Goal: Communication & Community: Answer question/provide support

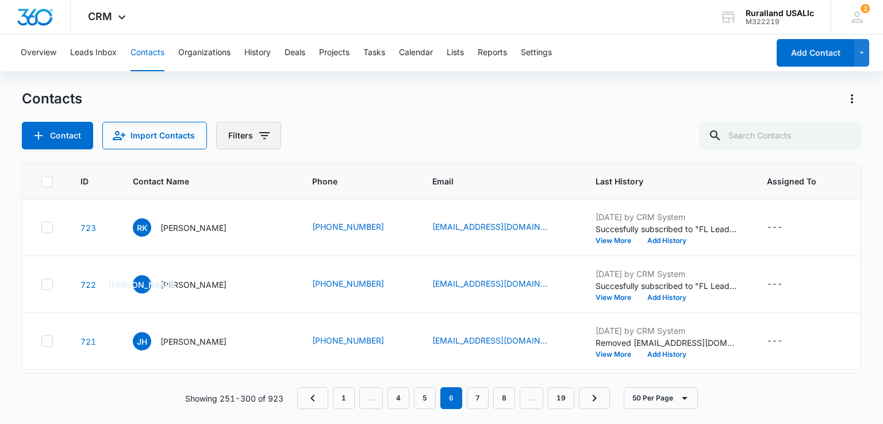
click at [259, 133] on icon "Filters" at bounding box center [264, 135] width 10 height 7
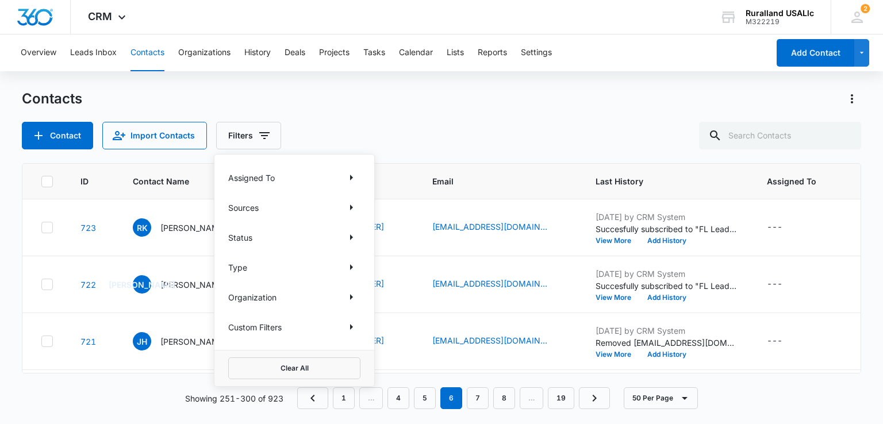
click at [363, 113] on div "Contacts Contact Import Contacts Filters Assigned To Sources Status Type Organi…" at bounding box center [441, 120] width 839 height 60
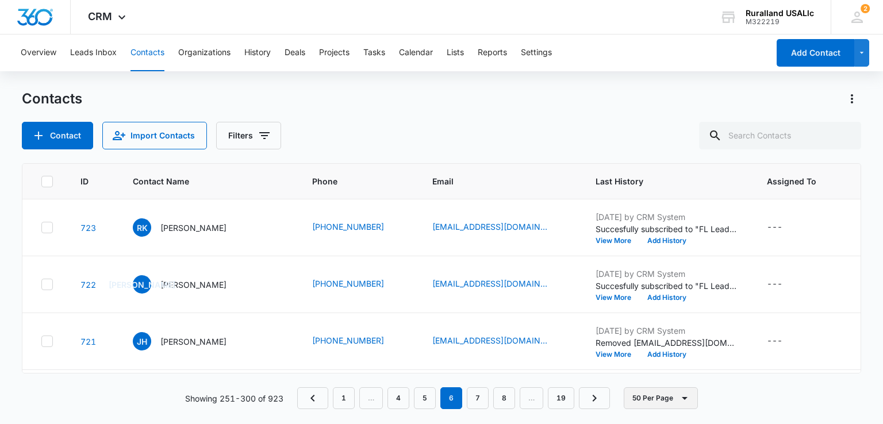
click at [688, 399] on icon "button" at bounding box center [685, 399] width 14 height 14
click at [669, 362] on div "50 Per Page" at bounding box center [662, 365] width 47 height 8
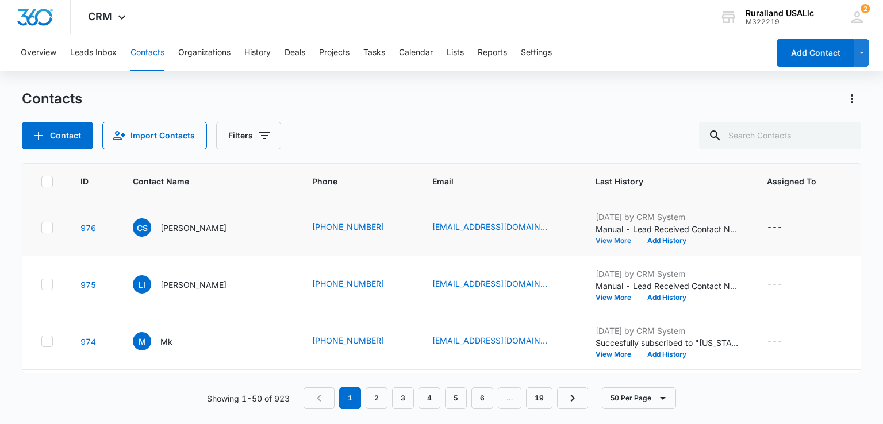
click at [608, 243] on button "View More" at bounding box center [618, 240] width 44 height 7
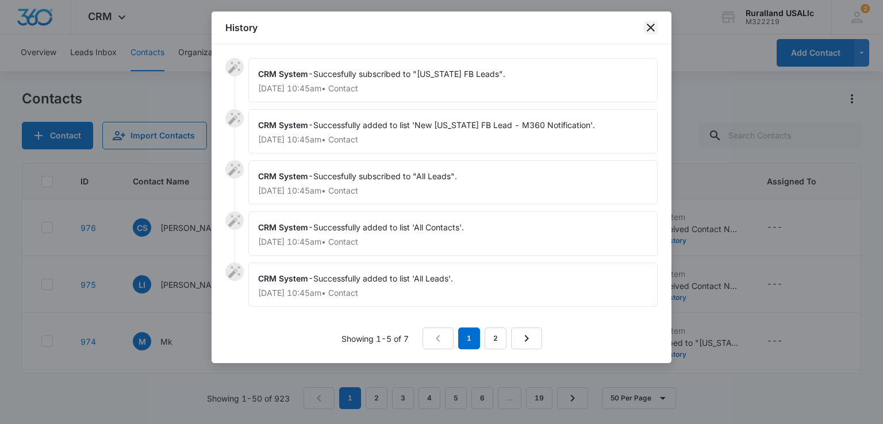
click at [654, 27] on icon "close" at bounding box center [651, 28] width 14 height 14
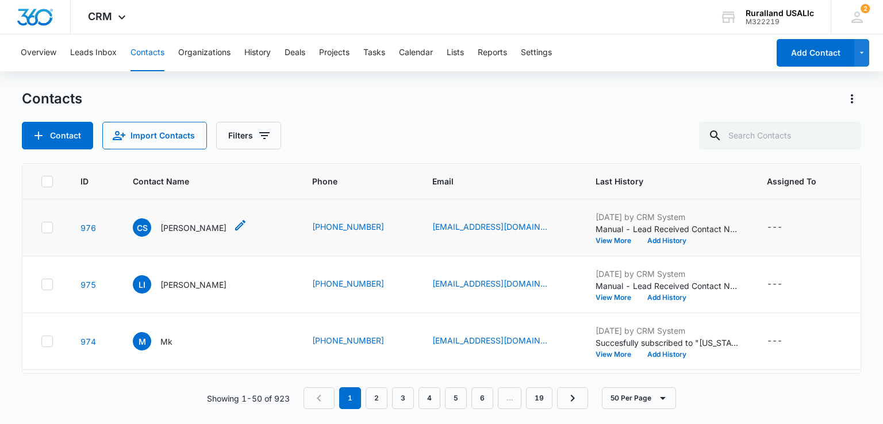
click at [200, 228] on p "[PERSON_NAME]" at bounding box center [193, 228] width 66 height 12
click at [615, 237] on button "View More" at bounding box center [618, 240] width 44 height 7
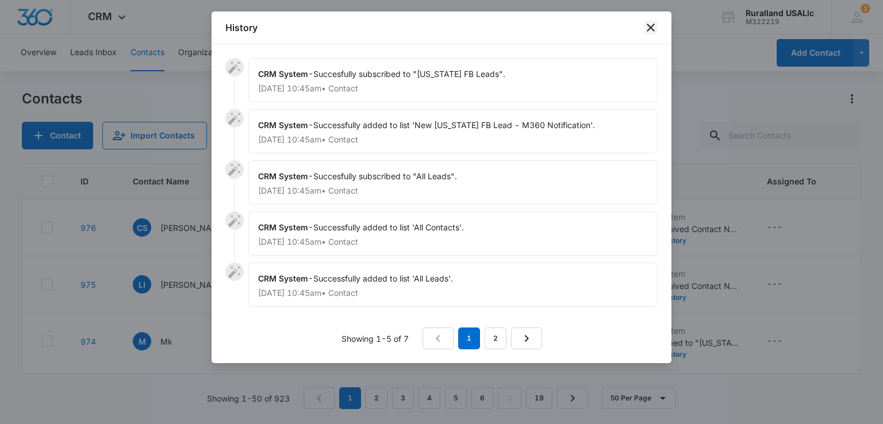
click at [649, 22] on icon "close" at bounding box center [651, 28] width 14 height 14
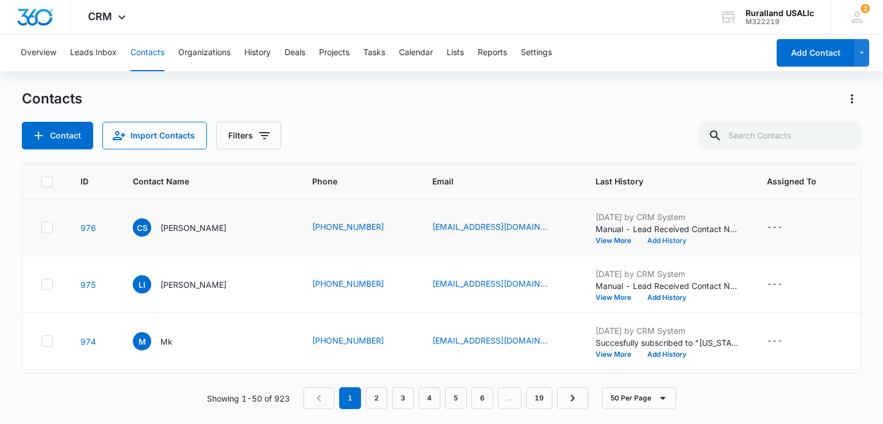
click at [672, 239] on button "Add History" at bounding box center [666, 240] width 55 height 7
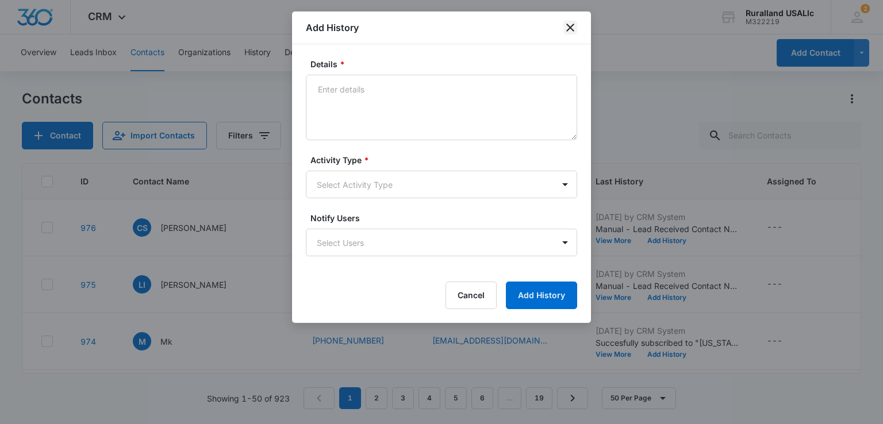
click at [570, 26] on icon "close" at bounding box center [570, 28] width 8 height 8
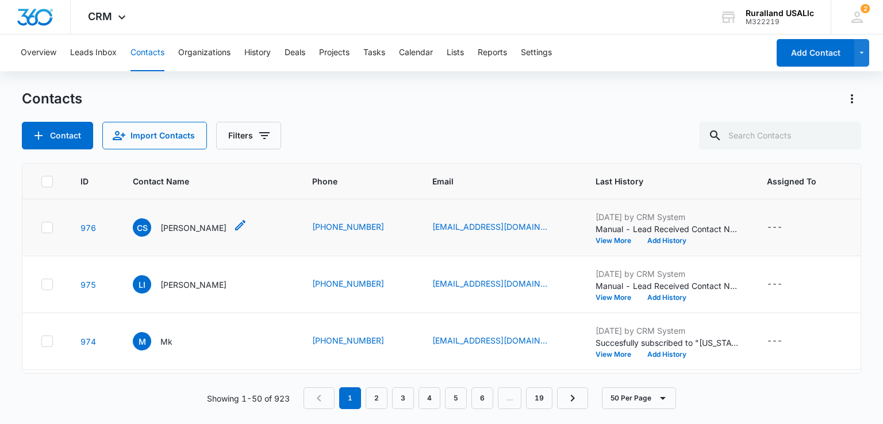
click at [233, 222] on icon "Contact Name - Chris Stevens - Select to Edit Field" at bounding box center [240, 225] width 14 height 14
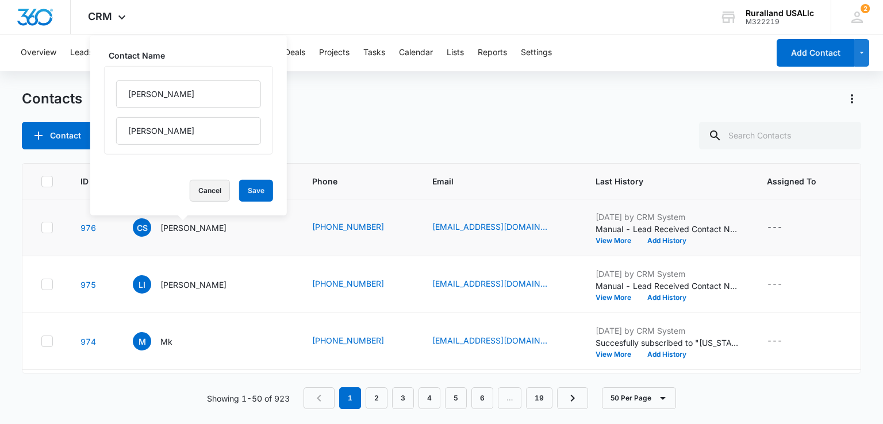
click at [205, 185] on button "Cancel" at bounding box center [210, 191] width 40 height 22
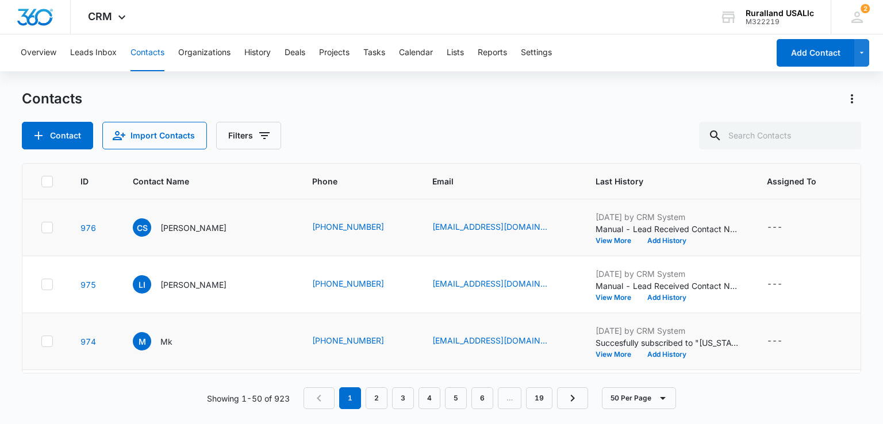
scroll to position [57, 0]
click at [599, 294] on button "View More" at bounding box center [618, 297] width 44 height 7
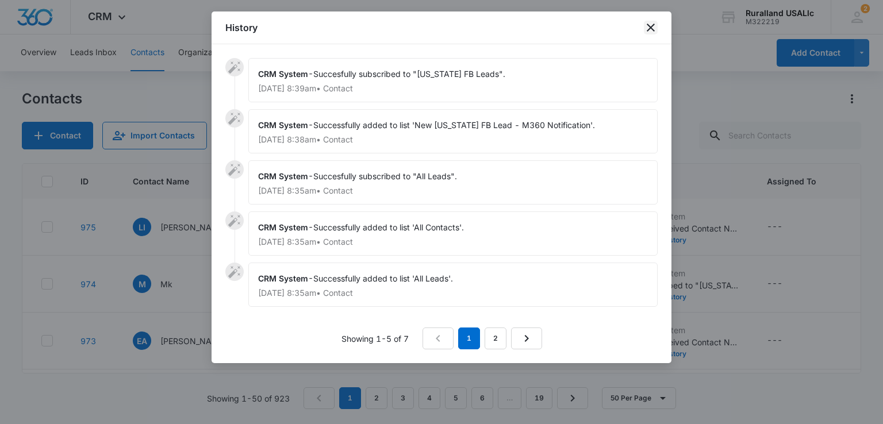
click at [647, 24] on icon "close" at bounding box center [651, 28] width 14 height 14
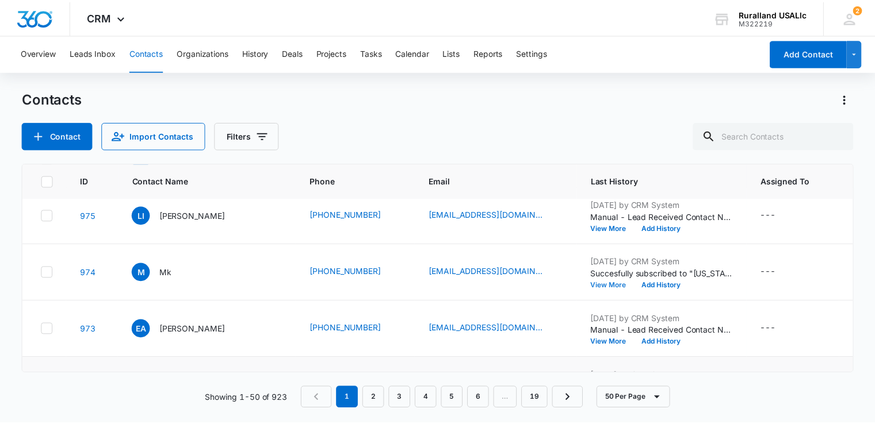
scroll to position [0, 0]
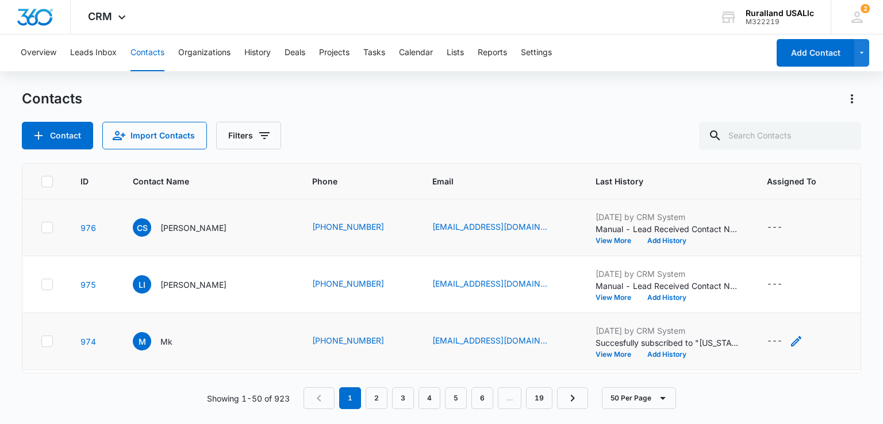
click at [789, 338] on icon "Assigned To - - Select to Edit Field" at bounding box center [796, 342] width 14 height 14
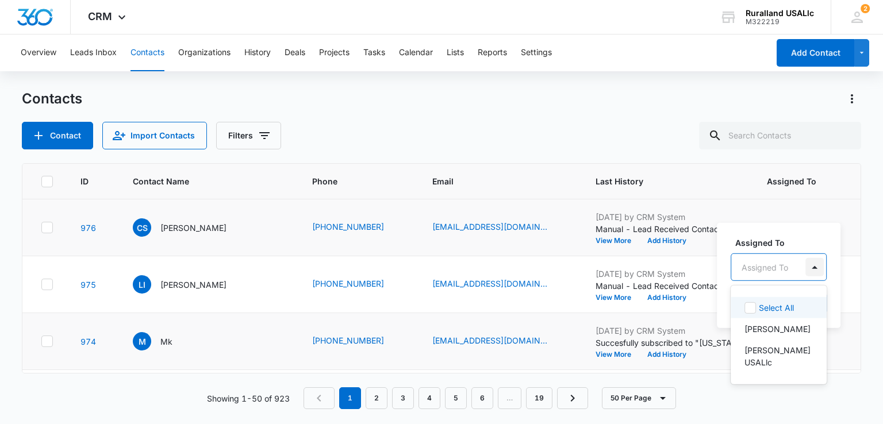
click at [817, 270] on div at bounding box center [815, 267] width 18 height 18
click at [868, 275] on main "Contacts Contact Import Contacts Filters ID Contact Name Phone Email Last Histo…" at bounding box center [441, 256] width 883 height 333
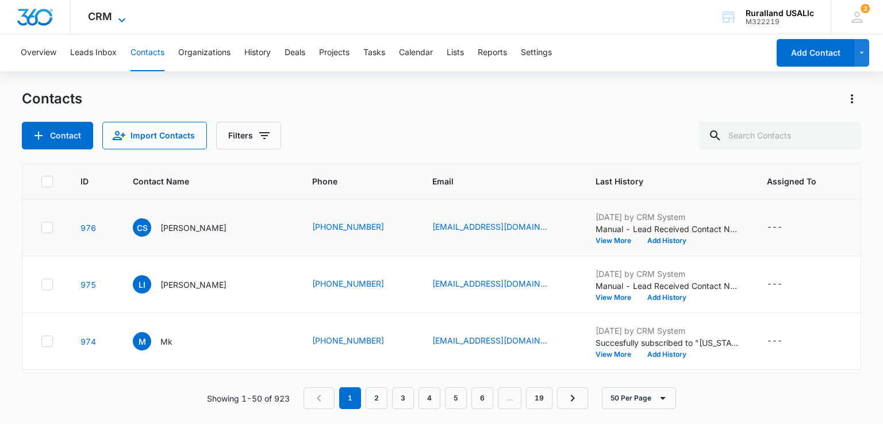
click at [124, 16] on icon at bounding box center [122, 20] width 14 height 14
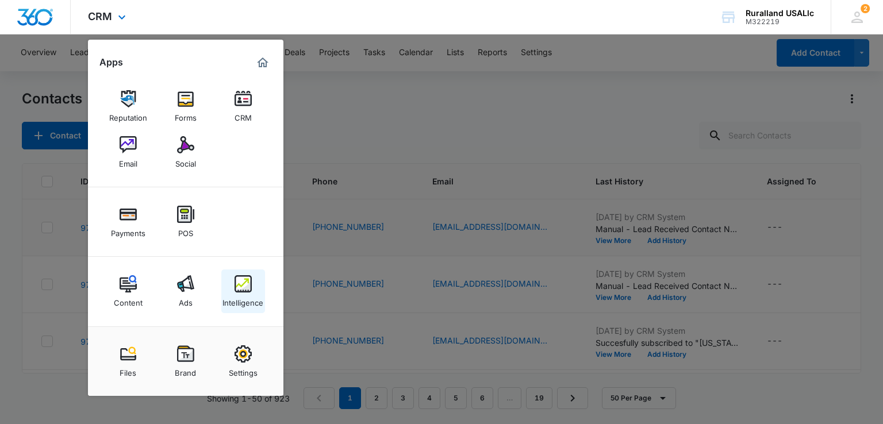
click at [241, 290] on img at bounding box center [243, 283] width 17 height 17
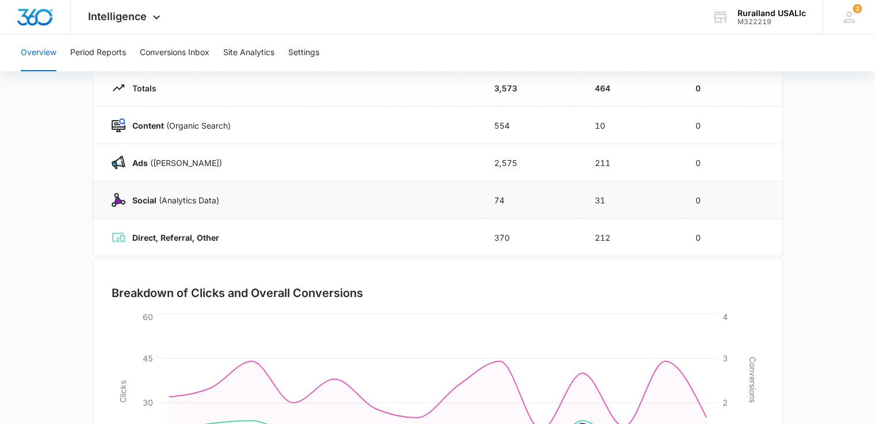
scroll to position [56, 0]
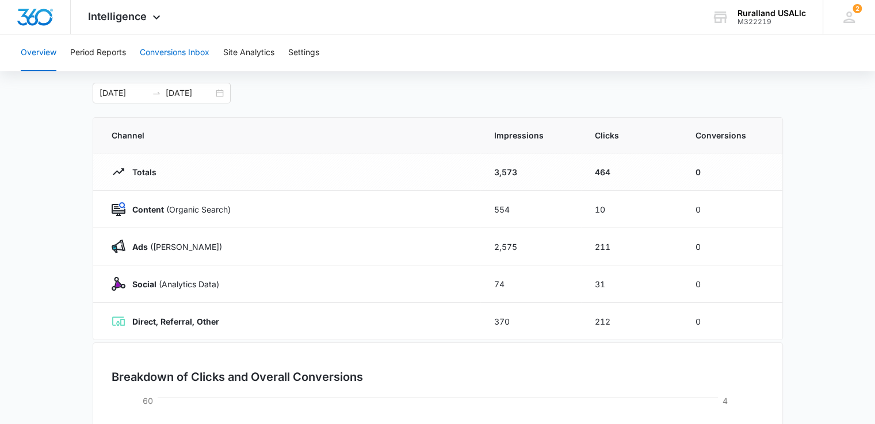
click at [187, 49] on button "Conversions Inbox" at bounding box center [175, 52] width 70 height 37
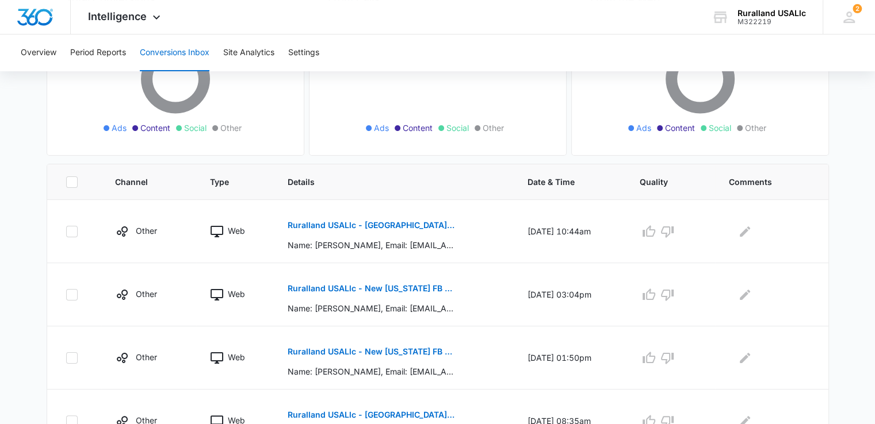
scroll to position [172, 0]
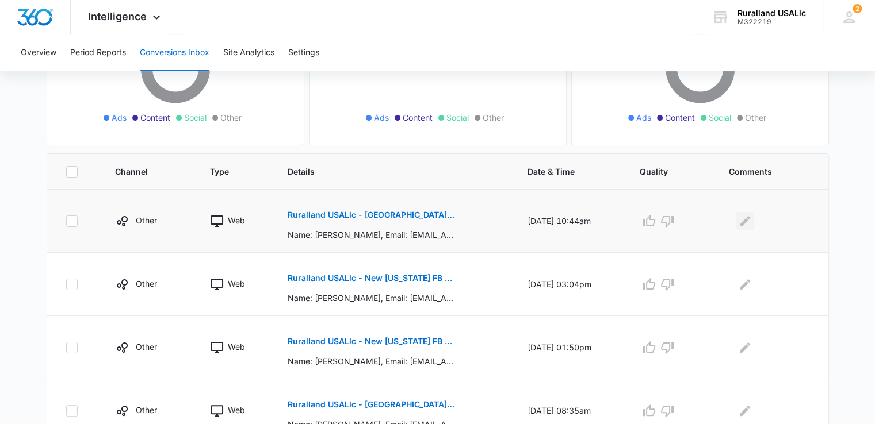
click at [751, 220] on icon "Edit Comments" at bounding box center [745, 221] width 14 height 14
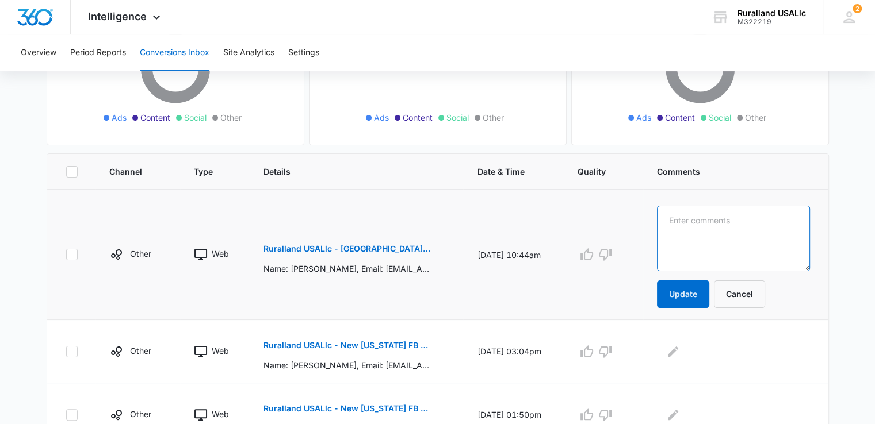
click at [749, 224] on textarea at bounding box center [733, 239] width 152 height 66
drag, startPoint x: 683, startPoint y: 219, endPoint x: 760, endPoint y: 215, distance: 77.2
click at [760, 215] on textarea "jk texted 9/13" at bounding box center [733, 239] width 152 height 66
click at [752, 227] on textarea "jk texted 9/13" at bounding box center [733, 239] width 152 height 66
drag, startPoint x: 682, startPoint y: 218, endPoint x: 785, endPoint y: 218, distance: 102.3
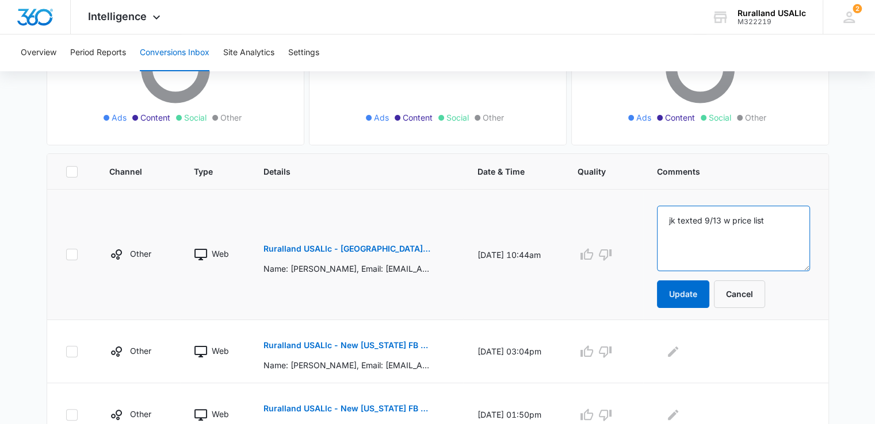
click at [786, 218] on textarea "jk texted 9/13 w price list" at bounding box center [733, 239] width 152 height 66
type textarea "jk texted 9/13 w price list"
click at [701, 295] on button "Update" at bounding box center [683, 295] width 52 height 28
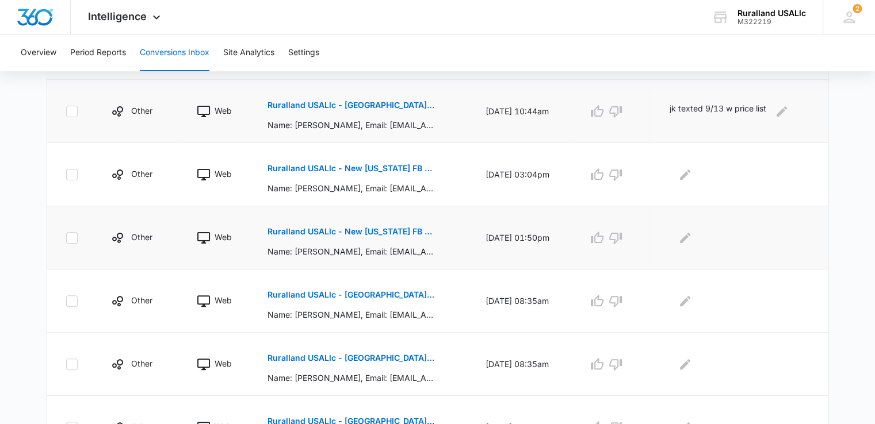
scroll to position [287, 0]
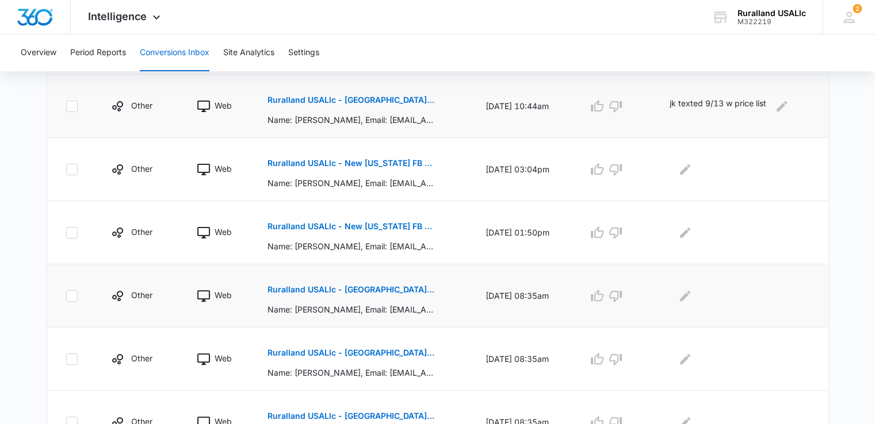
click at [388, 288] on p "Ruralland USALlc - New Arkansas FB Lead - M360 Notificaion" at bounding box center [350, 290] width 167 height 8
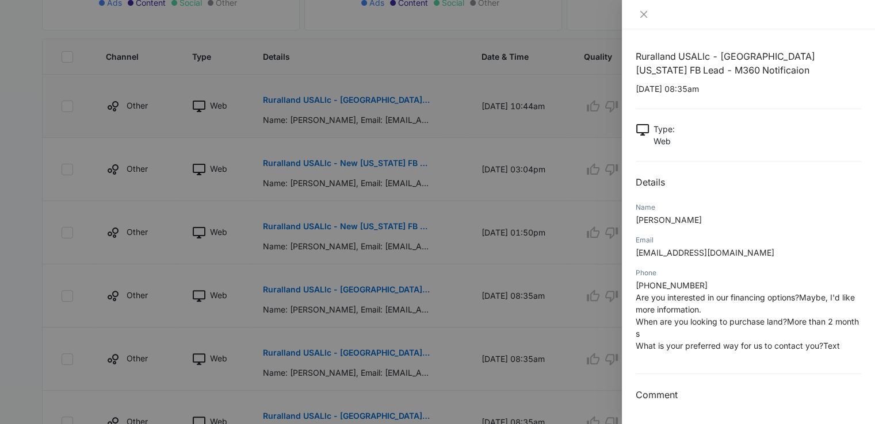
click at [661, 283] on span "+14794609949" at bounding box center [671, 286] width 72 height 10
click at [645, 16] on icon "close" at bounding box center [643, 14] width 9 height 9
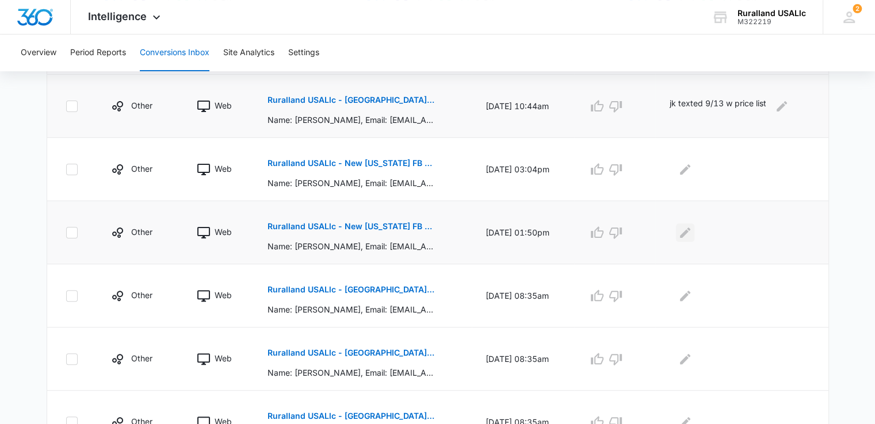
click at [690, 231] on icon "Edit Comments" at bounding box center [685, 232] width 10 height 10
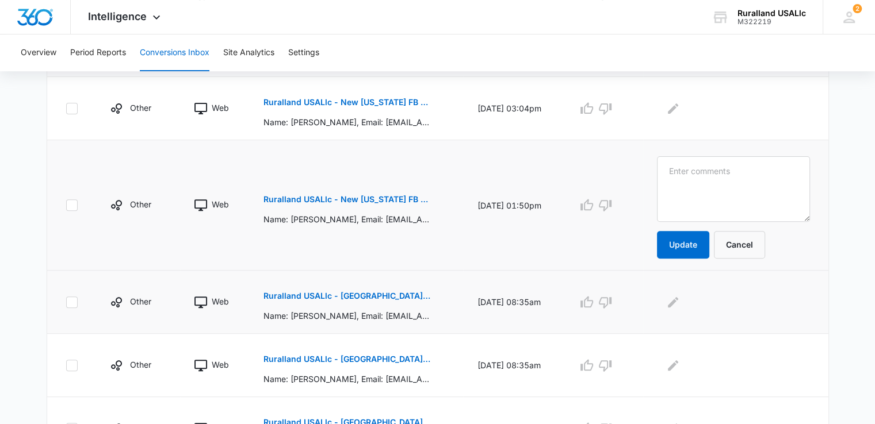
scroll to position [402, 0]
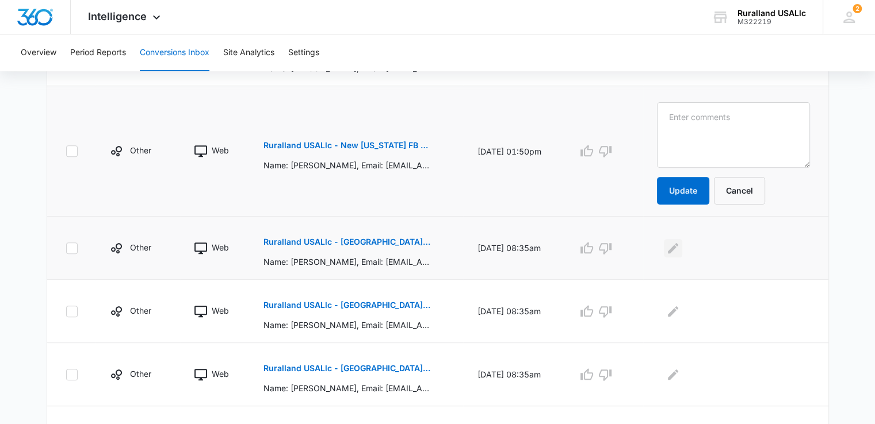
click at [678, 247] on icon "Edit Comments" at bounding box center [673, 248] width 10 height 10
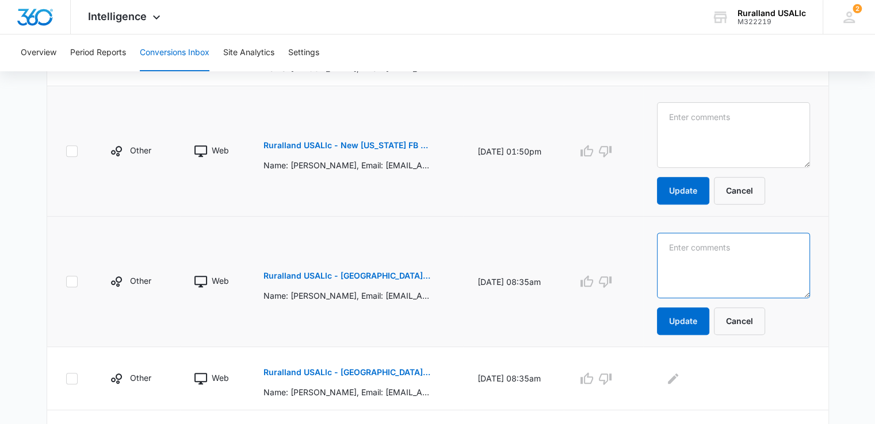
click at [696, 261] on textarea at bounding box center [733, 266] width 152 height 66
type textarea "wants large acreage jk"
click at [696, 318] on button "Update" at bounding box center [683, 322] width 52 height 28
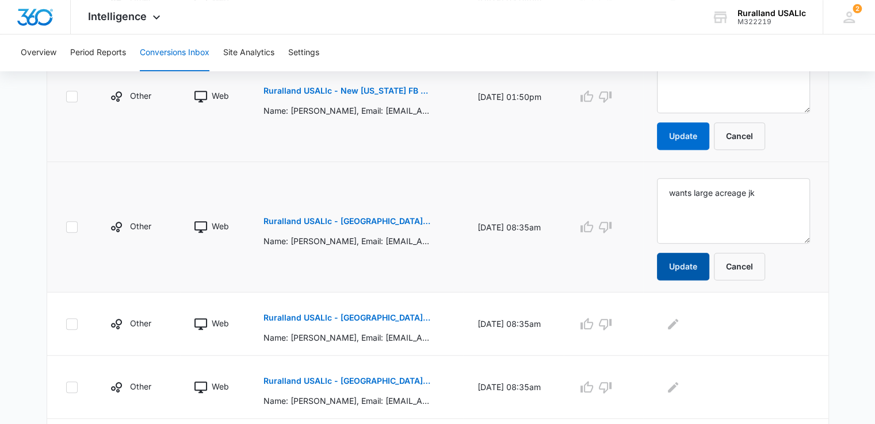
scroll to position [517, 0]
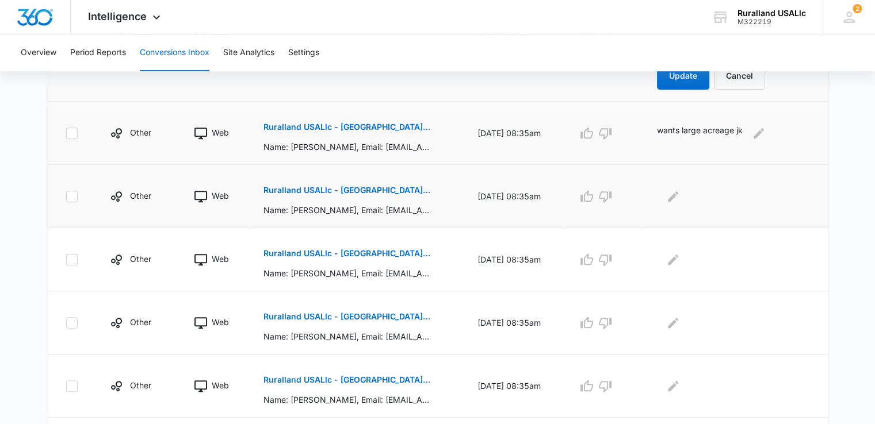
click at [398, 255] on p "Ruralland USALlc - New Arkansas FB Lead - M360 Notificaion" at bounding box center [346, 254] width 167 height 8
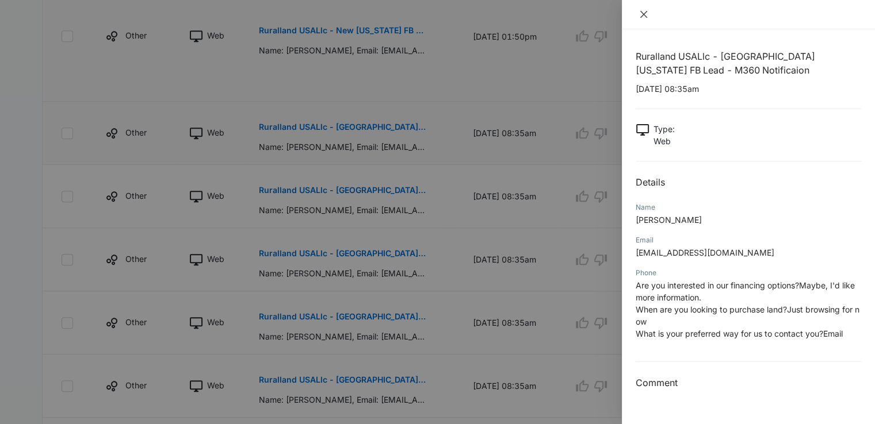
click at [645, 13] on icon "close" at bounding box center [643, 14] width 9 height 9
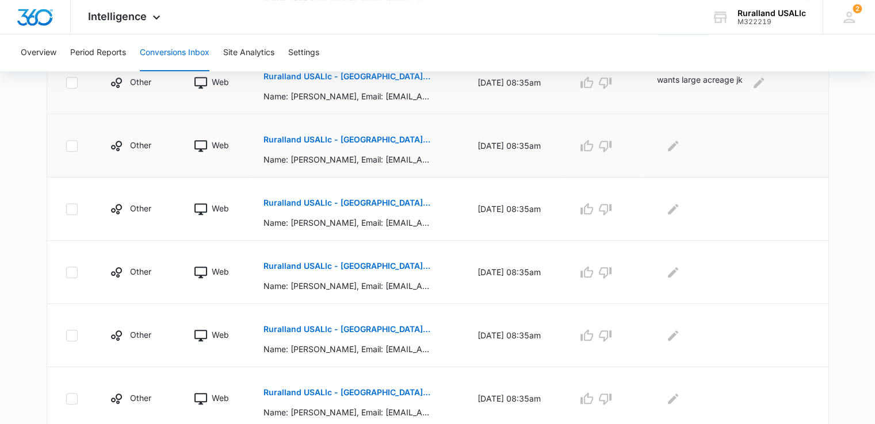
scroll to position [575, 0]
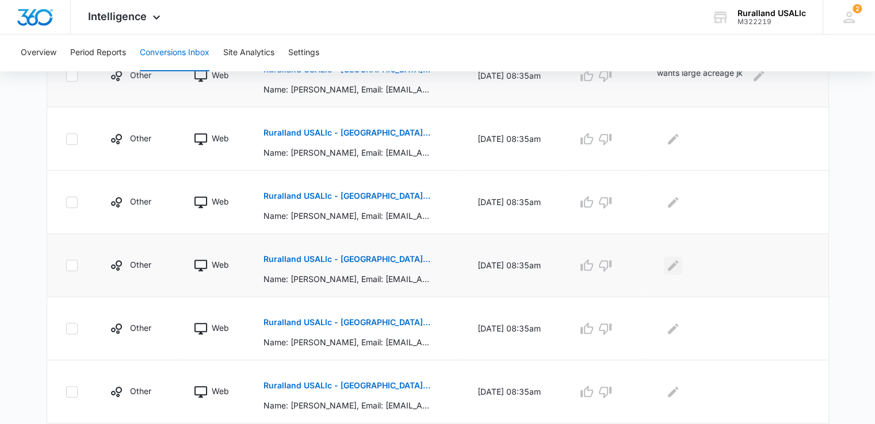
click at [680, 264] on icon "Edit Comments" at bounding box center [673, 266] width 14 height 14
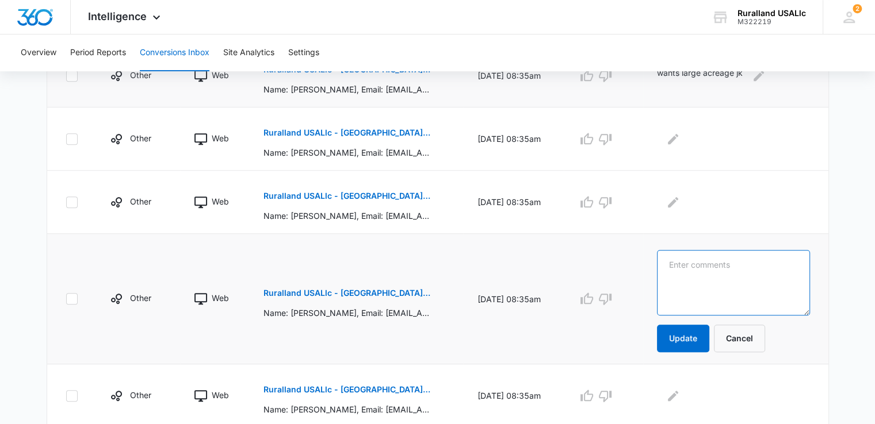
click at [690, 264] on textarea at bounding box center [733, 283] width 152 height 66
paste textarea "jk texted 9/13 w price list"
type textarea "jkjk texted 9/13 w price list"
click at [680, 334] on button "Update" at bounding box center [683, 339] width 52 height 28
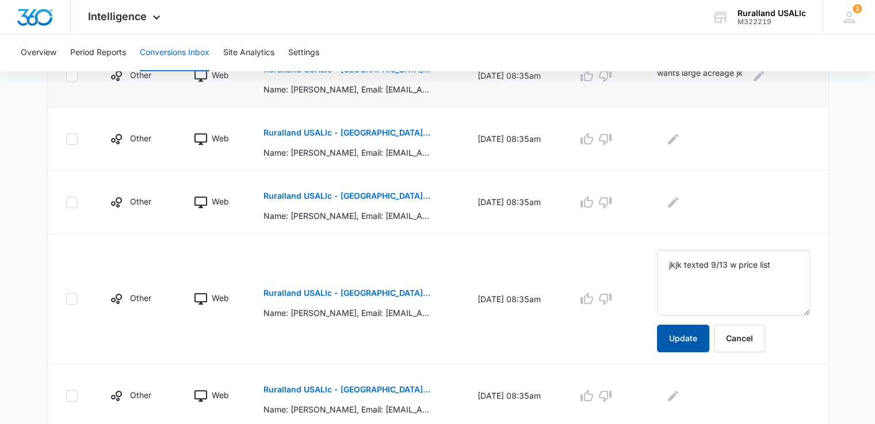
scroll to position [690, 0]
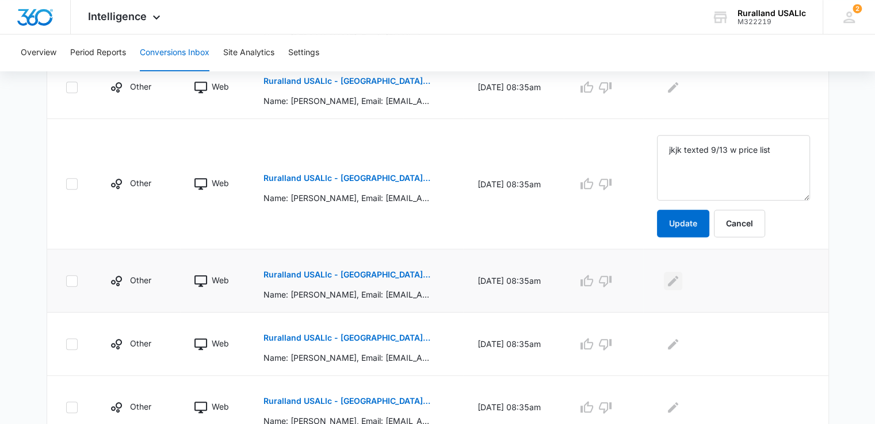
click at [678, 278] on icon "Edit Comments" at bounding box center [673, 280] width 10 height 10
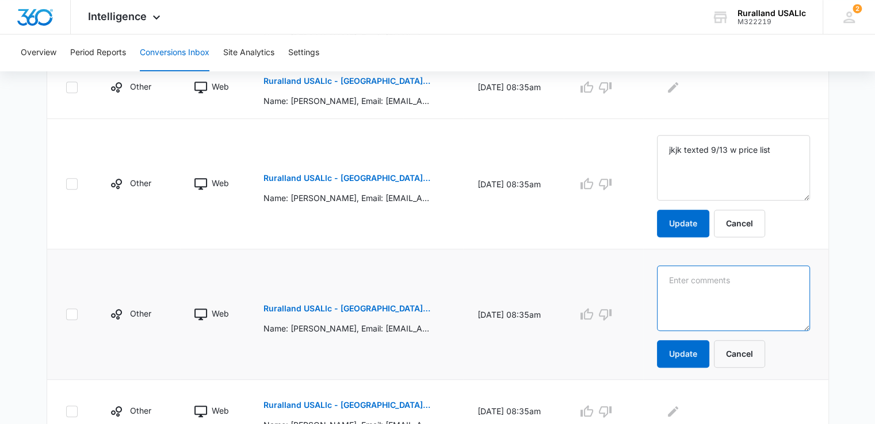
click at [704, 281] on textarea at bounding box center [733, 299] width 152 height 66
paste textarea "jk texted 9/13 w price list"
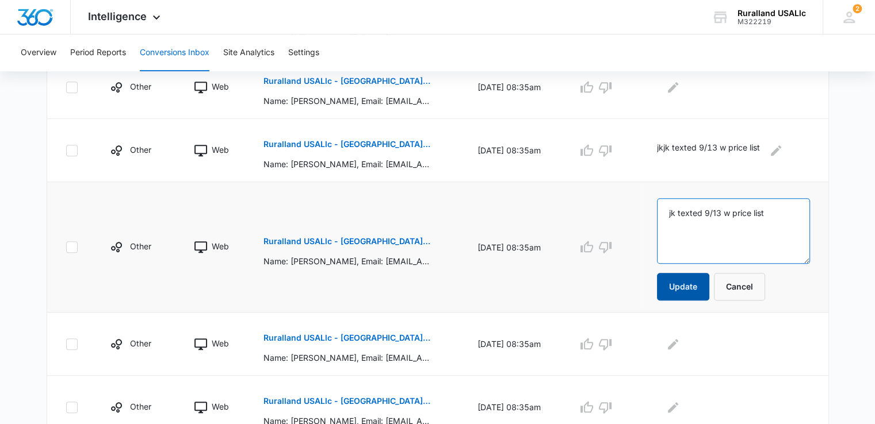
type textarea "jk texted 9/13 w price list"
click at [690, 280] on button "Update" at bounding box center [683, 287] width 52 height 28
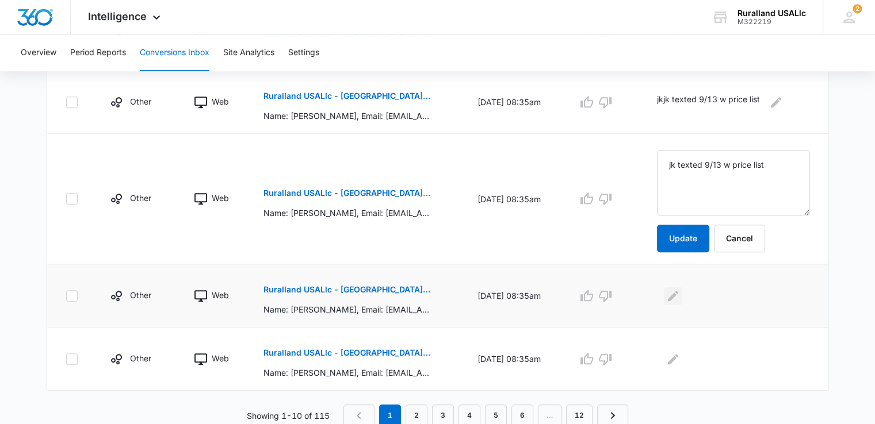
click at [678, 294] on icon "Edit Comments" at bounding box center [673, 295] width 10 height 10
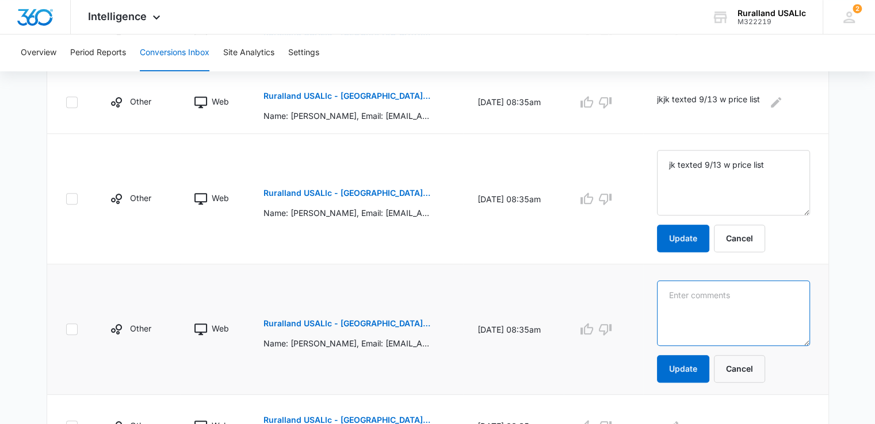
drag, startPoint x: 711, startPoint y: 297, endPoint x: 711, endPoint y: 286, distance: 10.9
click at [712, 295] on textarea at bounding box center [733, 314] width 152 height 66
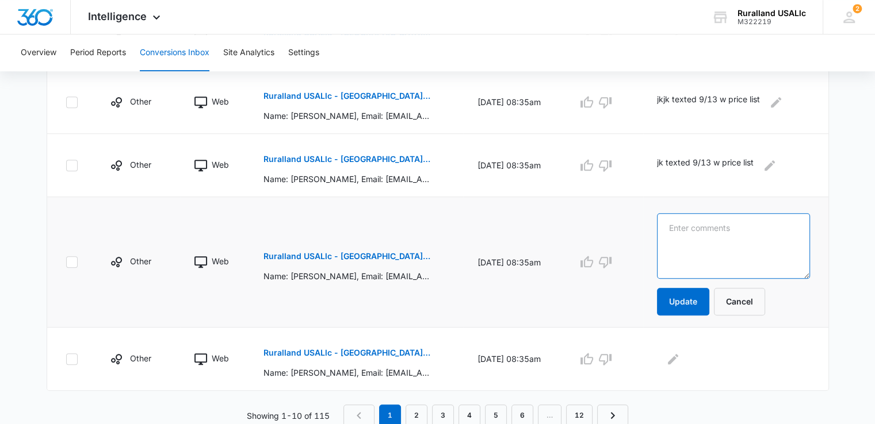
paste textarea "jk texted 9/13 w price list"
type textarea "jk texted 9/13 w price list"
click at [699, 297] on button "Update" at bounding box center [683, 302] width 52 height 28
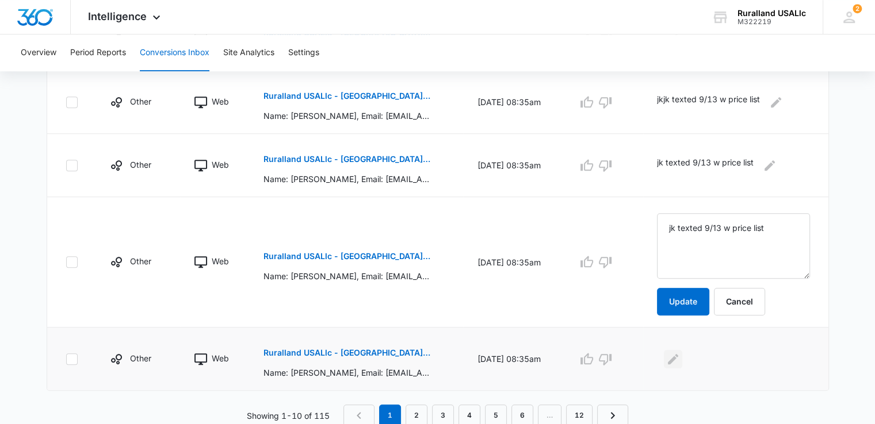
click at [678, 354] on icon "Edit Comments" at bounding box center [673, 359] width 10 height 10
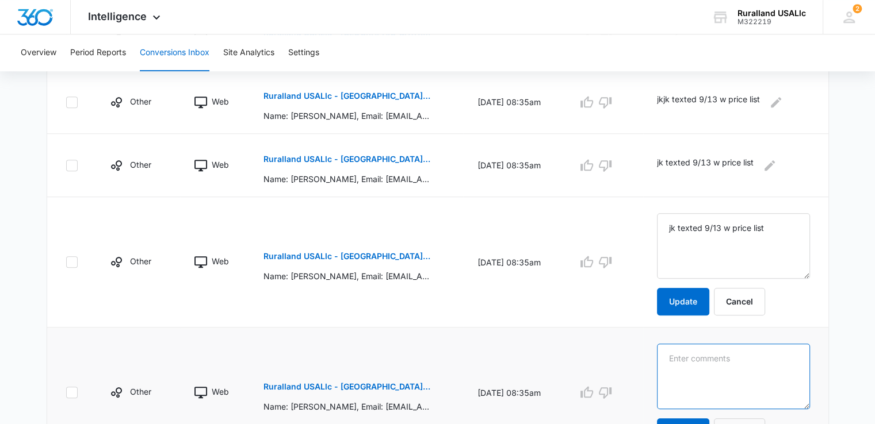
click at [693, 367] on textarea at bounding box center [733, 377] width 152 height 66
paste textarea "jk texted 9/13 w price list"
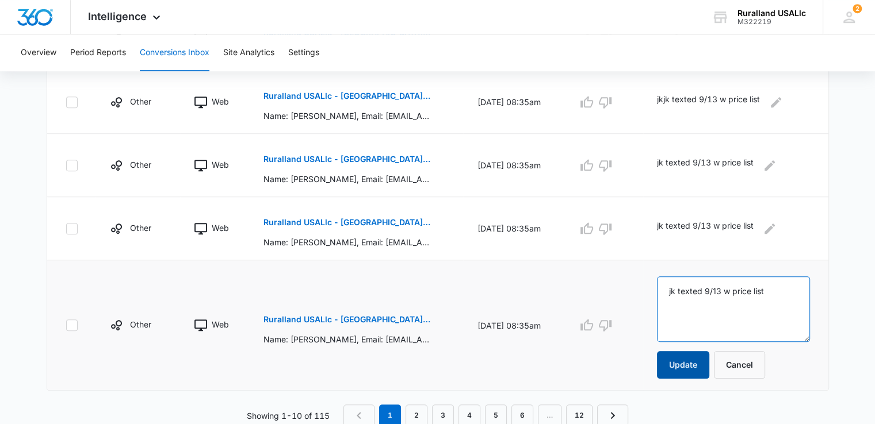
type textarea "jk texted 9/13 w price list"
click at [692, 358] on button "Update" at bounding box center [683, 365] width 52 height 28
click at [699, 356] on button "Update" at bounding box center [683, 365] width 52 height 28
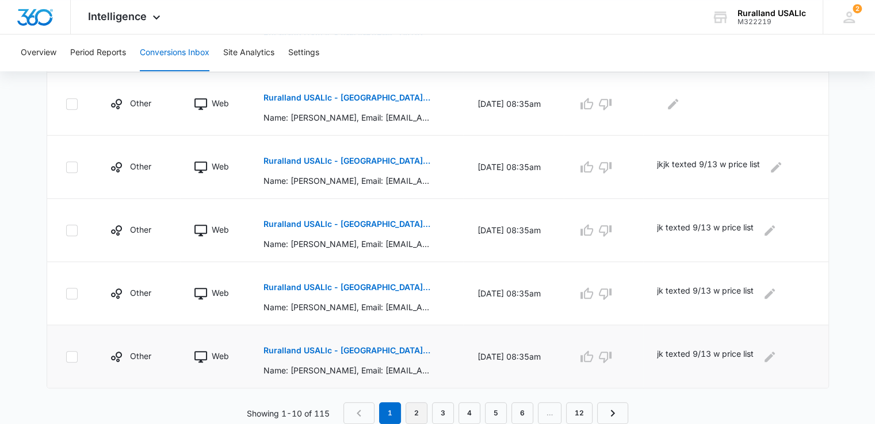
scroll to position [672, 0]
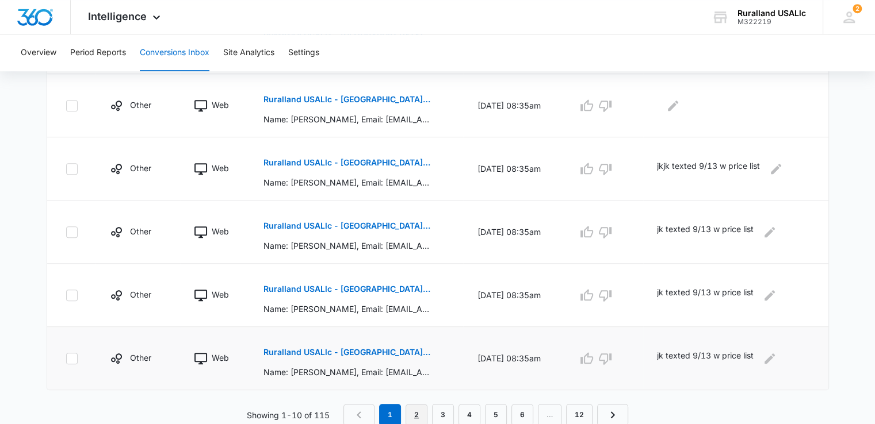
click at [413, 415] on link "2" at bounding box center [416, 415] width 22 height 22
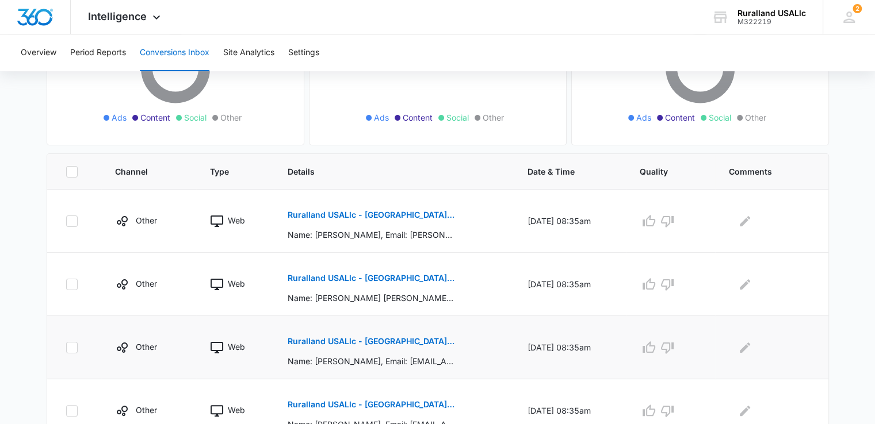
scroll to position [172, 0]
click at [746, 219] on icon "Edit Comments" at bounding box center [745, 221] width 14 height 14
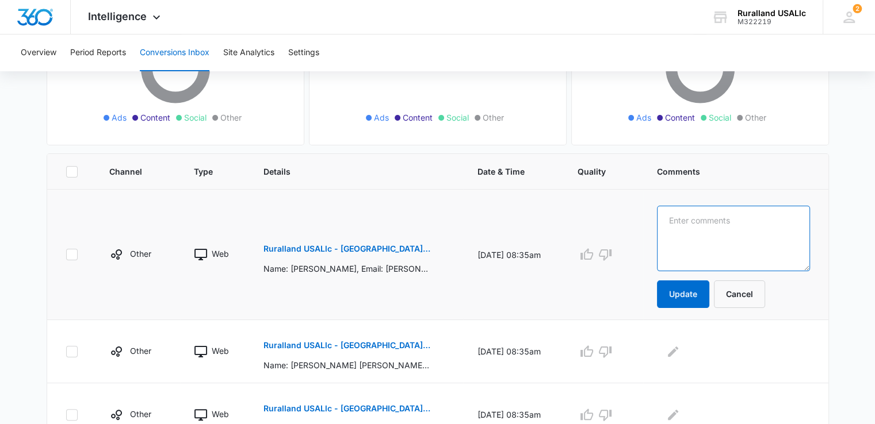
click at [729, 219] on textarea at bounding box center [733, 239] width 152 height 66
paste textarea "jk texted 9/13 w price list"
type textarea "jk texted 9/13 w price list"
click at [705, 297] on button "Update" at bounding box center [683, 295] width 52 height 28
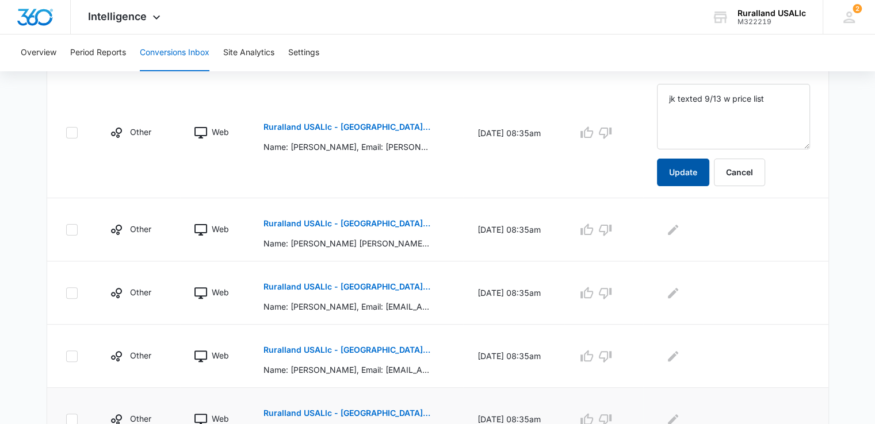
scroll to position [345, 0]
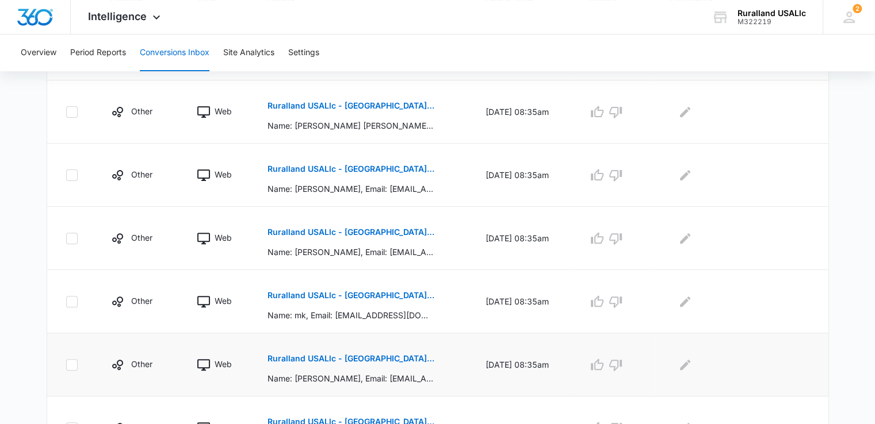
click at [389, 360] on p "Ruralland USALlc - New Arkansas FB Lead - M360 Notificaion" at bounding box center [350, 359] width 167 height 8
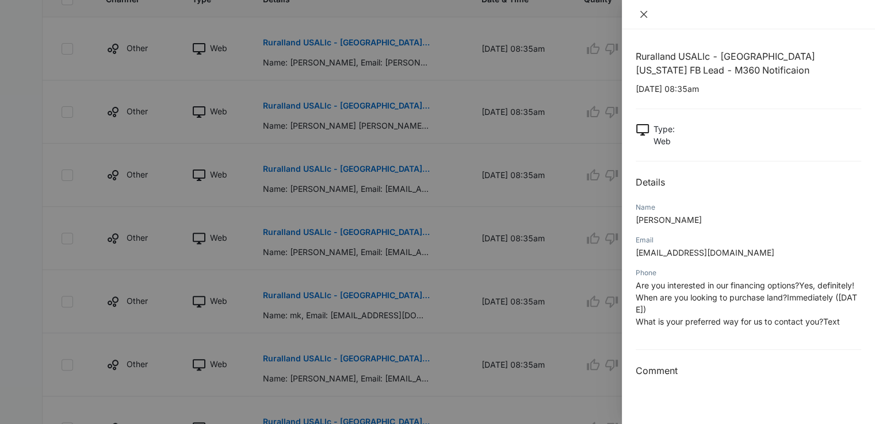
click at [644, 10] on icon "close" at bounding box center [643, 14] width 9 height 9
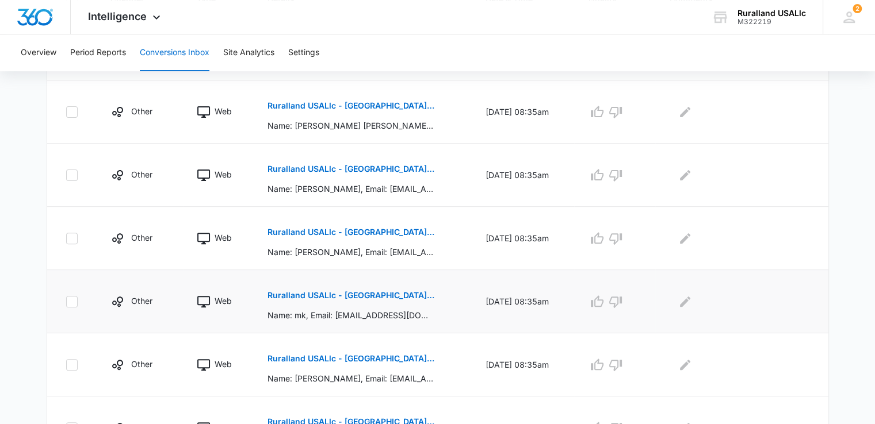
click at [359, 295] on p "Ruralland USALlc - New Arkansas FB Lead - M360 Notificaion" at bounding box center [350, 296] width 167 height 8
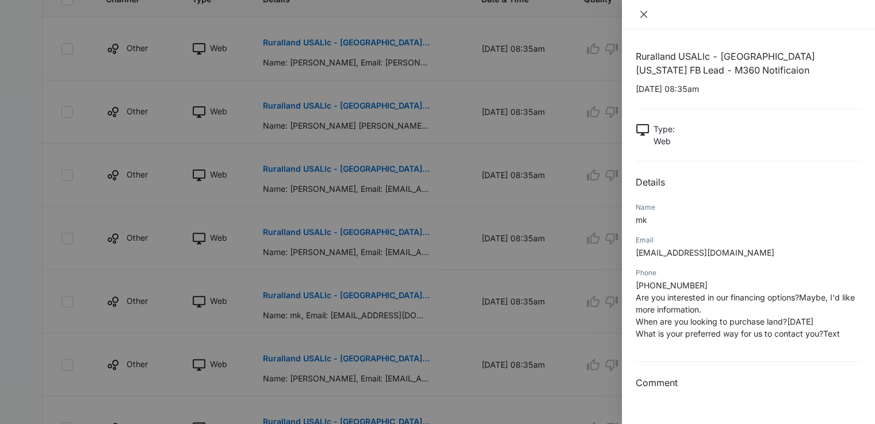
click at [643, 14] on icon "close" at bounding box center [643, 14] width 7 height 7
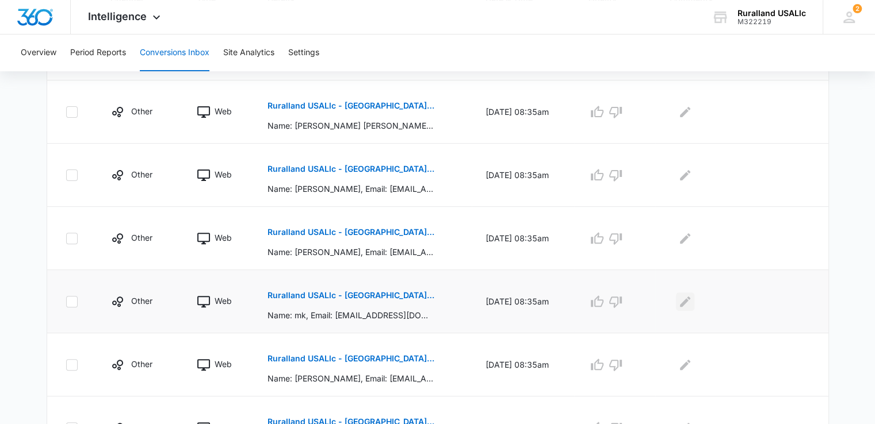
click at [690, 295] on icon "Edit Comments" at bounding box center [685, 302] width 14 height 14
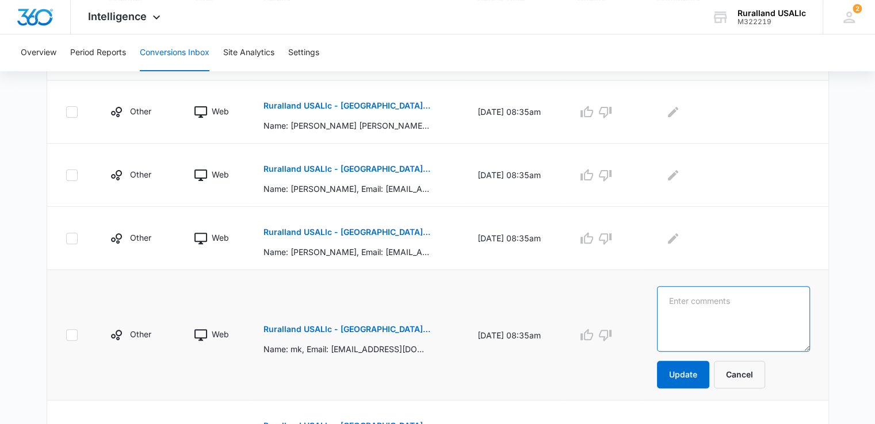
click at [703, 308] on textarea at bounding box center [733, 319] width 152 height 66
type textarea "jk text wants garland cty"
click at [695, 371] on button "Update" at bounding box center [683, 375] width 52 height 28
click at [701, 366] on button "Update" at bounding box center [683, 375] width 52 height 28
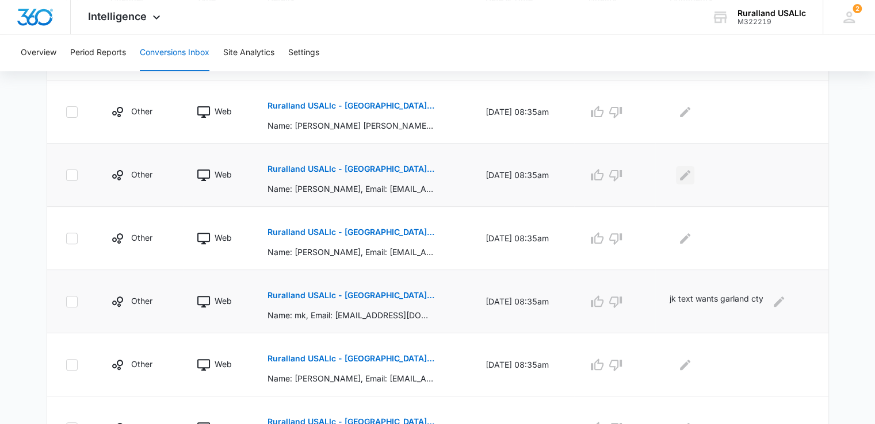
click at [690, 170] on icon "Edit Comments" at bounding box center [685, 175] width 14 height 14
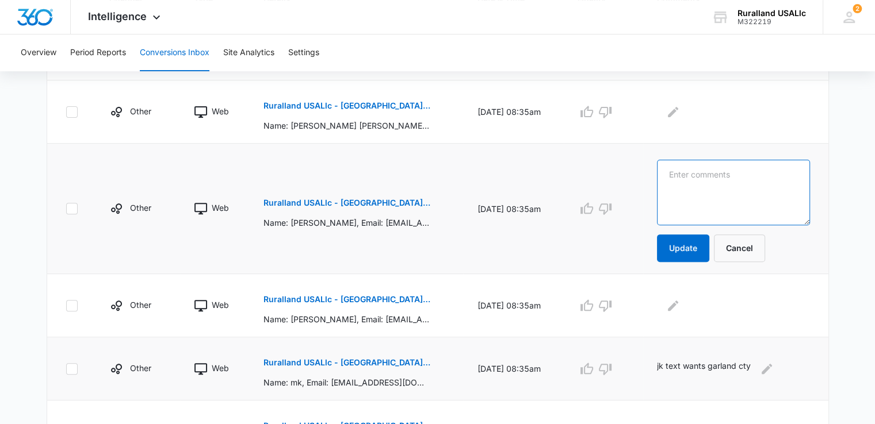
click at [695, 171] on textarea at bounding box center [733, 193] width 152 height 66
type textarea "jk called no gd"
click at [691, 248] on button "Update" at bounding box center [683, 249] width 52 height 28
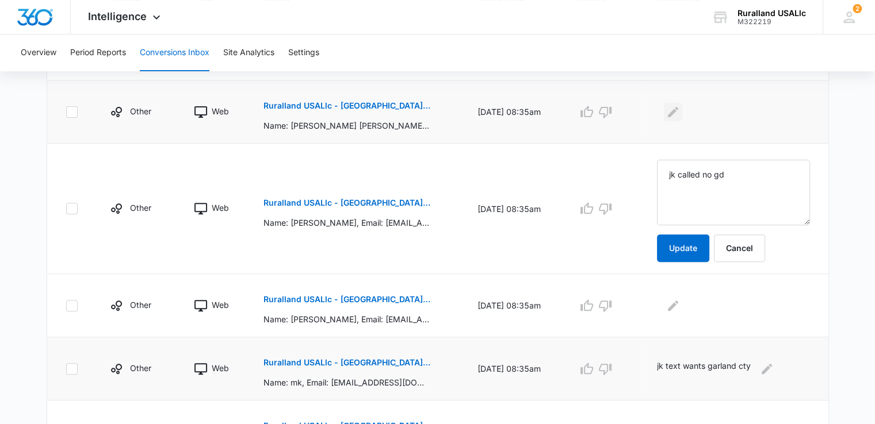
click at [680, 112] on icon "Edit Comments" at bounding box center [673, 112] width 14 height 14
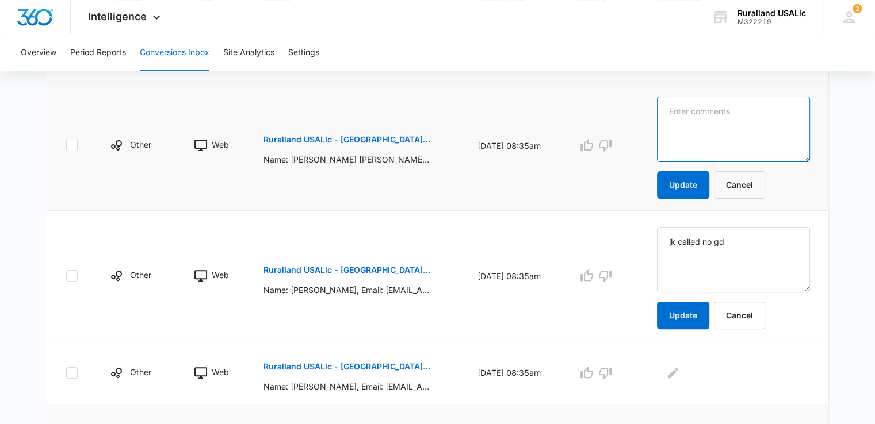
click at [690, 112] on textarea at bounding box center [733, 130] width 152 height 66
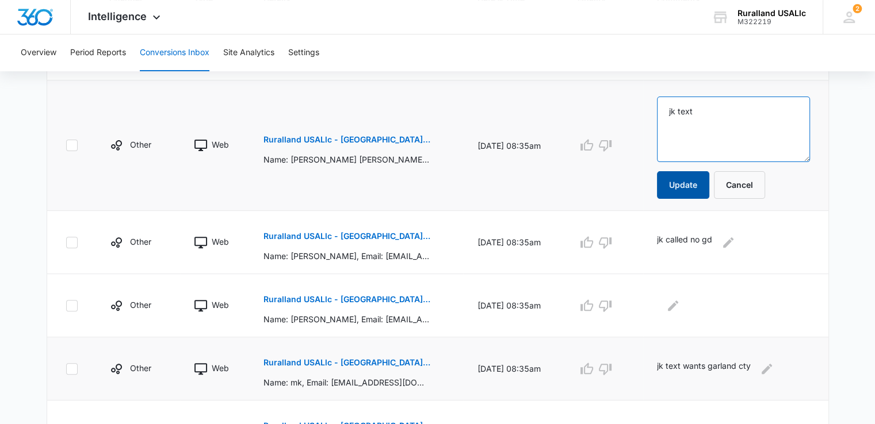
type textarea "jk text"
click at [698, 181] on button "Update" at bounding box center [683, 185] width 52 height 28
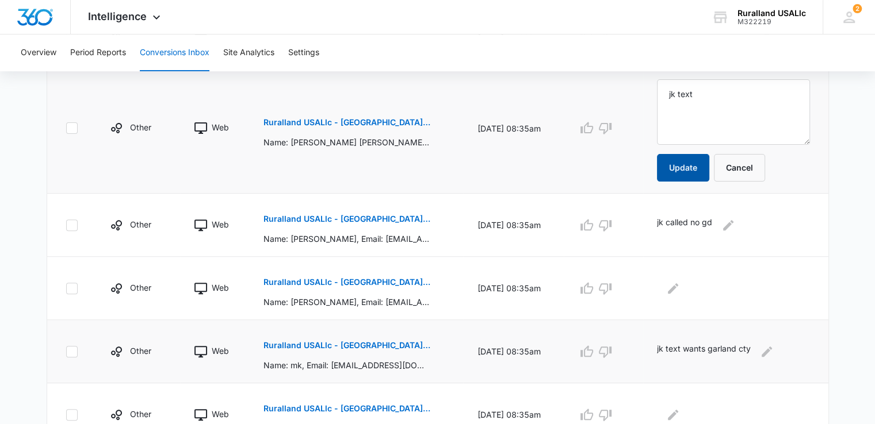
scroll to position [402, 0]
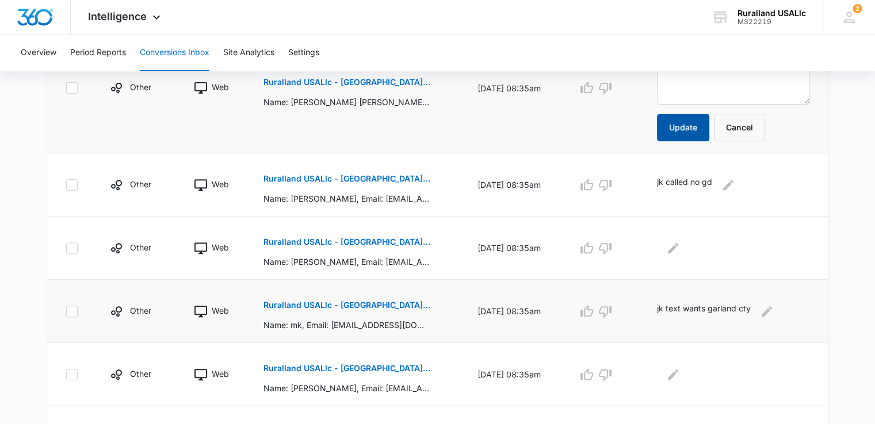
click at [692, 123] on button "Update" at bounding box center [683, 128] width 52 height 28
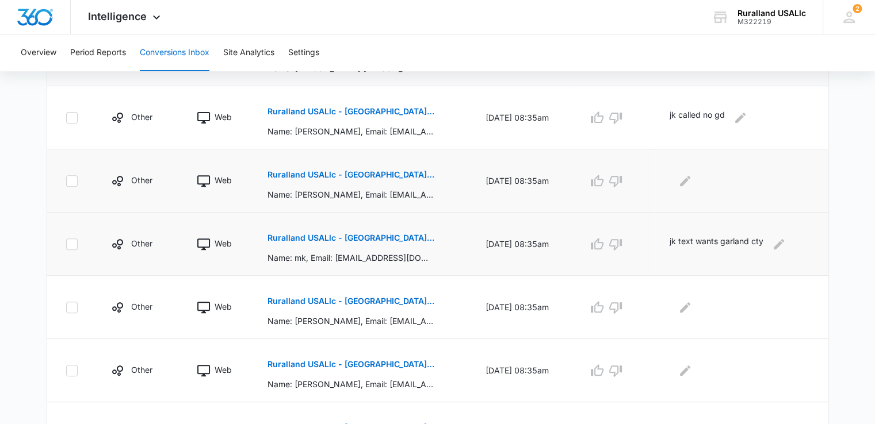
click at [358, 174] on p "Ruralland USALlc - New Arkansas FB Lead - M360 Notificaion" at bounding box center [350, 175] width 167 height 8
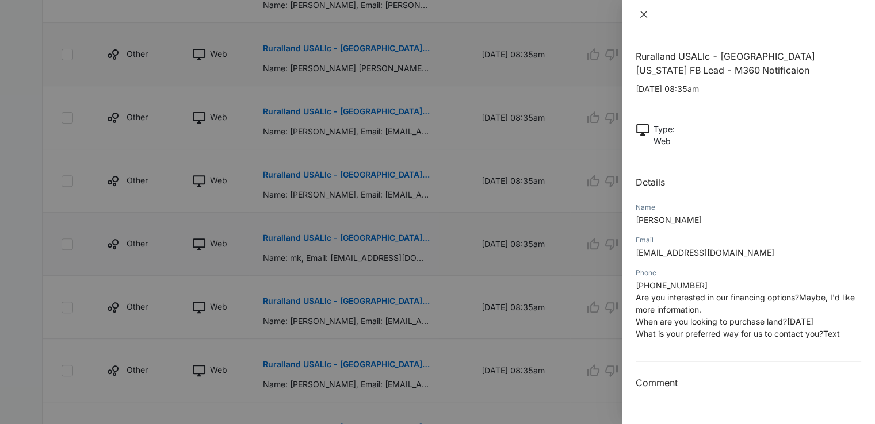
click at [639, 13] on icon "close" at bounding box center [643, 14] width 9 height 9
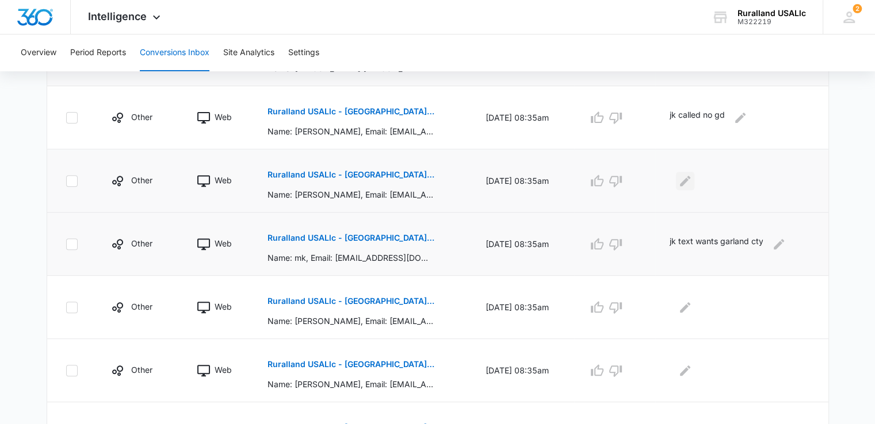
click at [692, 178] on icon "Edit Comments" at bounding box center [685, 181] width 14 height 14
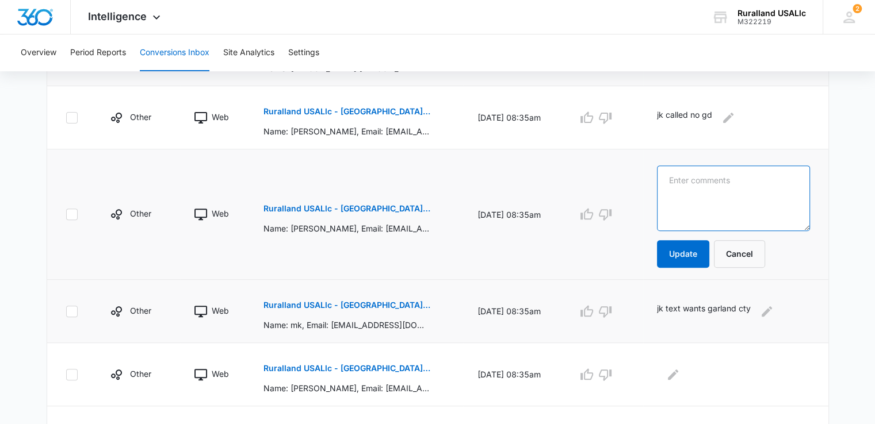
click at [695, 181] on textarea at bounding box center [733, 199] width 152 height 66
type textarea "jk texted"
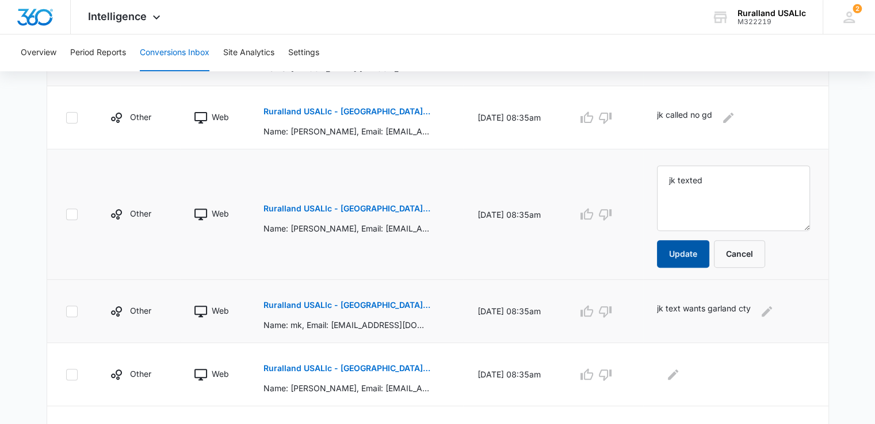
click at [709, 246] on button "Update" at bounding box center [683, 254] width 52 height 28
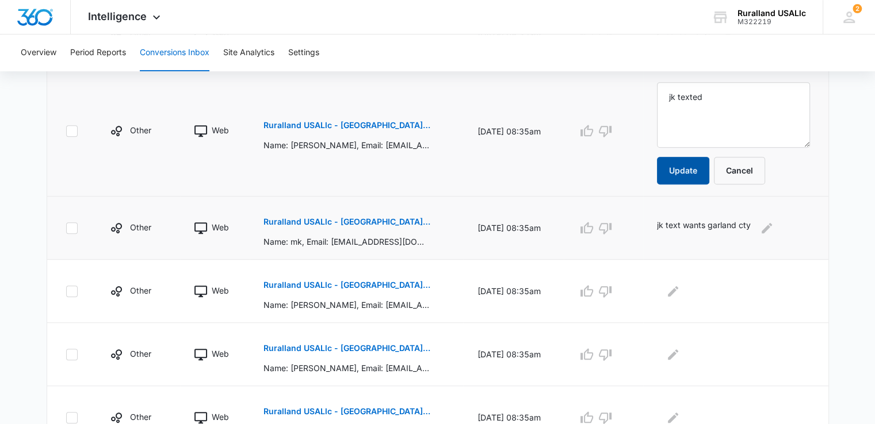
scroll to position [517, 0]
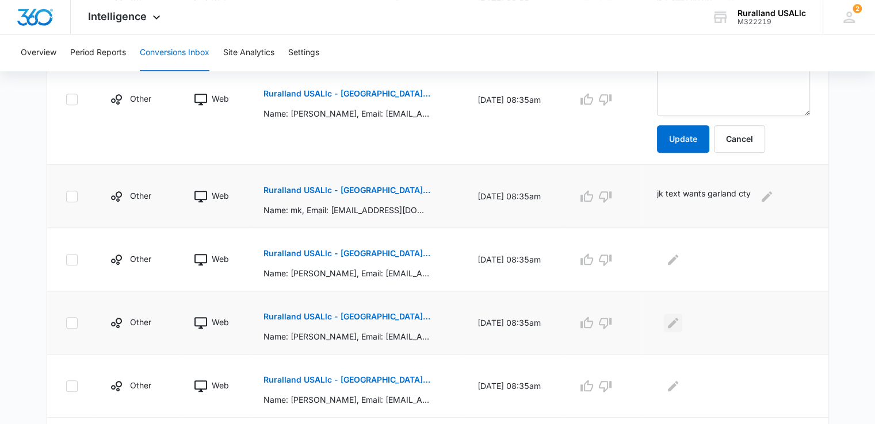
click at [678, 321] on icon "Edit Comments" at bounding box center [673, 322] width 10 height 10
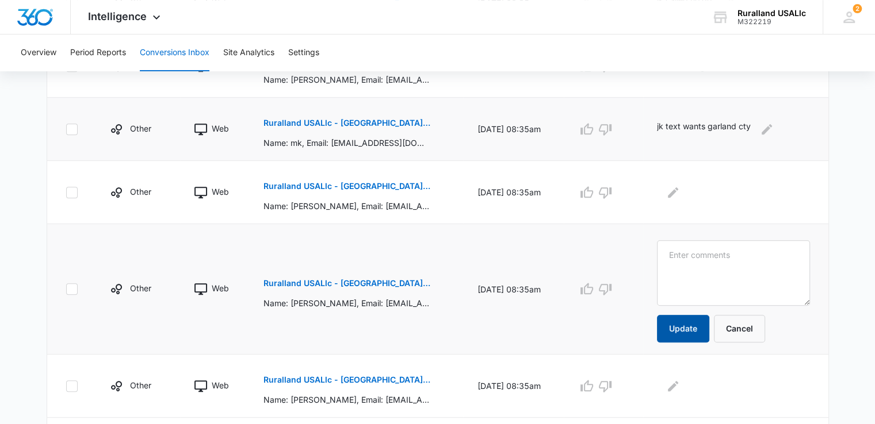
click at [701, 324] on button "Update" at bounding box center [683, 329] width 52 height 28
click at [689, 260] on textarea at bounding box center [733, 273] width 152 height 66
paste textarea "jk texted 9/13 w price list"
type textarea "jk texted 9/13 w price list"
click at [691, 324] on button "Update" at bounding box center [683, 329] width 52 height 28
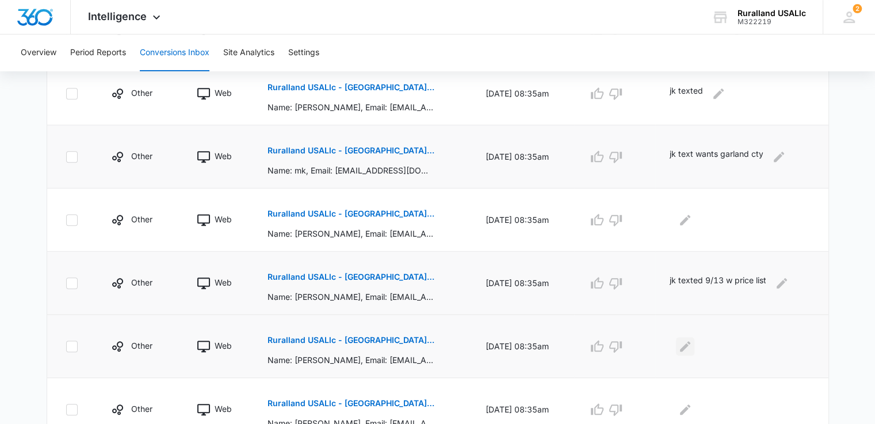
scroll to position [605, 0]
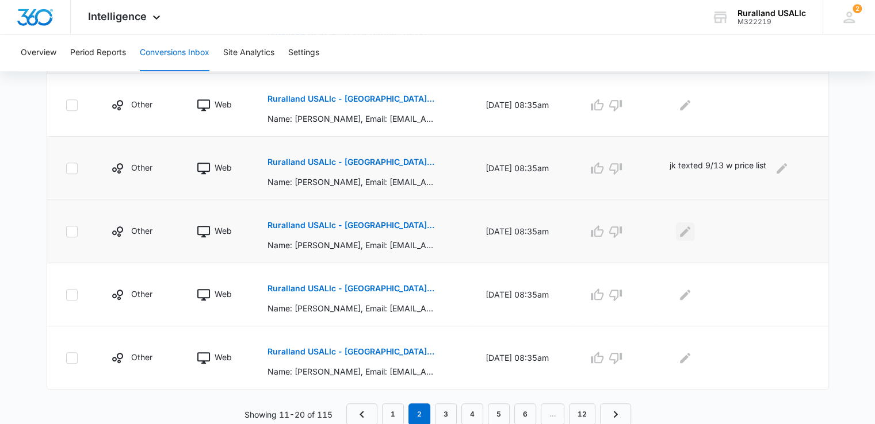
click at [690, 228] on icon "Edit Comments" at bounding box center [685, 232] width 14 height 14
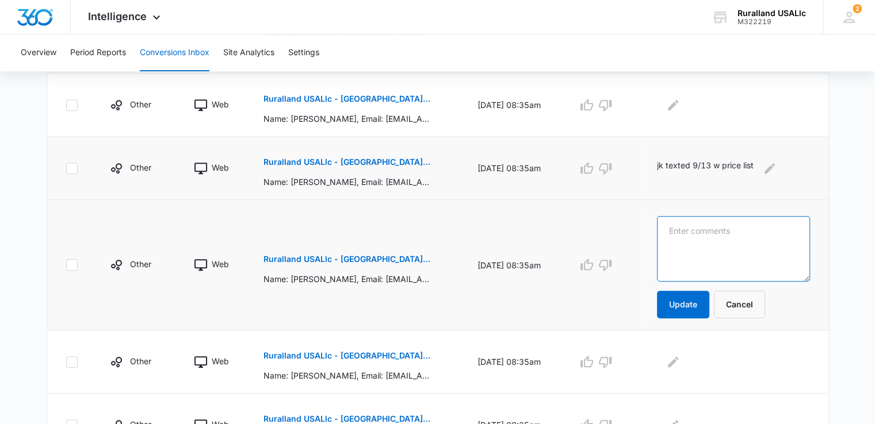
click at [690, 230] on textarea at bounding box center [733, 249] width 152 height 66
paste textarea "jk texted 9/13 w price list"
type textarea "jk texted 9/13 w price list"
click at [696, 300] on button "Update" at bounding box center [683, 305] width 52 height 28
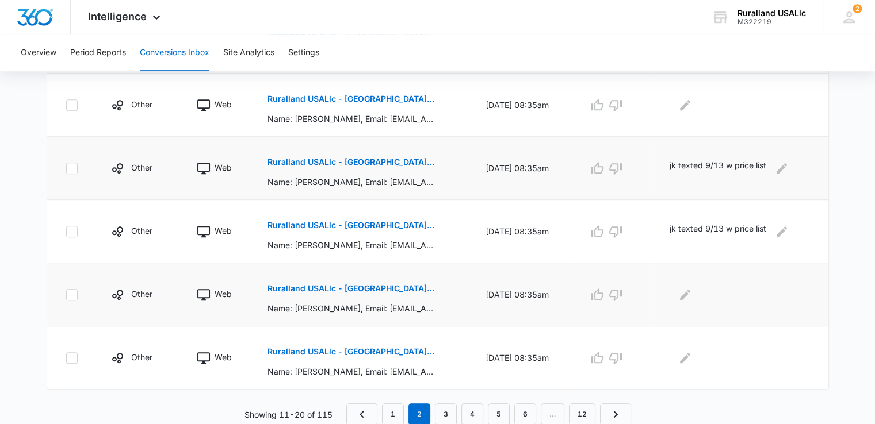
click at [340, 290] on p "Ruralland USALlc - New Arkansas FB Lead - M360 Notificaion" at bounding box center [350, 289] width 167 height 8
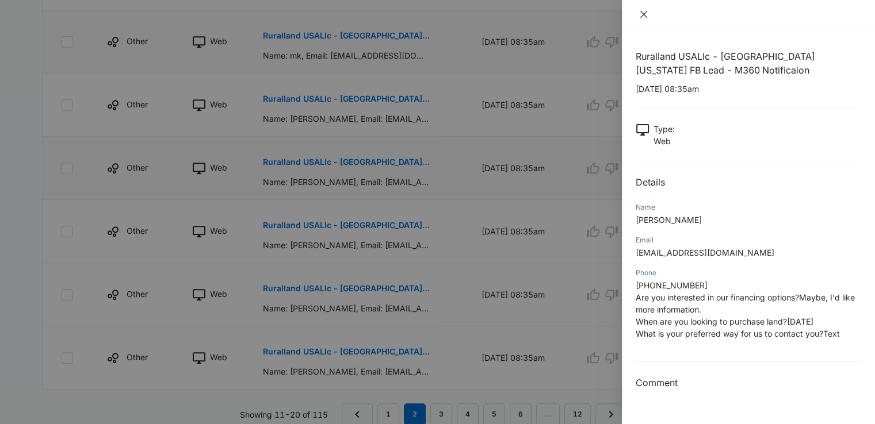
click at [641, 14] on icon "close" at bounding box center [643, 14] width 9 height 9
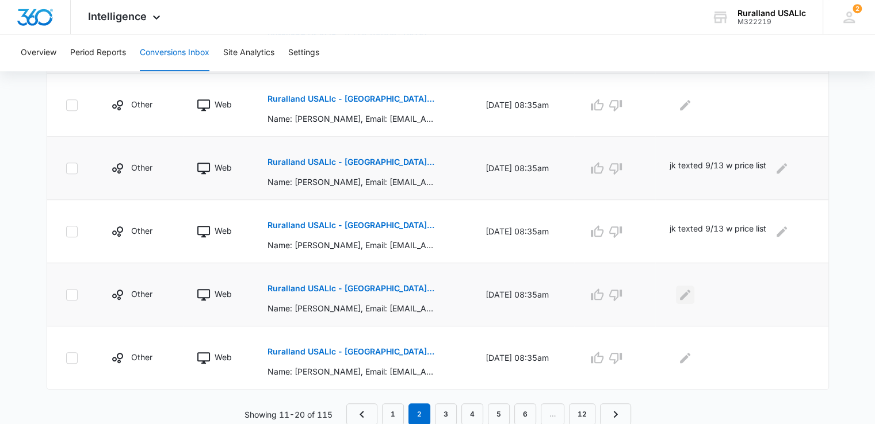
click at [692, 294] on icon "Edit Comments" at bounding box center [685, 295] width 14 height 14
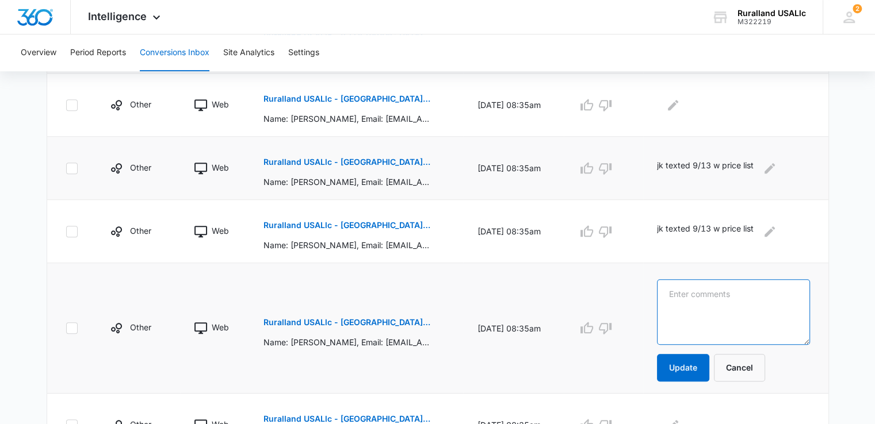
click at [692, 294] on textarea at bounding box center [733, 312] width 152 height 66
paste textarea "jk texted 9/13 w price list"
type textarea "jk texted 9/13 w price list"
click at [701, 359] on button "Update" at bounding box center [683, 368] width 52 height 28
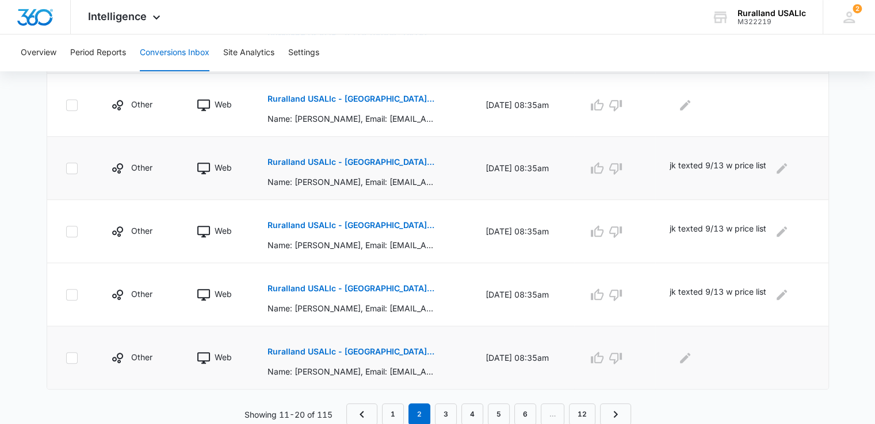
click at [405, 351] on p "Ruralland USALlc - New Arkansas FB Lead - M360 Notificaion" at bounding box center [350, 352] width 167 height 8
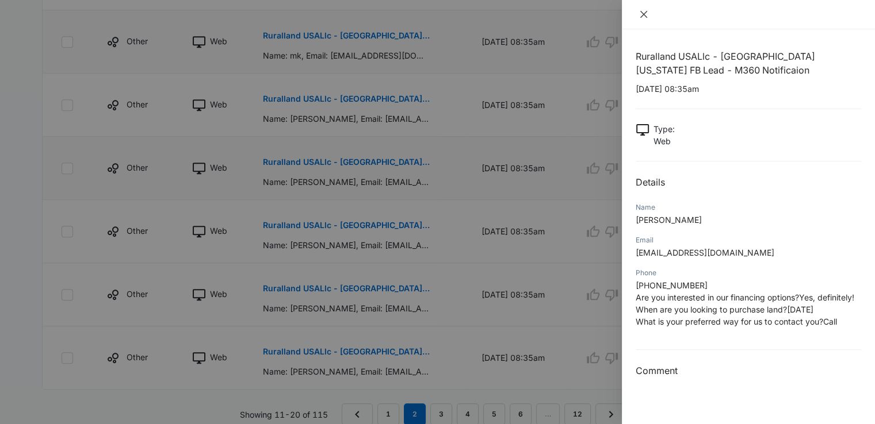
click at [645, 16] on icon "close" at bounding box center [643, 14] width 9 height 9
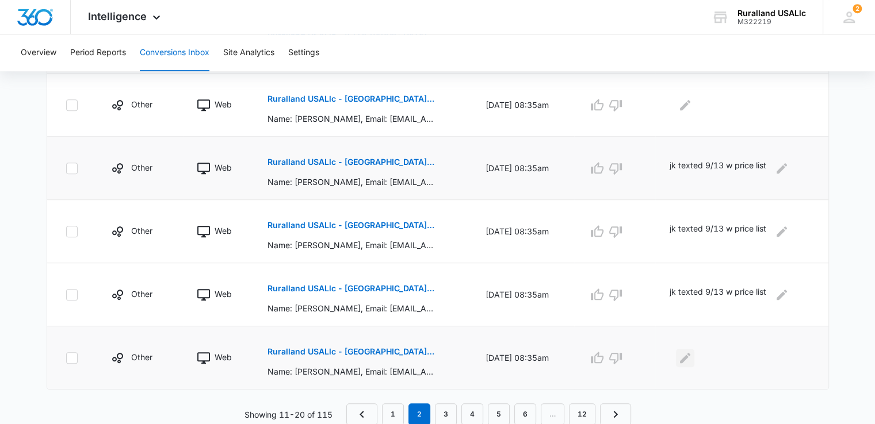
click at [689, 356] on icon "Edit Comments" at bounding box center [685, 357] width 10 height 10
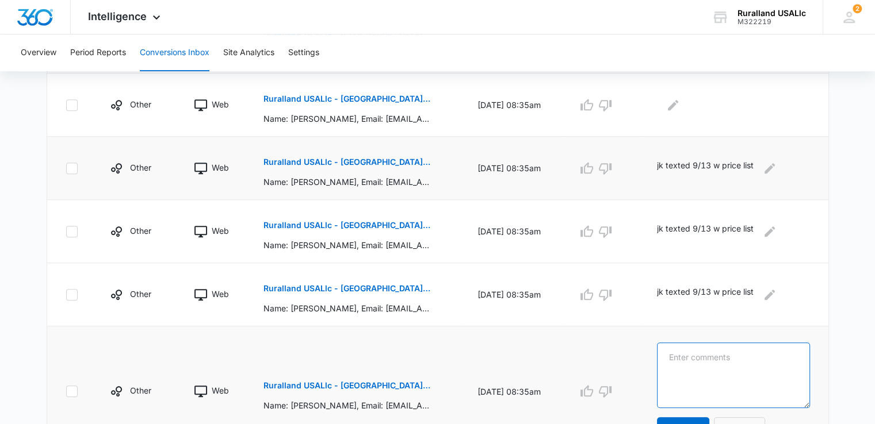
click at [689, 356] on textarea at bounding box center [733, 376] width 152 height 66
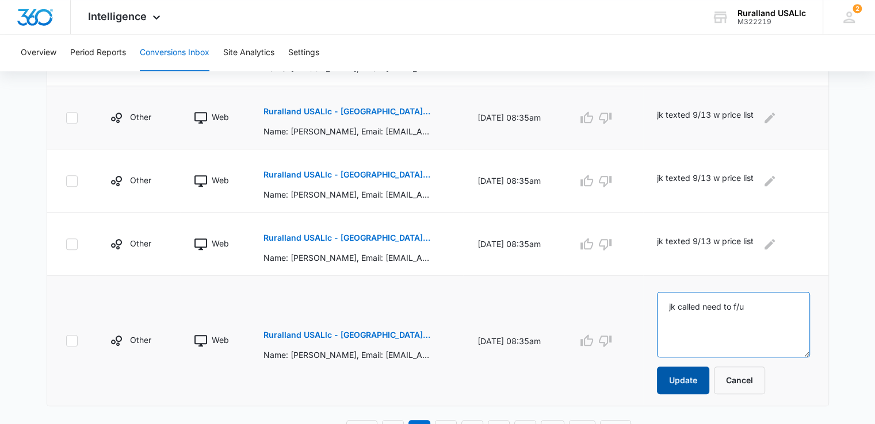
scroll to position [662, 0]
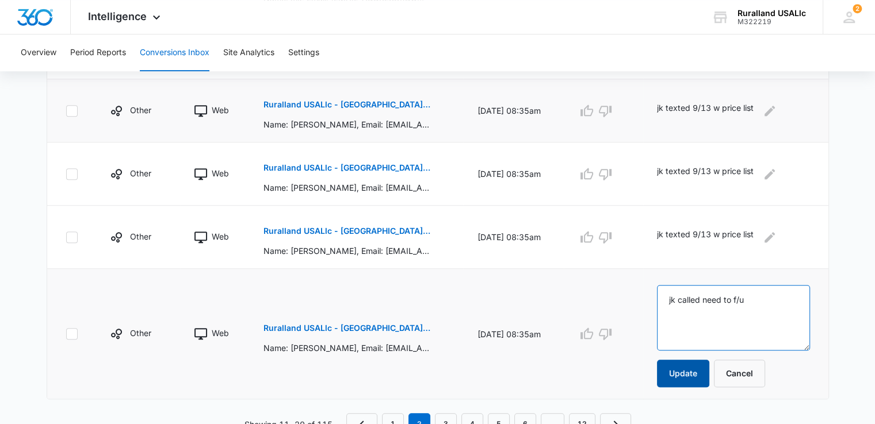
type textarea "jk called need to f/u"
click at [693, 365] on button "Update" at bounding box center [683, 374] width 52 height 28
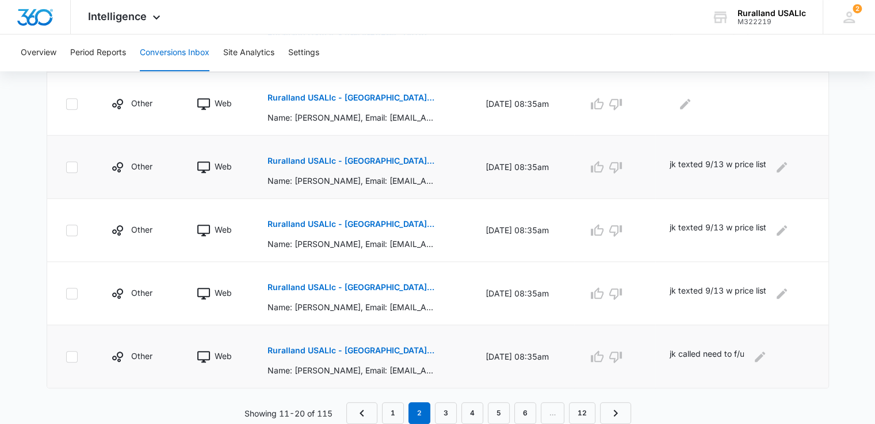
scroll to position [605, 0]
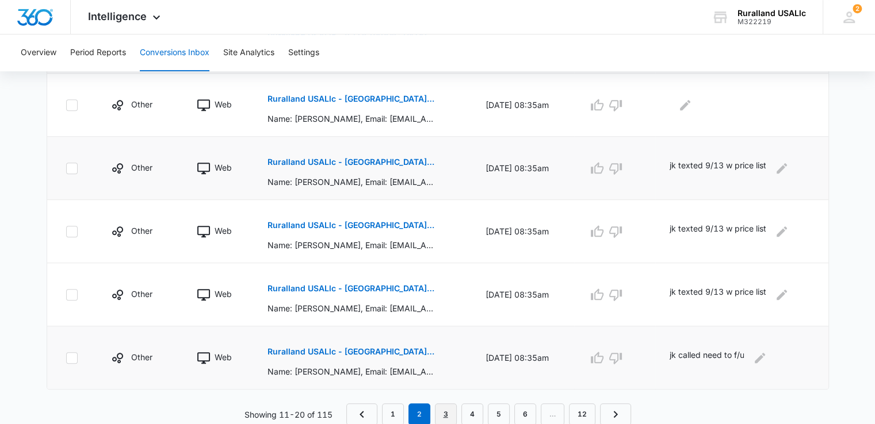
click at [448, 412] on link "3" at bounding box center [446, 415] width 22 height 22
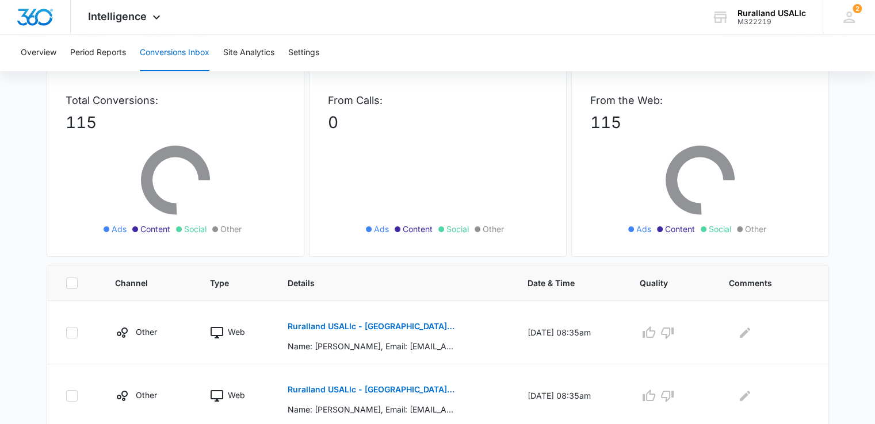
scroll to position [115, 0]
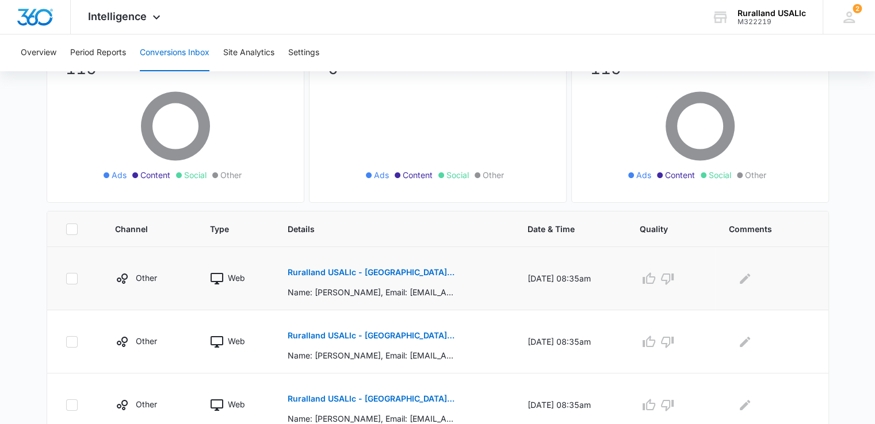
click at [401, 270] on p "Ruralland USALlc - New Arkansas FB Lead - M360 Notificaion" at bounding box center [370, 273] width 167 height 8
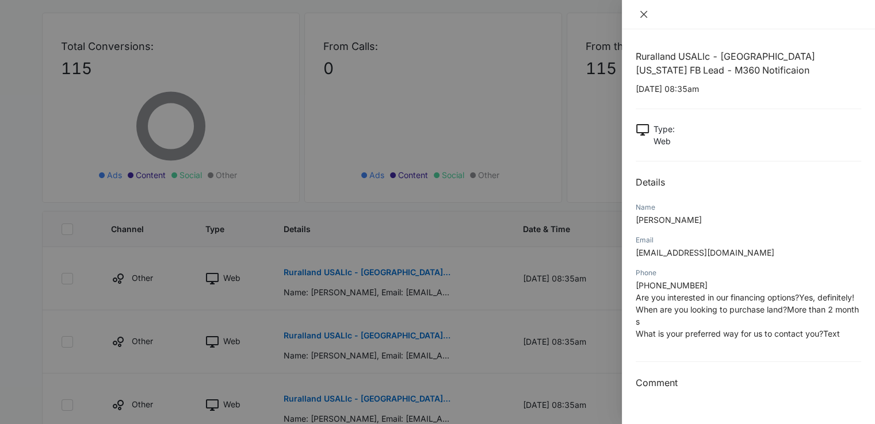
click at [642, 14] on icon "close" at bounding box center [643, 14] width 9 height 9
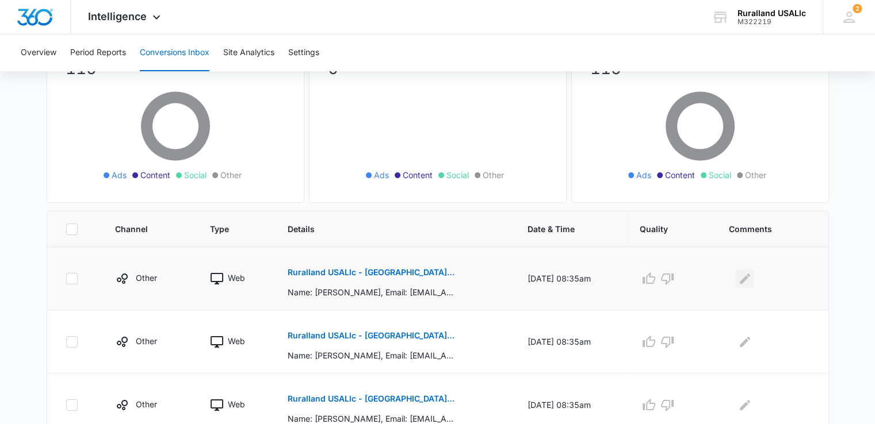
click at [751, 272] on icon "Edit Comments" at bounding box center [745, 279] width 14 height 14
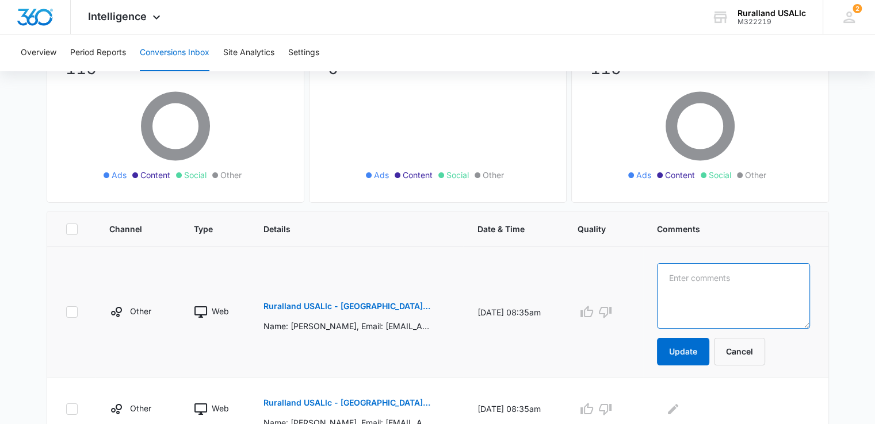
click at [736, 294] on textarea at bounding box center [733, 296] width 152 height 66
paste textarea "jk texted 9/13 w price list"
type textarea "jk texted 9/13 w price list"
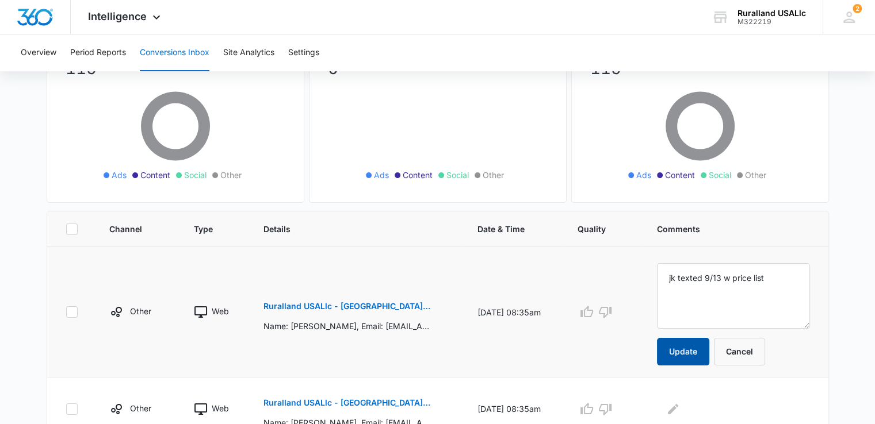
click at [701, 352] on button "Update" at bounding box center [683, 352] width 52 height 28
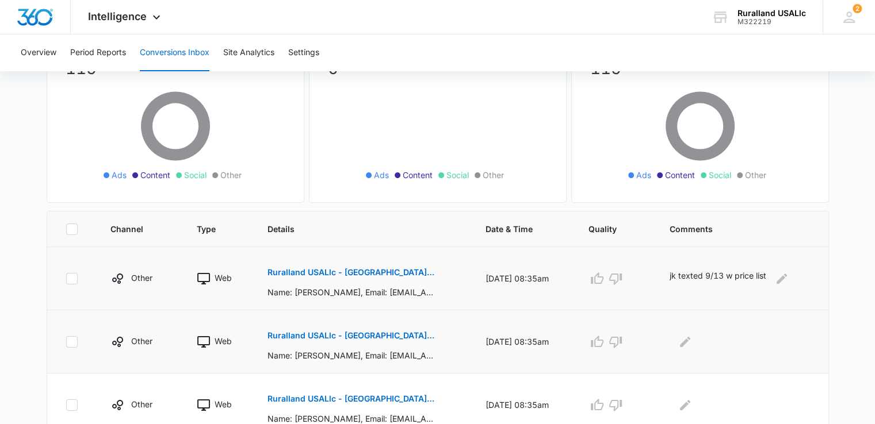
click at [375, 332] on p "Ruralland USALlc - New Arkansas FB Lead - M360 Notificaion" at bounding box center [350, 336] width 167 height 8
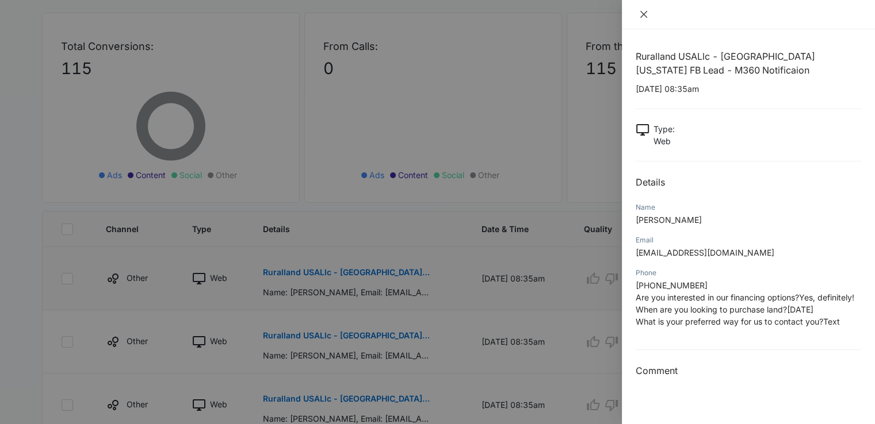
click at [643, 10] on icon "close" at bounding box center [643, 14] width 9 height 9
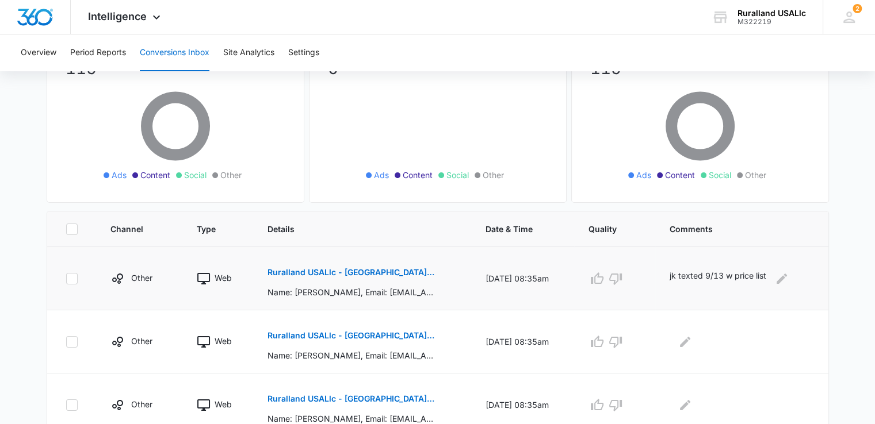
click at [347, 272] on p "Ruralland USALlc - New Arkansas FB Lead - M360 Notificaion" at bounding box center [350, 273] width 167 height 8
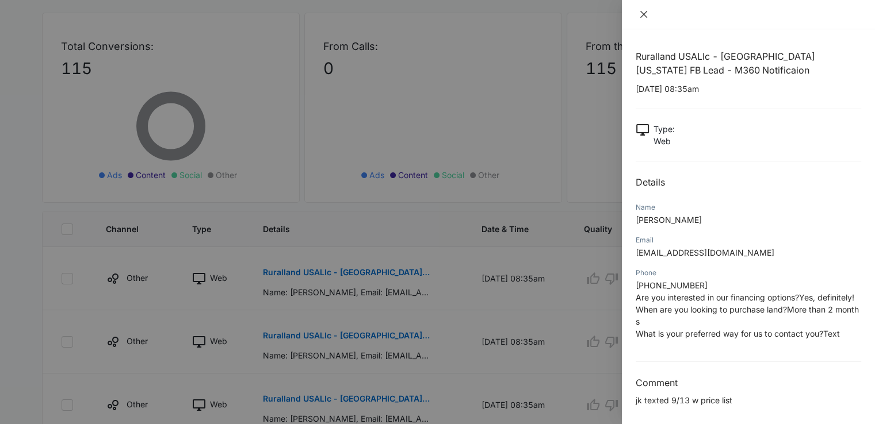
click at [648, 12] on button "Close" at bounding box center [643, 14] width 16 height 10
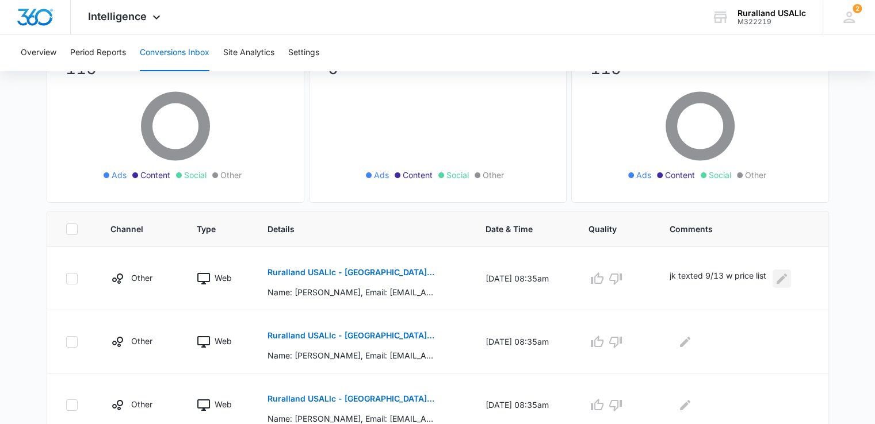
click at [786, 279] on icon "Edit Comments" at bounding box center [781, 278] width 10 height 10
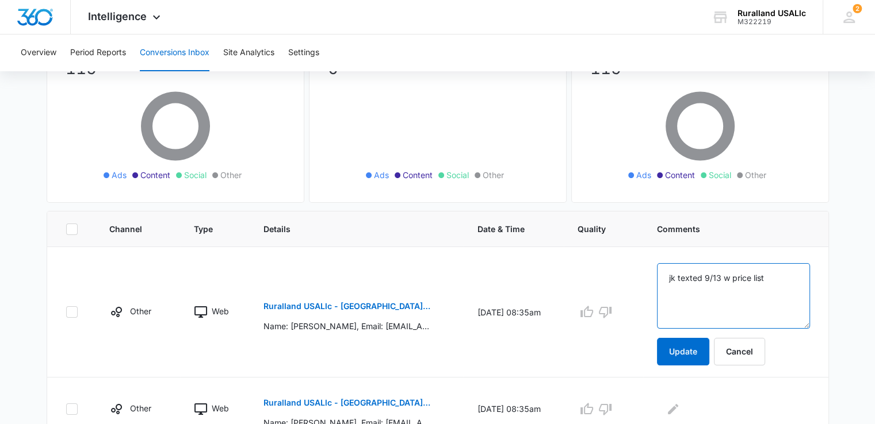
click at [692, 274] on textarea "jk texted 9/13 w price list" at bounding box center [733, 296] width 152 height 66
click at [692, 277] on textarea "jk texted 9/13 w price list" at bounding box center [733, 296] width 152 height 66
click at [782, 277] on textarea "jk texted 9/13 w price list" at bounding box center [733, 296] width 152 height 66
type textarea "jk texted 9/13 w price list wanted some large acreage"
click at [700, 351] on button "Update" at bounding box center [683, 352] width 52 height 28
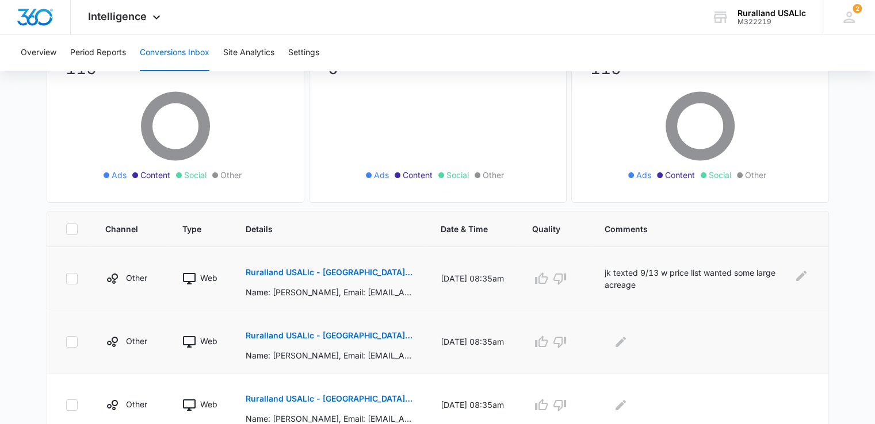
click at [379, 335] on p "Ruralland USALlc - New Arkansas FB Lead - M360 Notificaion" at bounding box center [329, 336] width 167 height 8
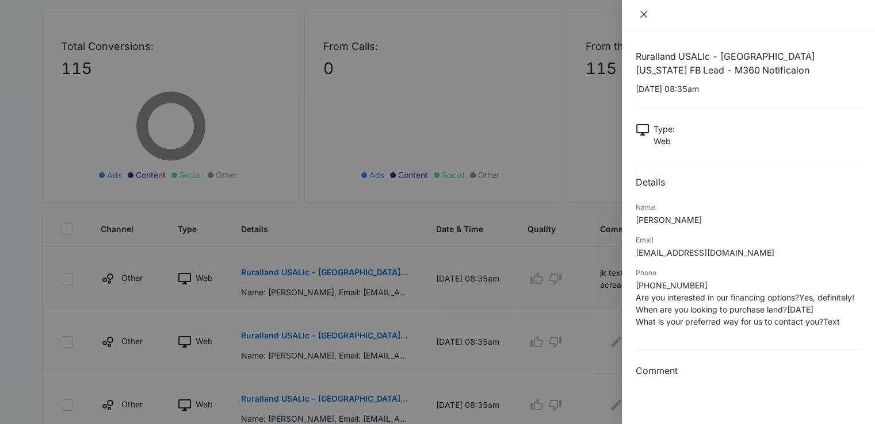
click at [641, 17] on icon "close" at bounding box center [643, 14] width 7 height 7
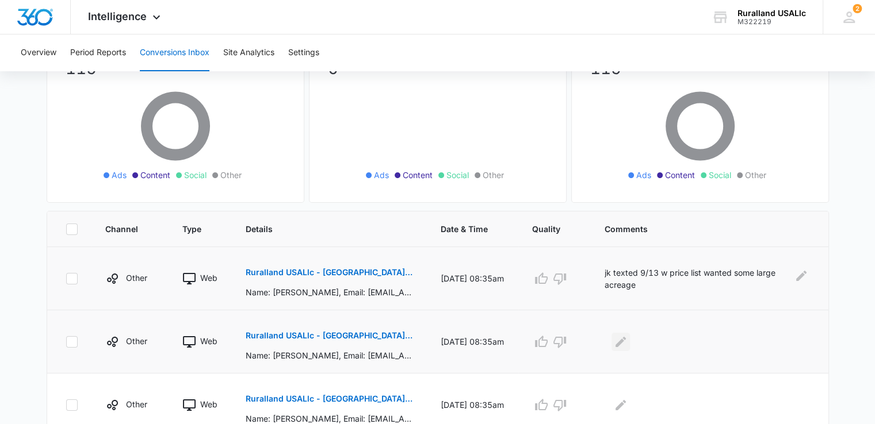
click at [626, 341] on icon "Edit Comments" at bounding box center [620, 341] width 10 height 10
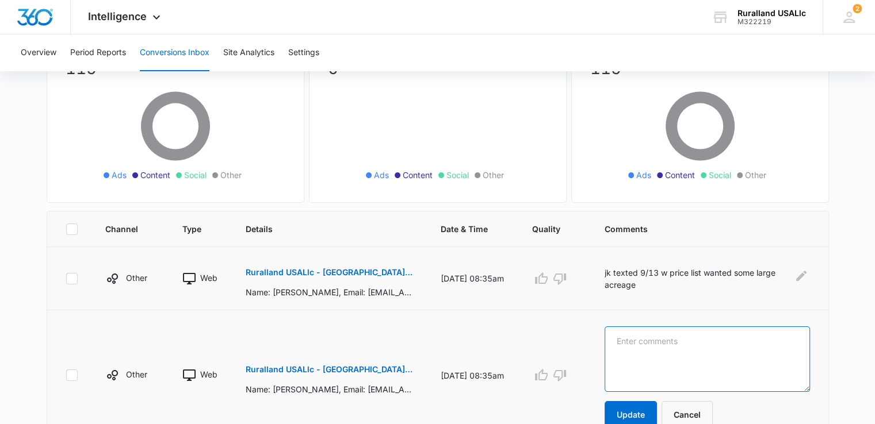
click at [642, 341] on textarea at bounding box center [706, 360] width 205 height 66
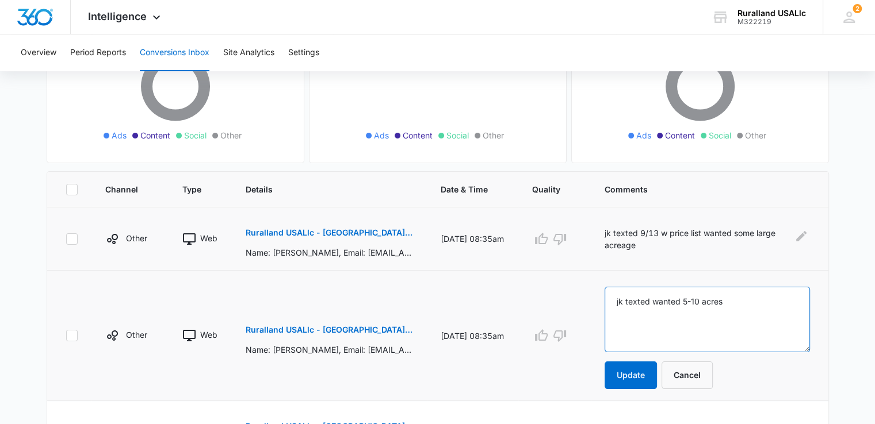
scroll to position [172, 0]
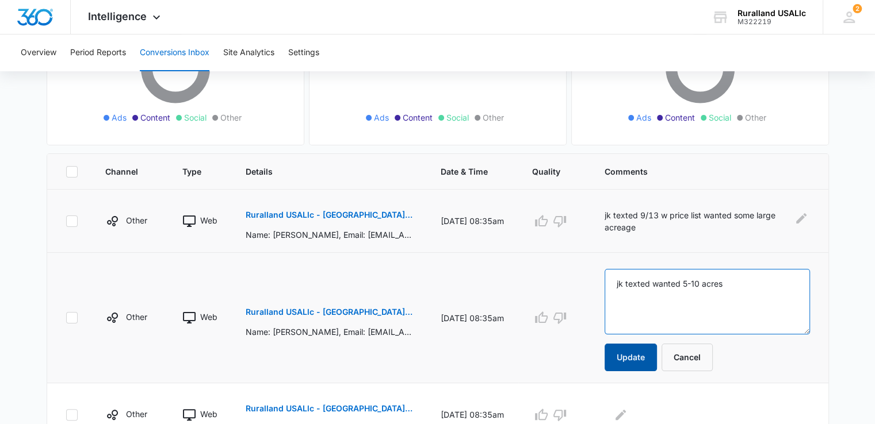
type textarea "jk texted wanted 5-10 acres"
click at [645, 352] on button "Update" at bounding box center [630, 358] width 52 height 28
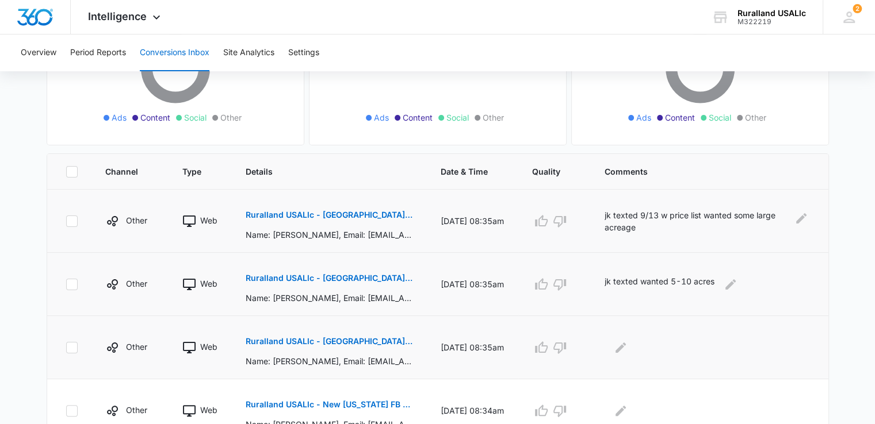
click at [363, 339] on p "Ruralland USALlc - New Arkansas FB Lead - M360 Notificaion" at bounding box center [329, 342] width 167 height 8
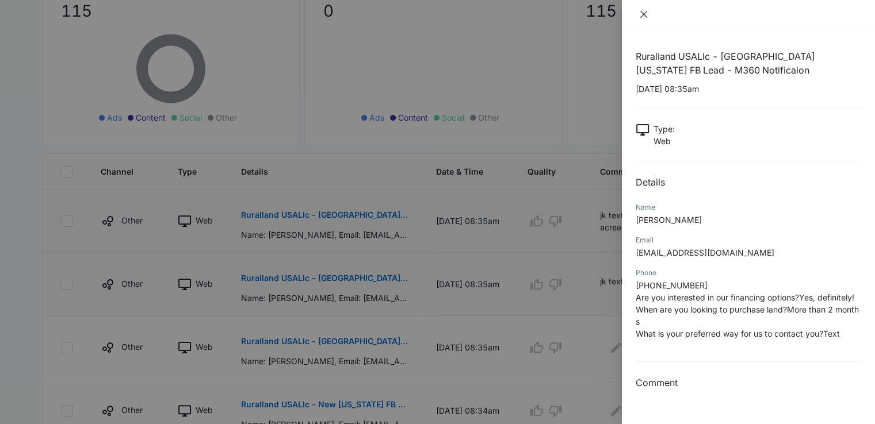
click at [647, 10] on icon "close" at bounding box center [643, 14] width 9 height 9
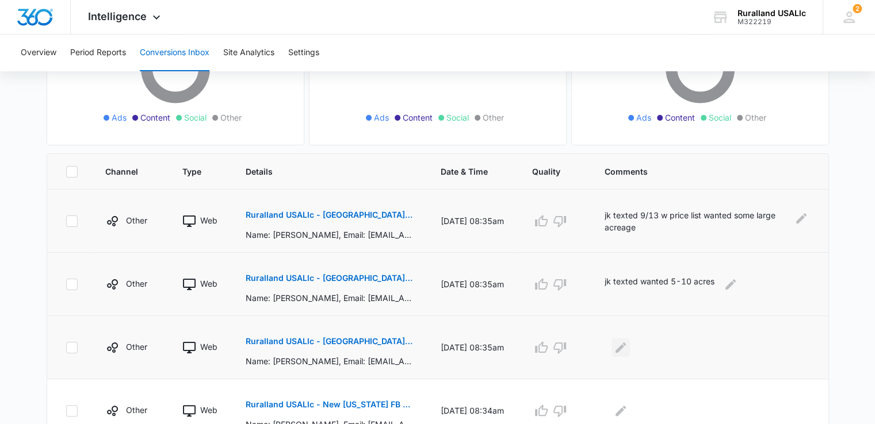
click at [626, 345] on icon "Edit Comments" at bounding box center [620, 347] width 10 height 10
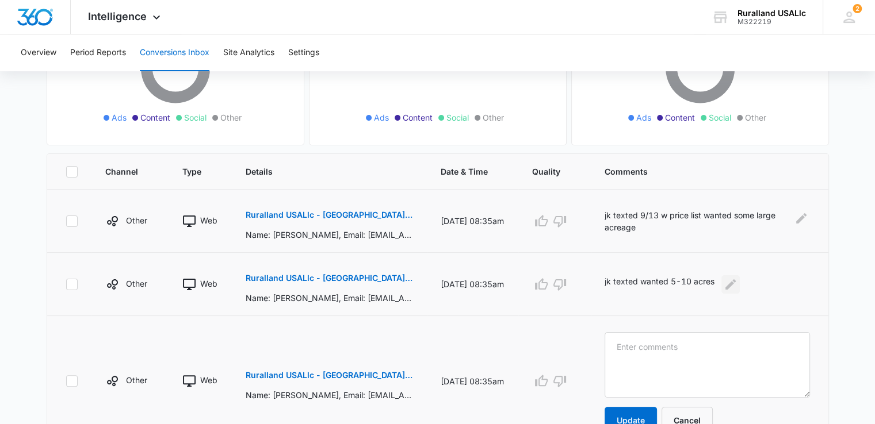
click at [736, 282] on icon "Edit Comments" at bounding box center [730, 285] width 14 height 14
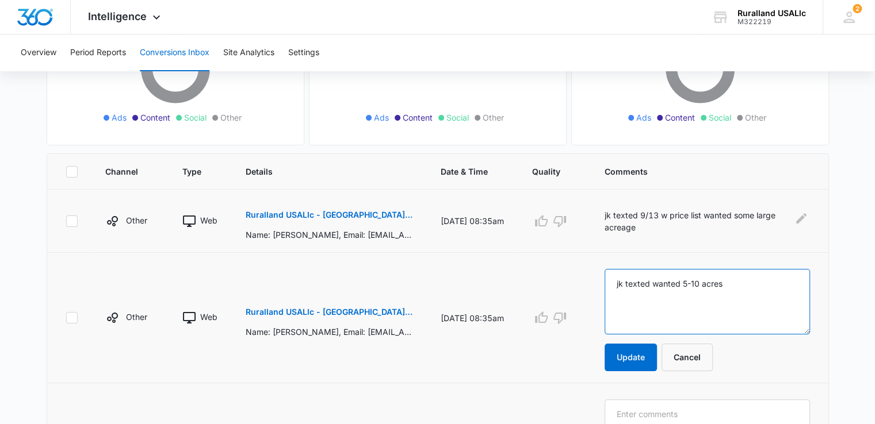
click at [637, 281] on textarea "jk texted wanted 5-10 acres" at bounding box center [706, 302] width 205 height 66
type textarea "jk called texted wanted 5-10 acres"
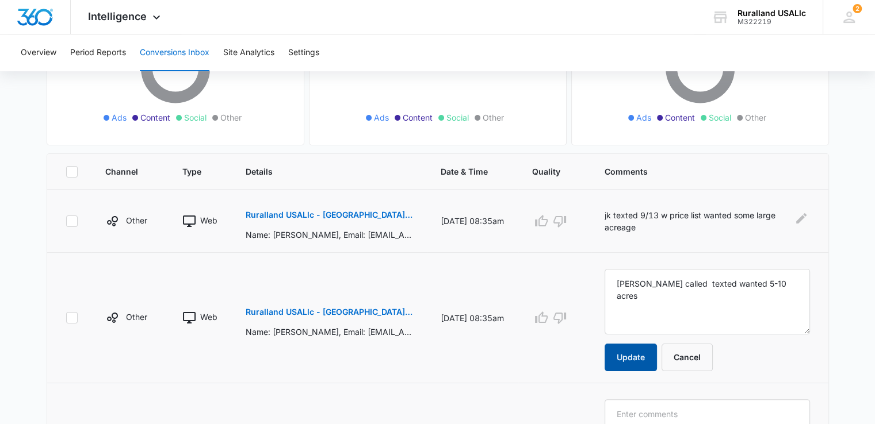
click at [641, 350] on button "Update" at bounding box center [630, 358] width 52 height 28
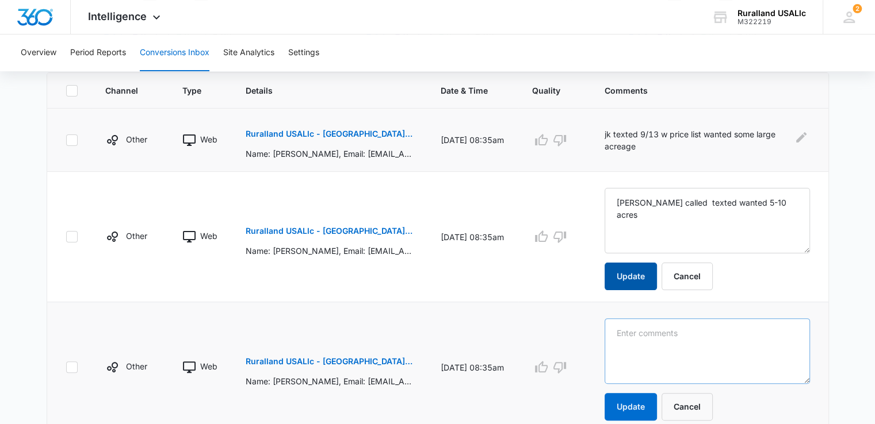
scroll to position [287, 0]
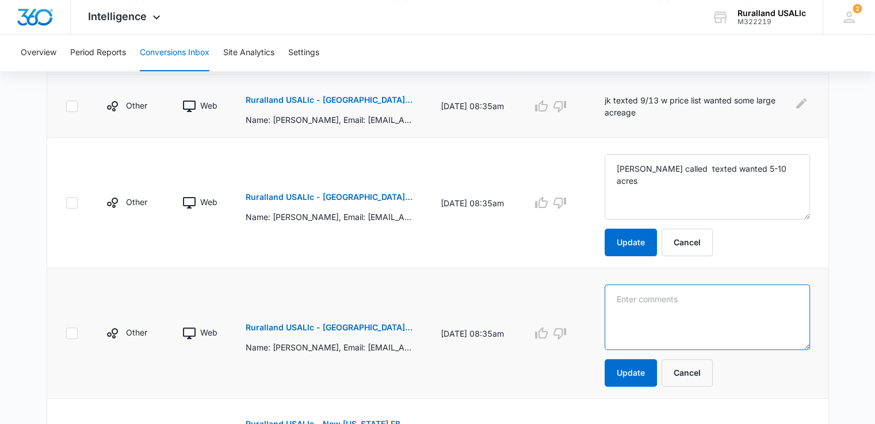
click at [647, 309] on textarea at bounding box center [706, 318] width 205 height 66
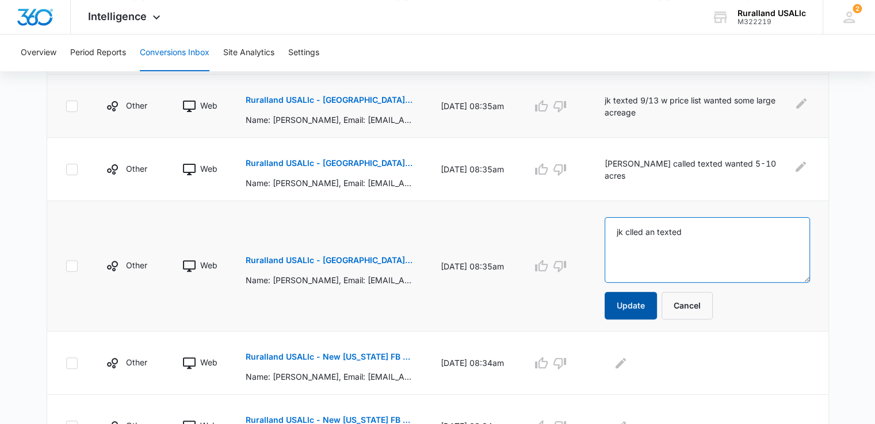
type textarea "jk clled an texted"
click at [644, 300] on button "Update" at bounding box center [630, 306] width 52 height 28
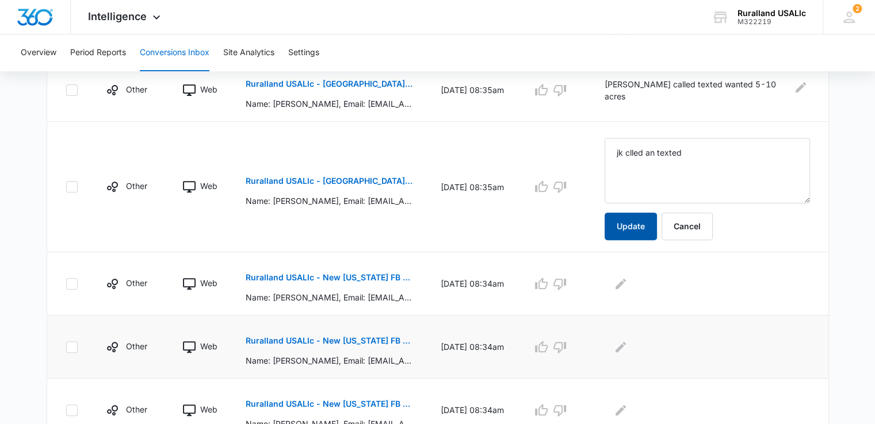
scroll to position [402, 0]
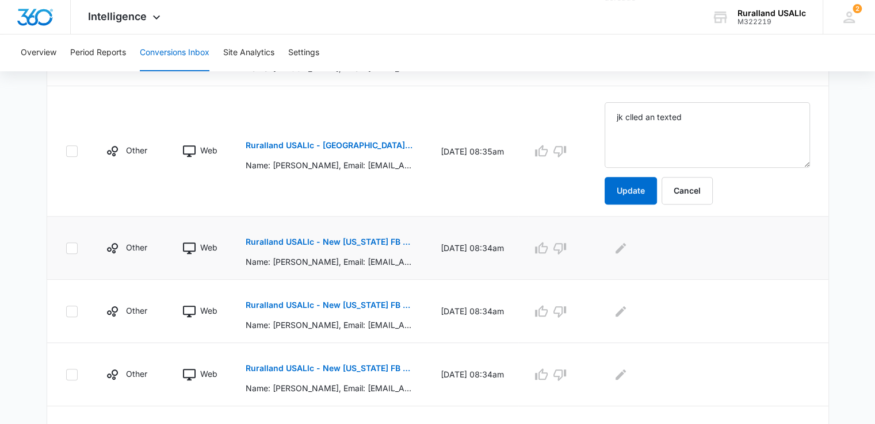
click at [368, 241] on p "Ruralland USALlc - New Florida FB Lead - M360 Notificaion" at bounding box center [329, 242] width 167 height 8
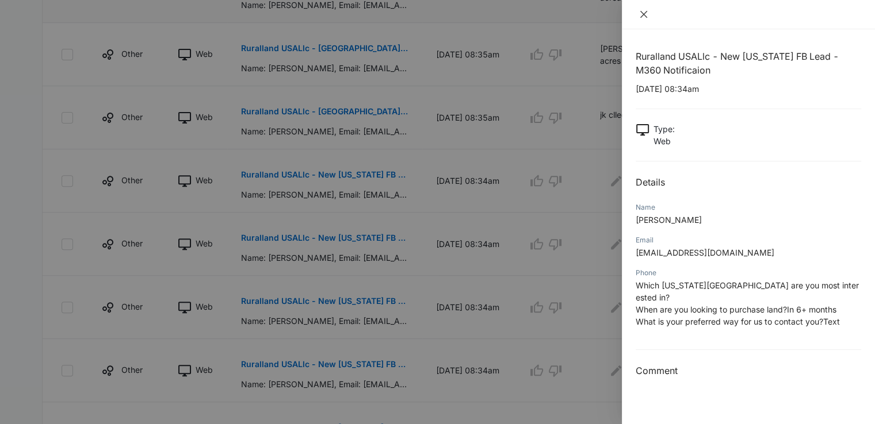
click at [646, 10] on icon "close" at bounding box center [643, 14] width 9 height 9
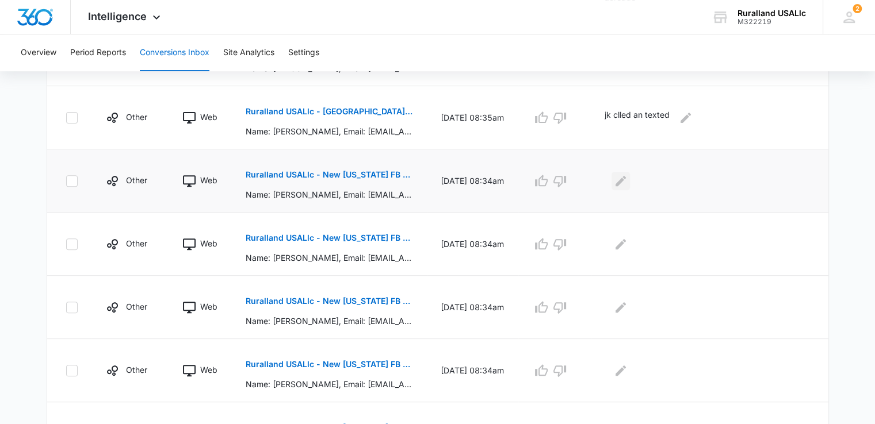
click at [627, 175] on icon "Edit Comments" at bounding box center [620, 181] width 14 height 14
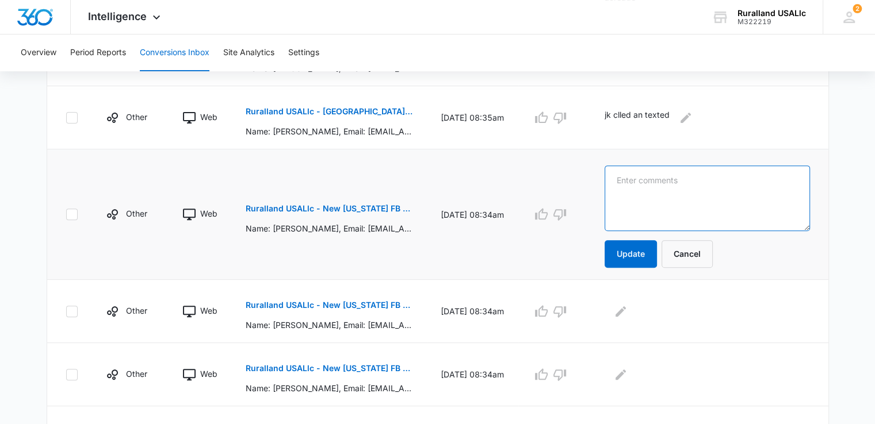
click at [651, 200] on textarea at bounding box center [706, 199] width 205 height 66
click at [707, 179] on textarea "jk cant text or call nu number" at bounding box center [706, 199] width 205 height 66
type textarea "jk cant text or call no number"
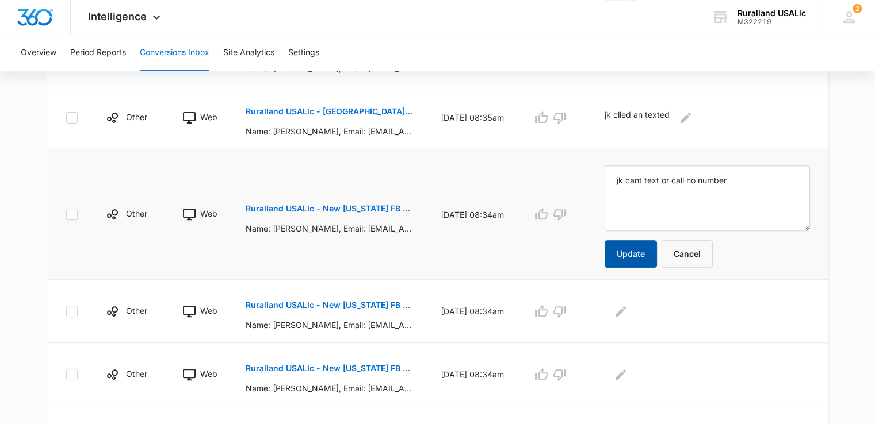
click at [643, 249] on button "Update" at bounding box center [630, 254] width 52 height 28
click at [348, 303] on p "Ruralland USALlc - New Florida FB Lead - M360 Notificaion" at bounding box center [329, 305] width 167 height 8
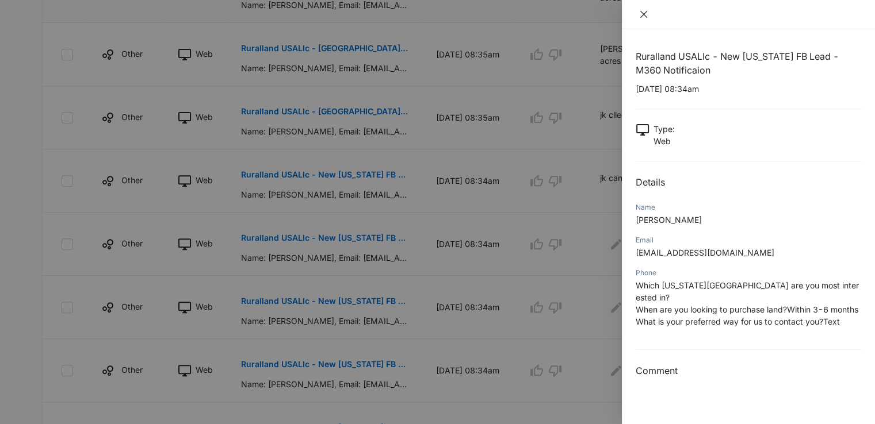
click at [642, 14] on icon "close" at bounding box center [643, 14] width 9 height 9
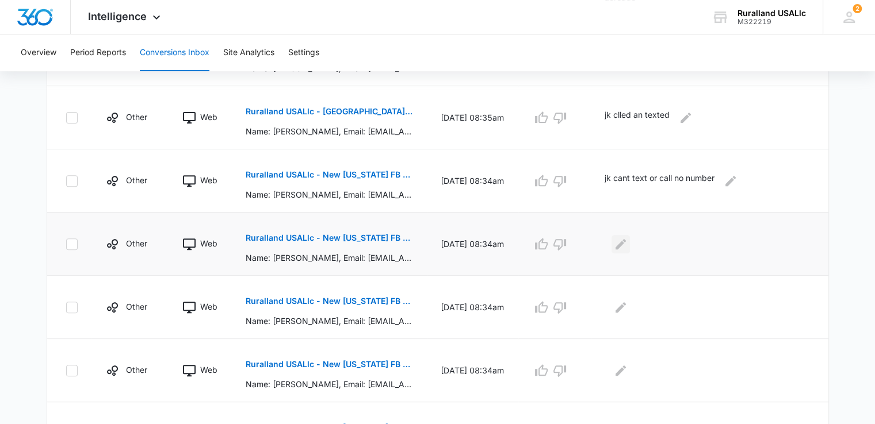
click at [627, 247] on icon "Edit Comments" at bounding box center [620, 244] width 14 height 14
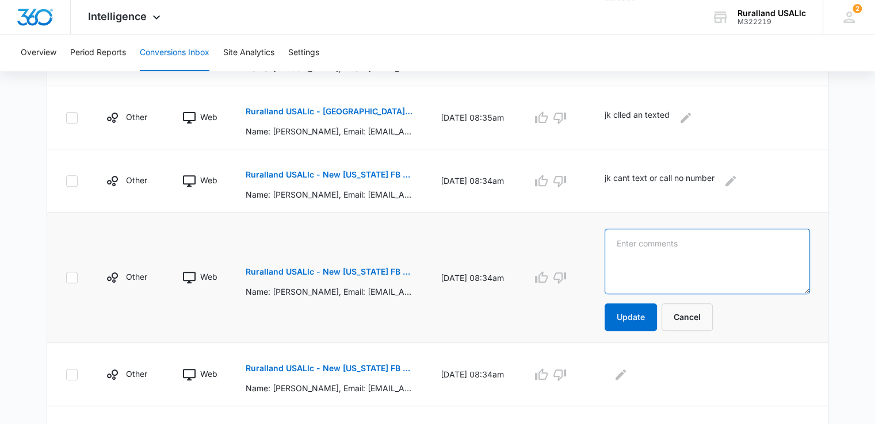
click at [630, 249] on textarea at bounding box center [706, 262] width 205 height 66
type textarea "jk cant text if no number"
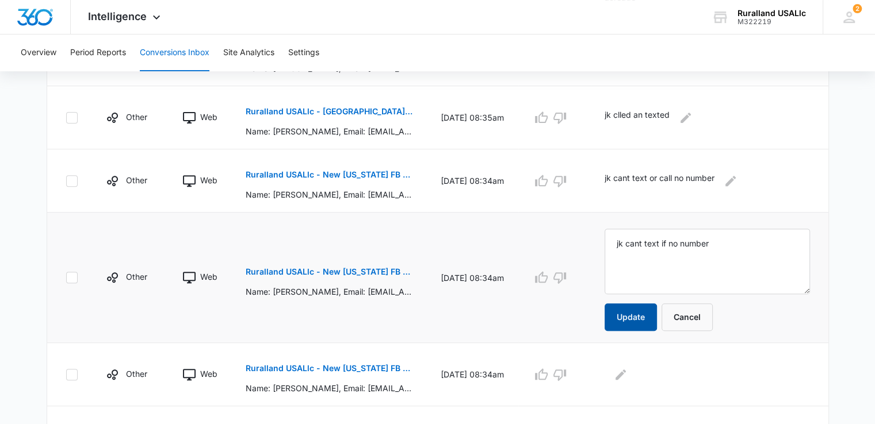
click at [643, 320] on button "Update" at bounding box center [630, 318] width 52 height 28
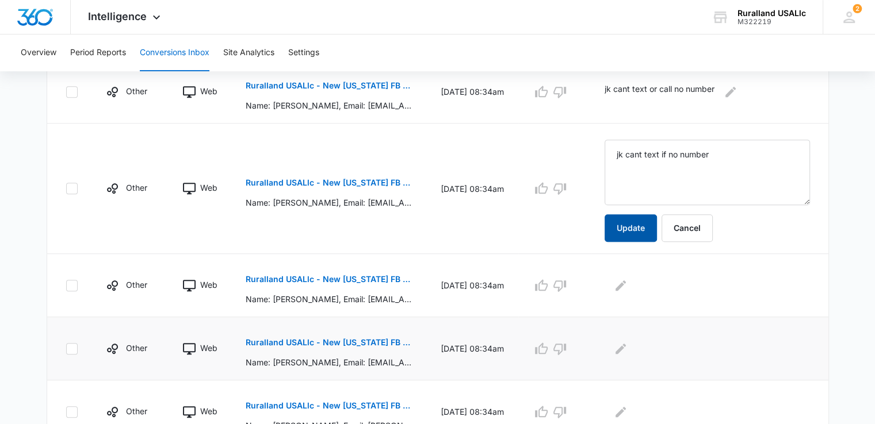
scroll to position [517, 0]
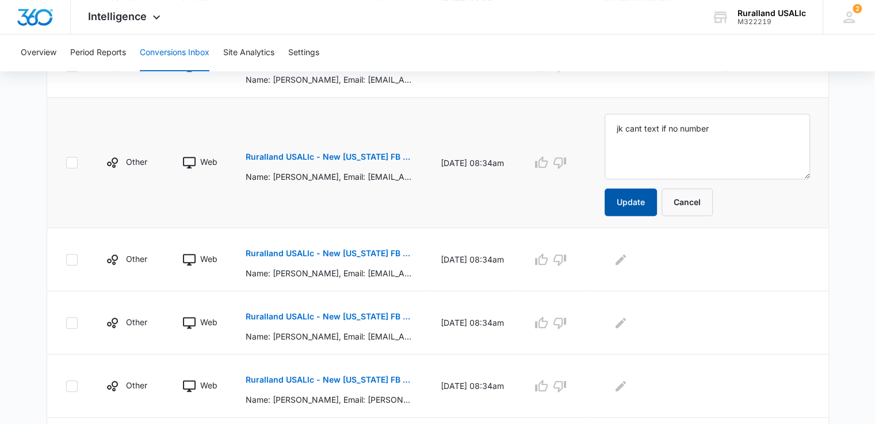
click at [635, 195] on button "Update" at bounding box center [630, 203] width 52 height 28
click at [333, 251] on p "Ruralland USALlc - New Florida FB Lead - M360 Notificaion" at bounding box center [329, 254] width 167 height 8
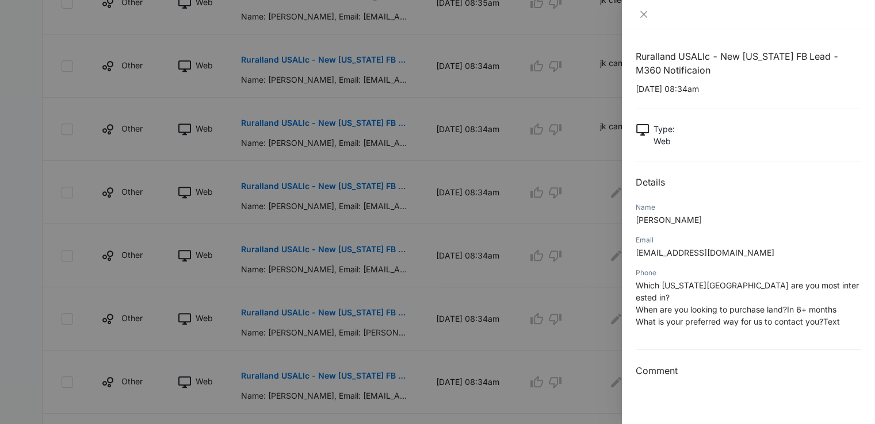
click at [506, 303] on div at bounding box center [437, 212] width 875 height 424
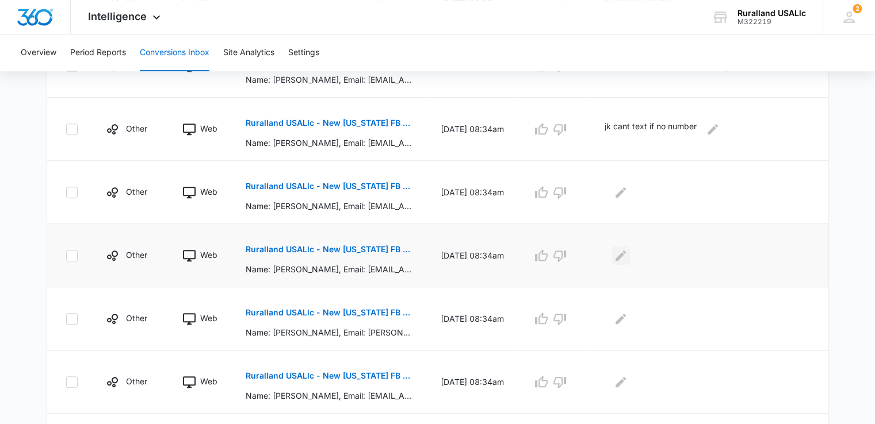
click at [626, 250] on icon "Edit Comments" at bounding box center [620, 255] width 10 height 10
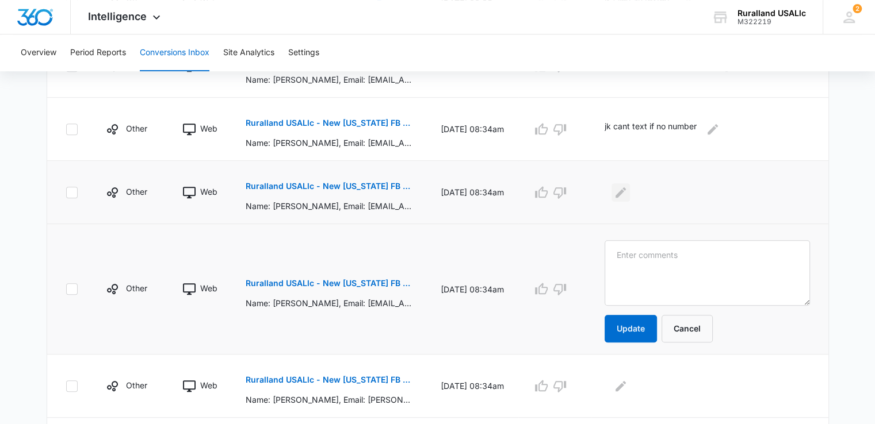
click at [627, 190] on icon "Edit Comments" at bounding box center [620, 193] width 14 height 14
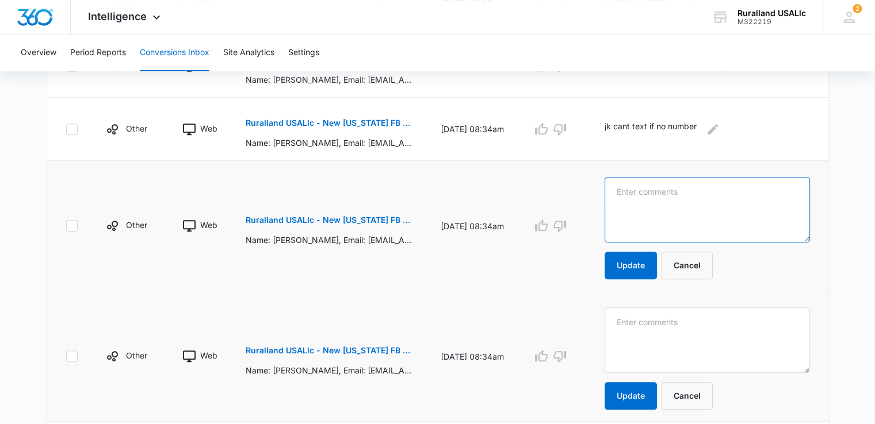
click at [631, 190] on textarea at bounding box center [706, 210] width 205 height 66
type textarea "jk cant text no number"
click at [653, 262] on button "Update" at bounding box center [630, 266] width 52 height 28
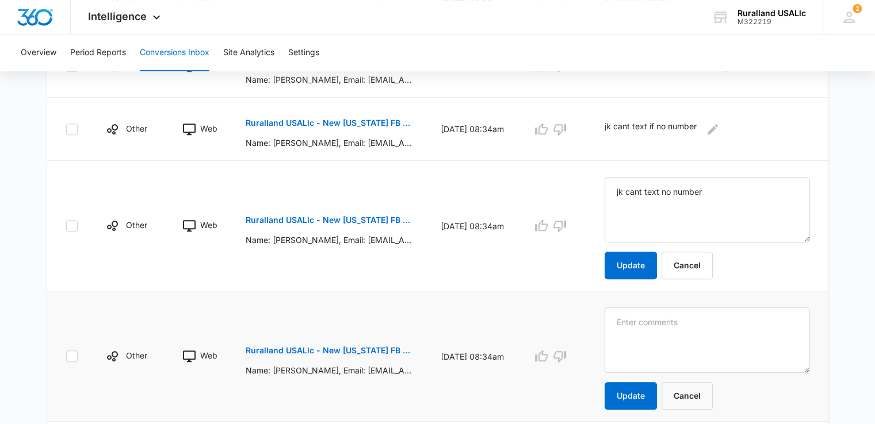
click at [304, 350] on p "Ruralland USALlc - New Florida FB Lead - M360 Notificaion" at bounding box center [329, 351] width 167 height 8
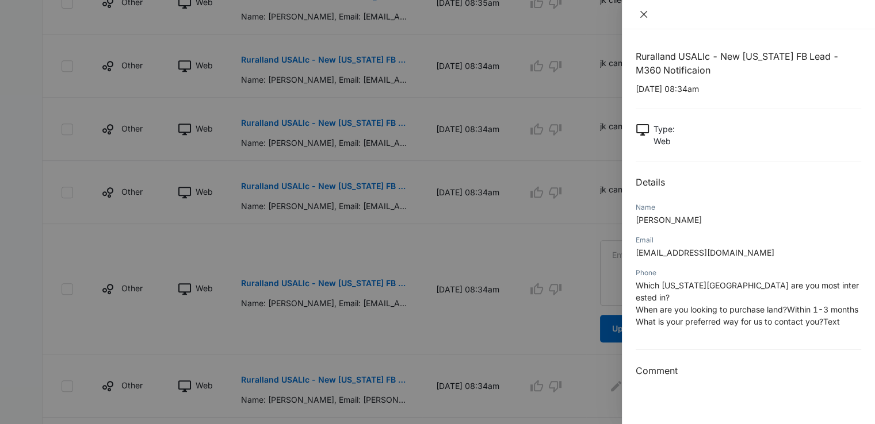
click at [643, 11] on icon "close" at bounding box center [643, 14] width 9 height 9
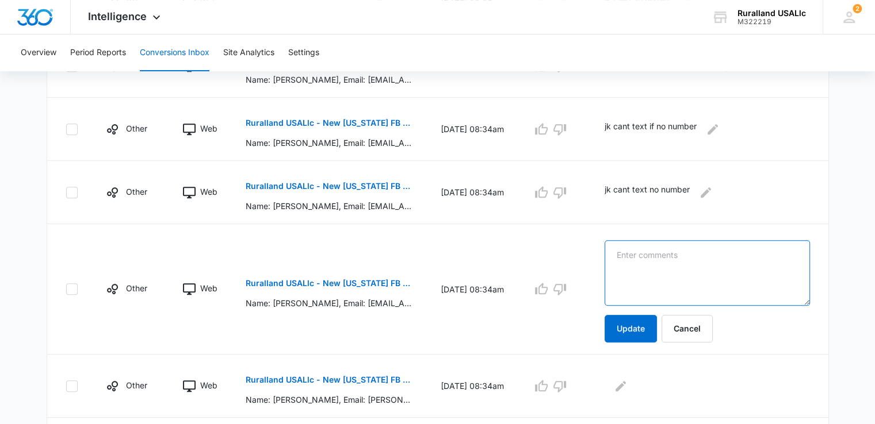
click at [704, 252] on textarea at bounding box center [706, 273] width 205 height 66
type textarea "jk cant text no number"
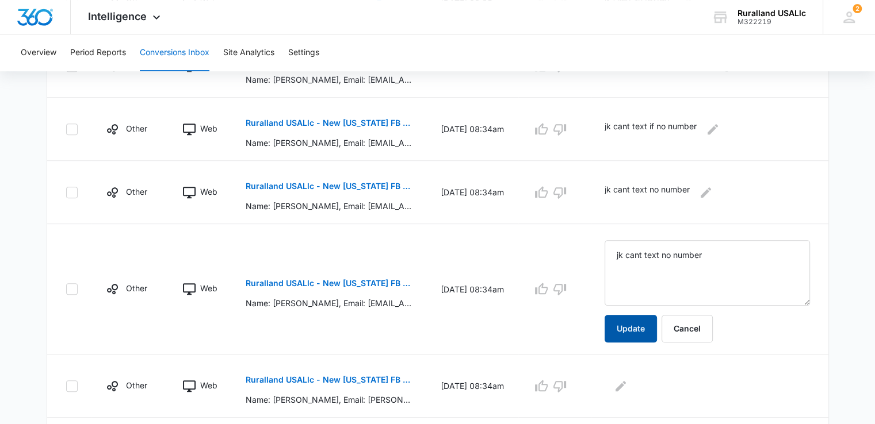
click at [642, 325] on button "Update" at bounding box center [630, 329] width 52 height 28
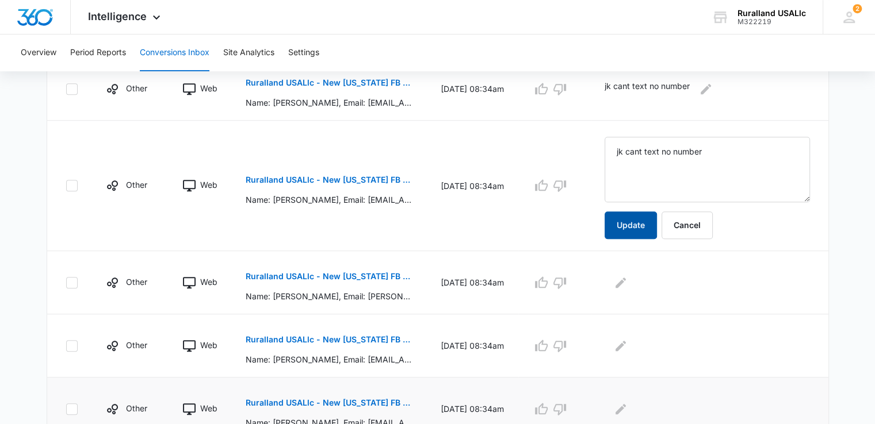
scroll to position [672, 0]
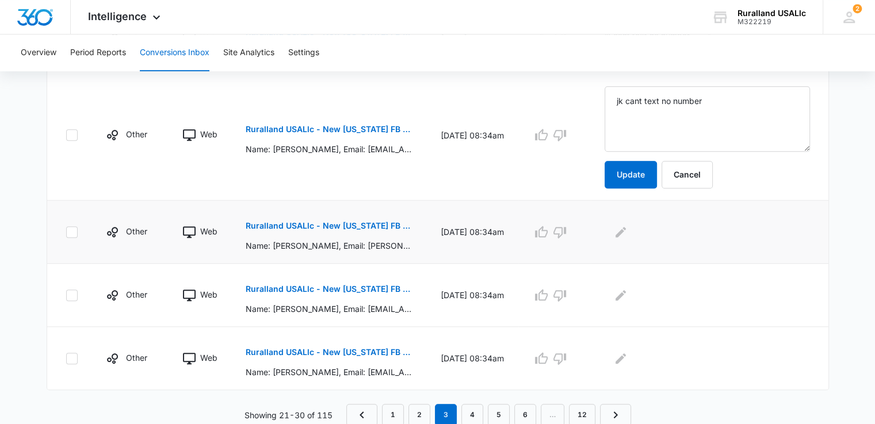
click at [300, 223] on p "Ruralland USALlc - New Florida FB Lead - M360 Notificaion" at bounding box center [329, 226] width 167 height 8
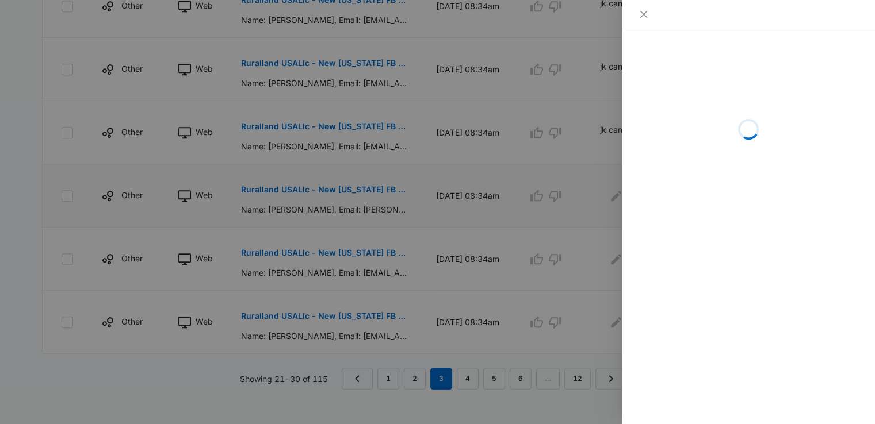
scroll to position [648, 0]
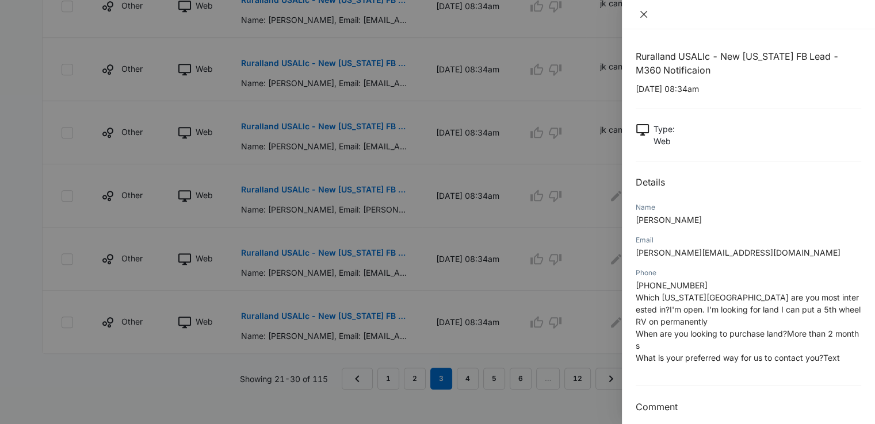
click at [640, 14] on icon "close" at bounding box center [643, 14] width 9 height 9
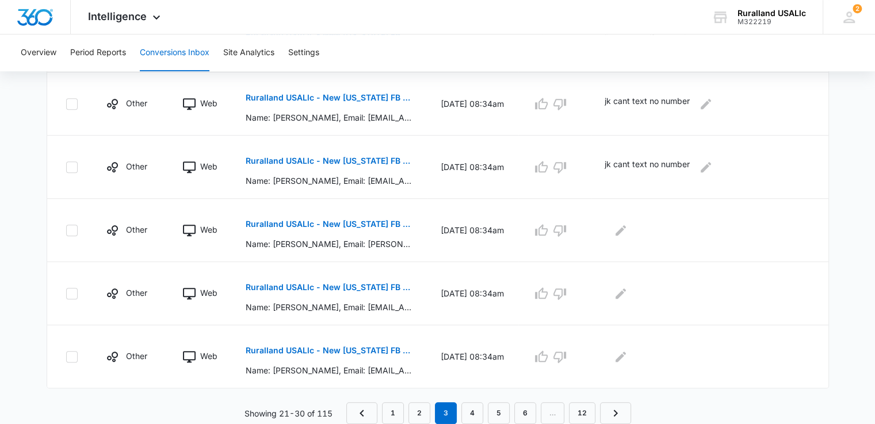
scroll to position [605, 0]
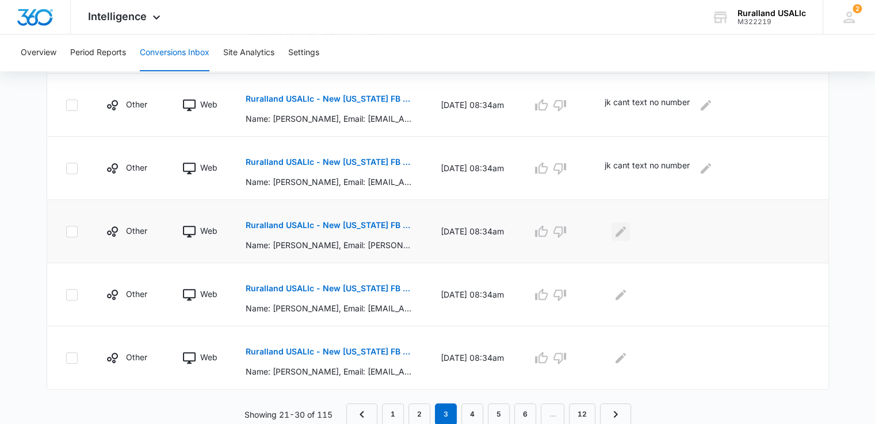
click at [627, 225] on icon "Edit Comments" at bounding box center [620, 232] width 14 height 14
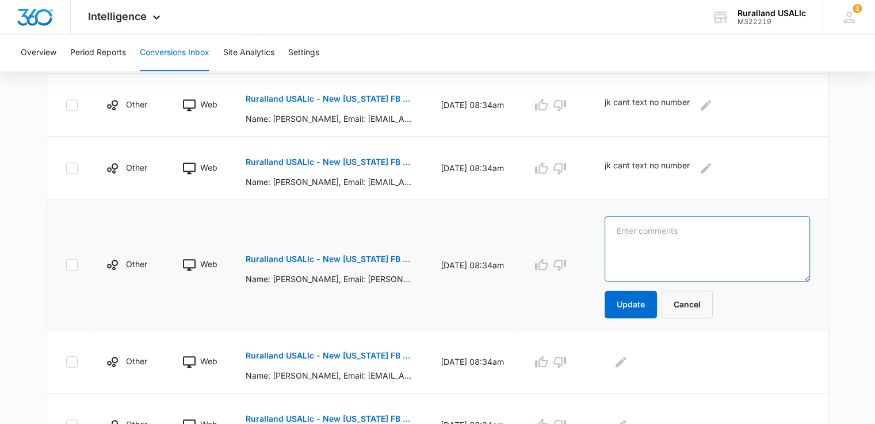
click at [639, 233] on textarea at bounding box center [706, 249] width 205 height 66
type textarea "jk called lm 9/13"
click at [648, 305] on button "Update" at bounding box center [630, 305] width 52 height 28
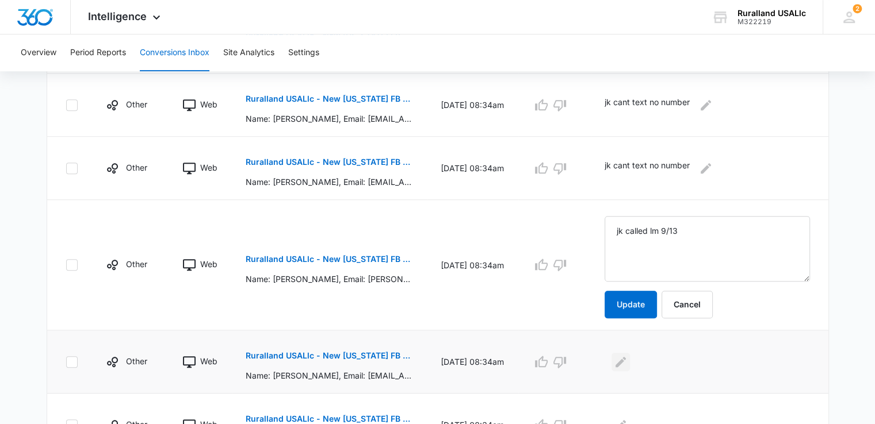
click at [626, 359] on icon "Edit Comments" at bounding box center [620, 361] width 10 height 10
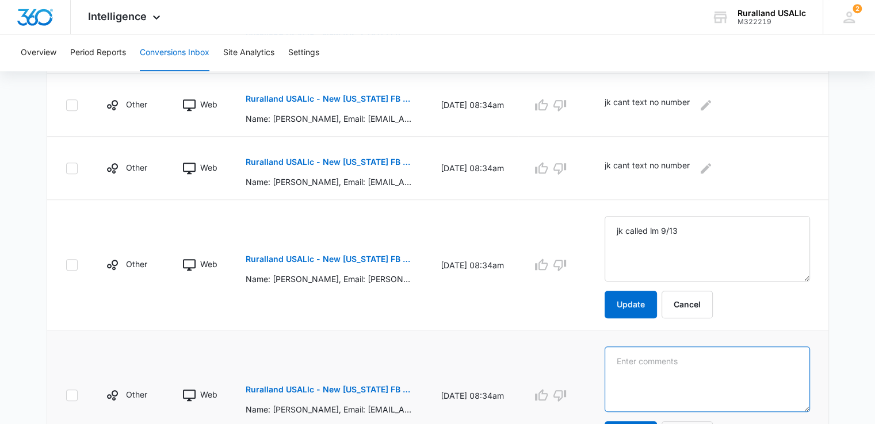
click at [640, 362] on textarea at bounding box center [706, 380] width 205 height 66
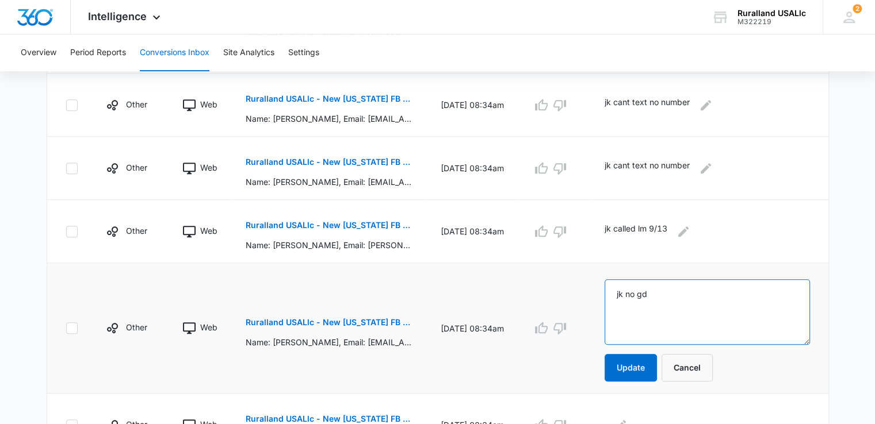
type textarea "jk no gd"
click at [640, 363] on button "Update" at bounding box center [630, 368] width 52 height 28
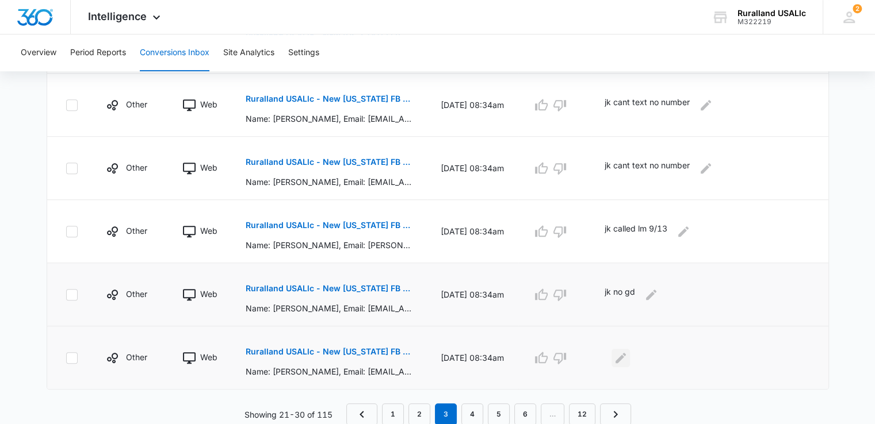
click at [627, 354] on icon "Edit Comments" at bounding box center [620, 358] width 14 height 14
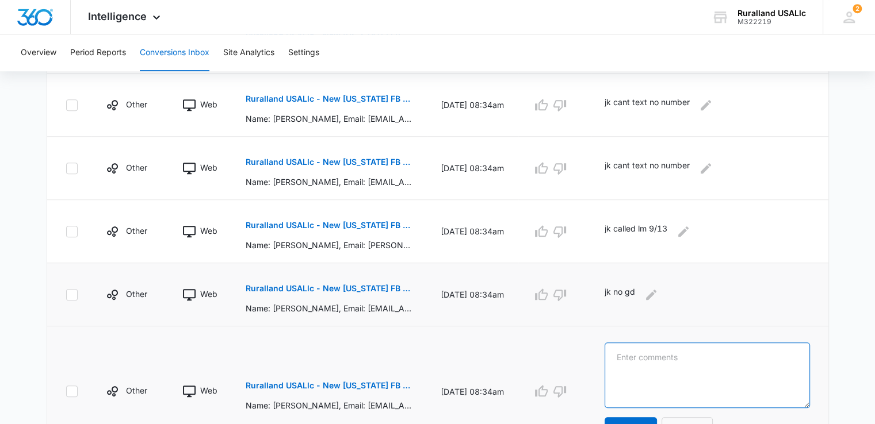
click at [634, 360] on textarea at bounding box center [706, 376] width 205 height 66
click at [347, 378] on button "Ruralland USALlc - New Florida FB Lead - M360 Notificaion" at bounding box center [329, 386] width 167 height 28
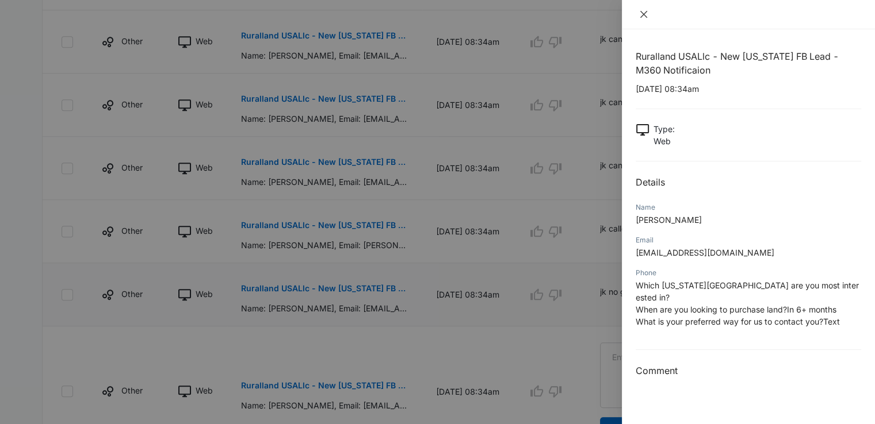
click at [643, 14] on icon "close" at bounding box center [643, 14] width 7 height 7
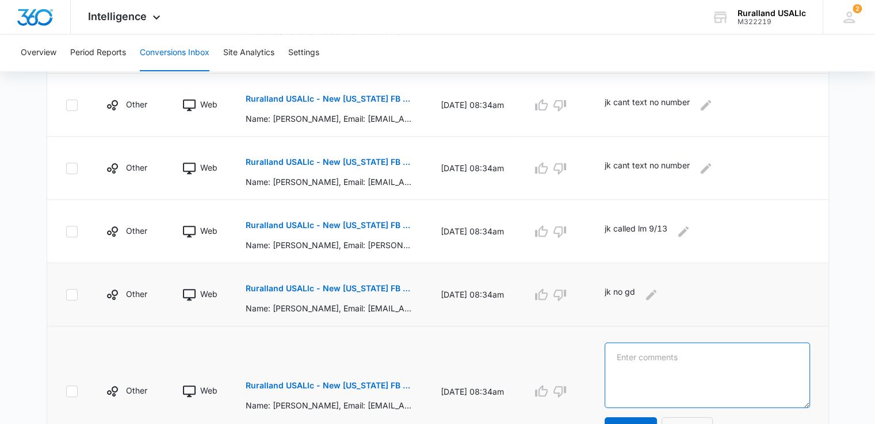
click at [658, 361] on textarea at bounding box center [706, 376] width 205 height 66
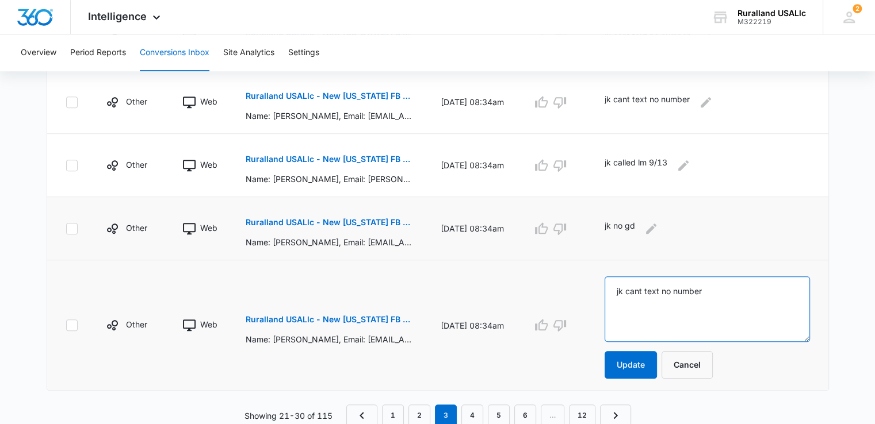
scroll to position [672, 0]
type textarea "jk cant text no number"
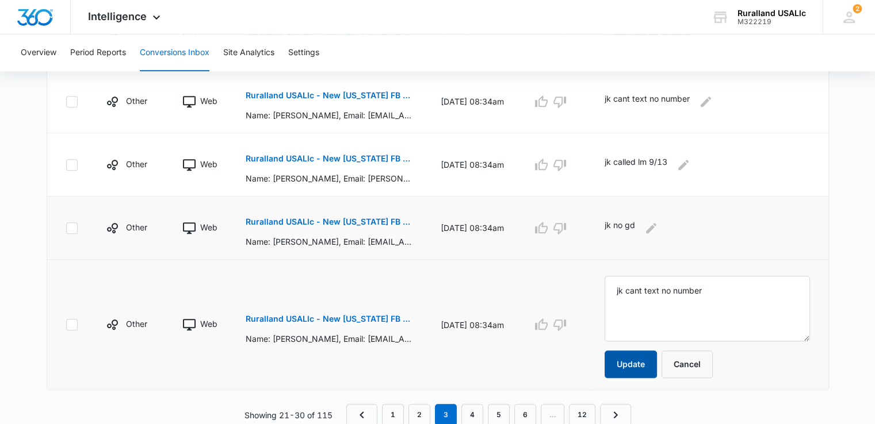
click at [643, 355] on button "Update" at bounding box center [630, 365] width 52 height 28
click at [624, 365] on button "Update" at bounding box center [630, 365] width 52 height 28
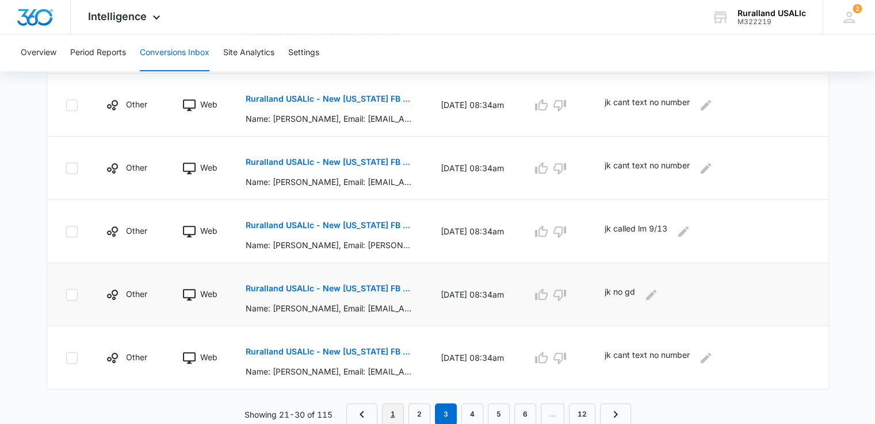
click at [389, 409] on link "1" at bounding box center [393, 415] width 22 height 22
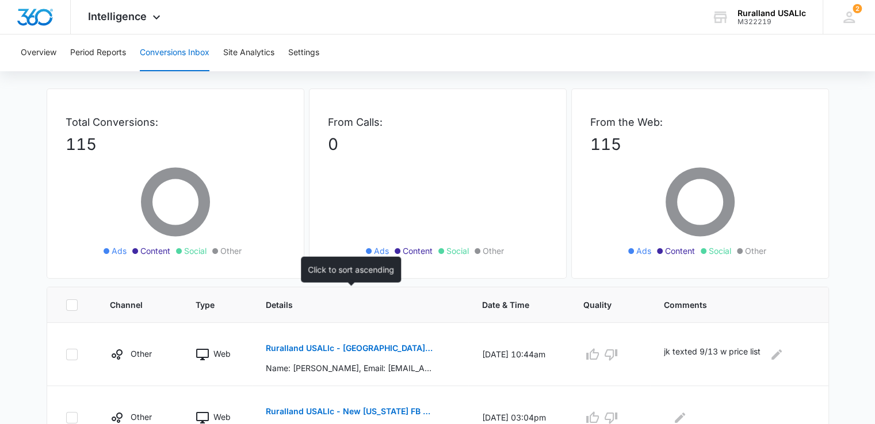
scroll to position [115, 0]
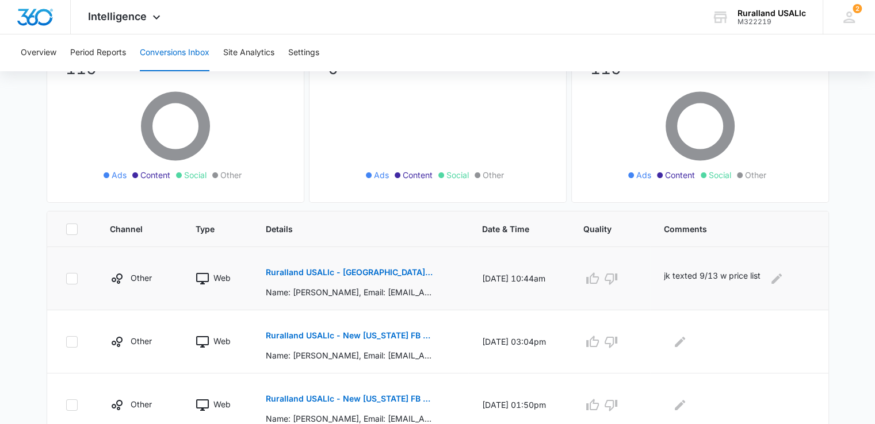
click at [377, 273] on p "Ruralland USALlc - New Arkansas FB Lead - M360 Notificaion" at bounding box center [349, 273] width 167 height 8
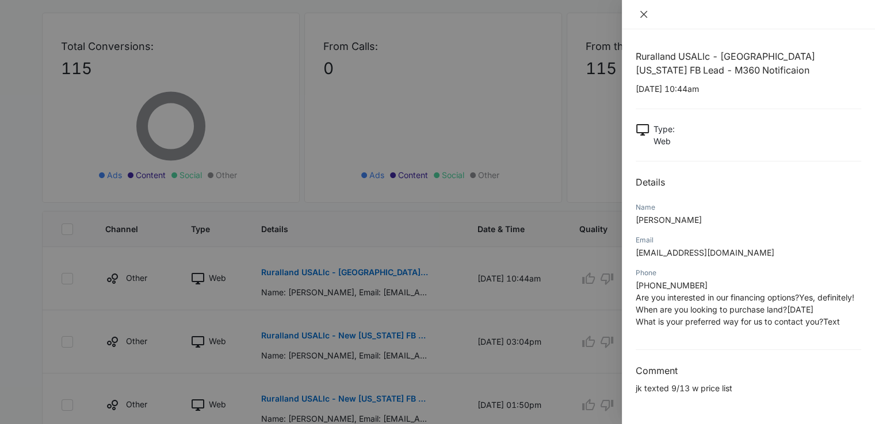
click at [645, 11] on icon "close" at bounding box center [643, 14] width 9 height 9
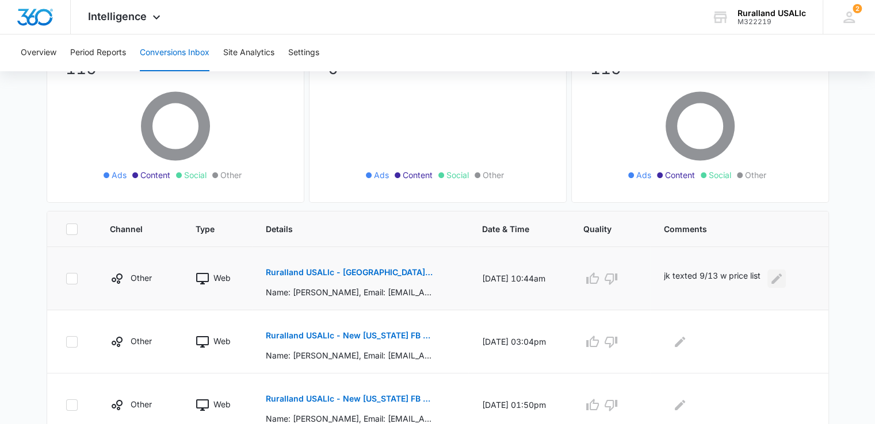
click at [781, 278] on icon "Edit Comments" at bounding box center [776, 278] width 10 height 10
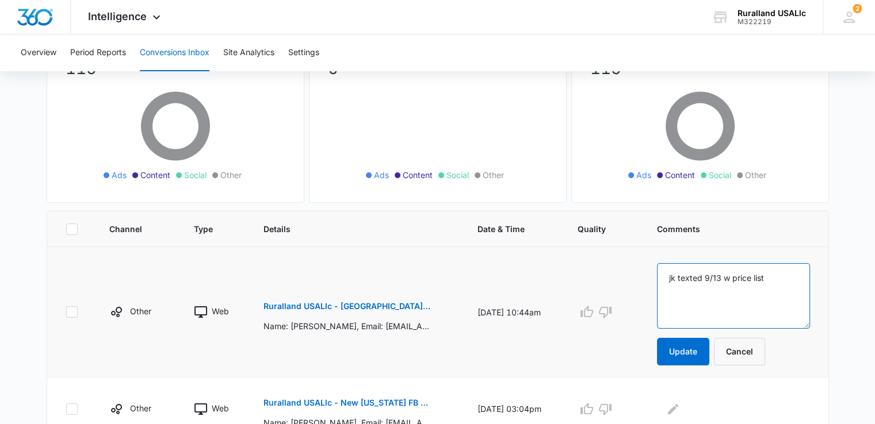
click at [687, 274] on textarea "jk texted 9/13 w price list" at bounding box center [733, 296] width 152 height 66
type textarea "jk called and texted 9/13 w price list"
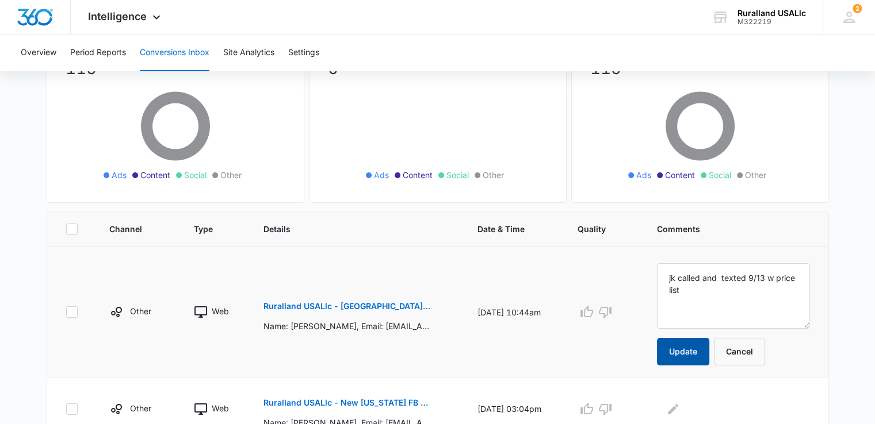
click at [699, 345] on button "Update" at bounding box center [683, 352] width 52 height 28
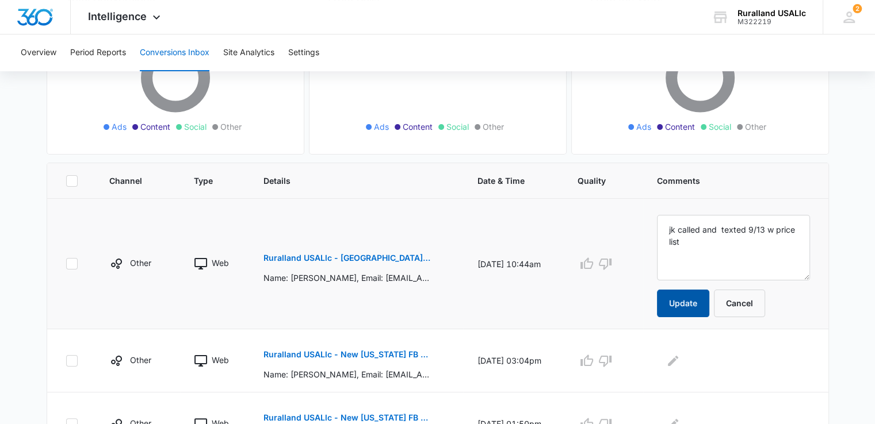
scroll to position [172, 0]
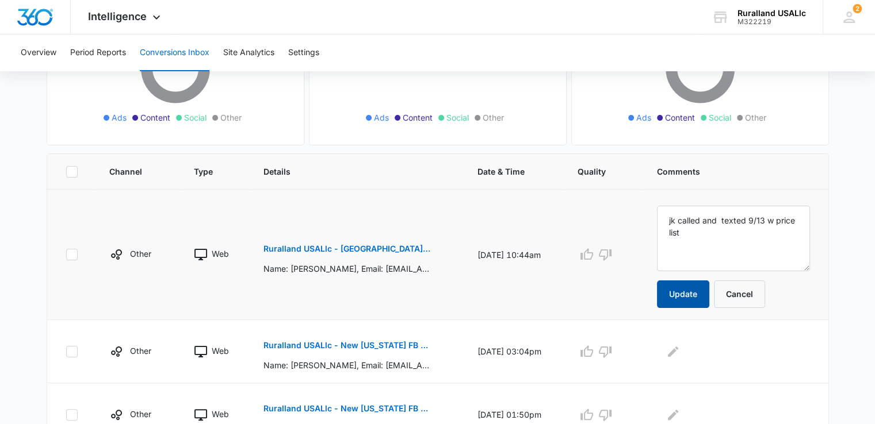
click at [704, 292] on button "Update" at bounding box center [683, 295] width 52 height 28
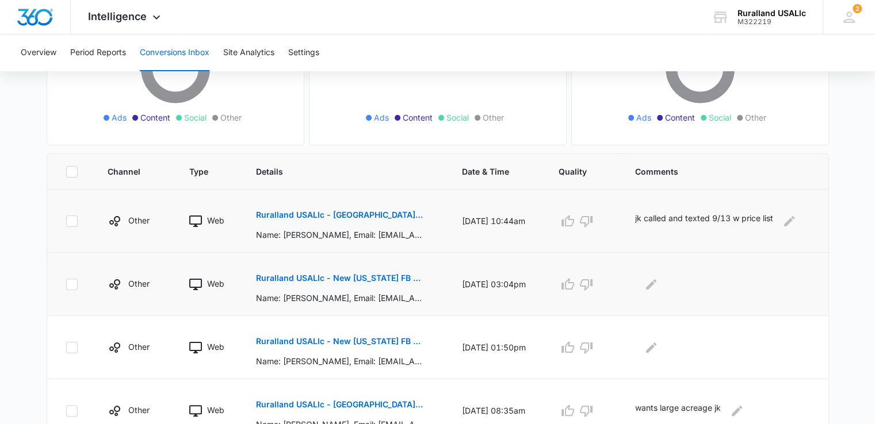
click at [379, 273] on button "Ruralland USALlc - New Florida FB Lead - M360 Notificaion" at bounding box center [339, 278] width 167 height 28
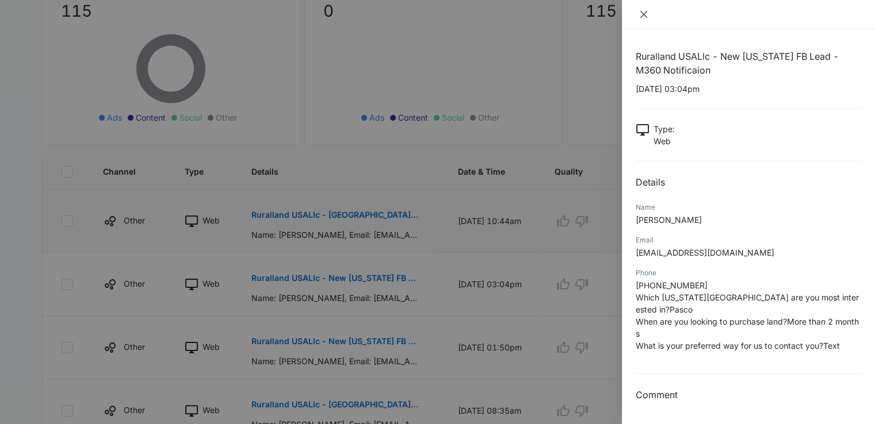
click at [643, 14] on icon "close" at bounding box center [643, 14] width 7 height 7
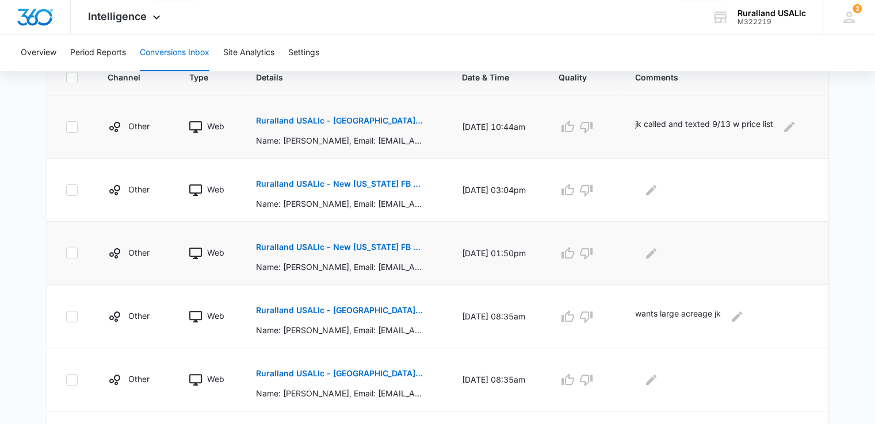
scroll to position [345, 0]
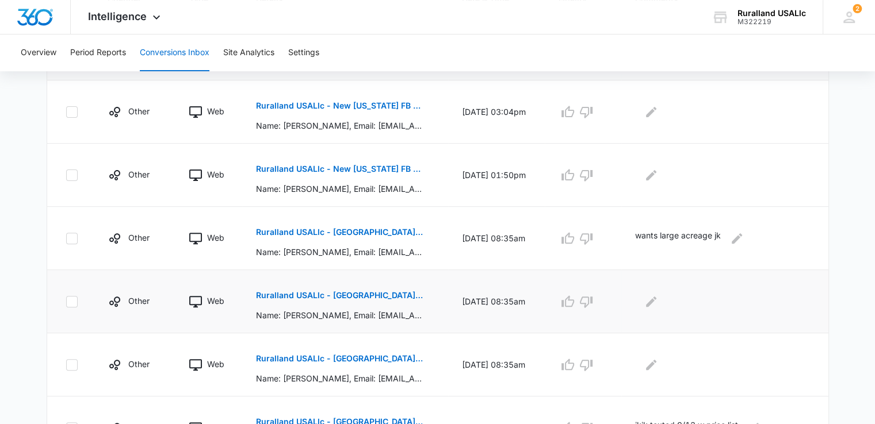
click at [370, 292] on p "Ruralland USALlc - New Arkansas FB Lead - M360 Notificaion" at bounding box center [339, 296] width 167 height 8
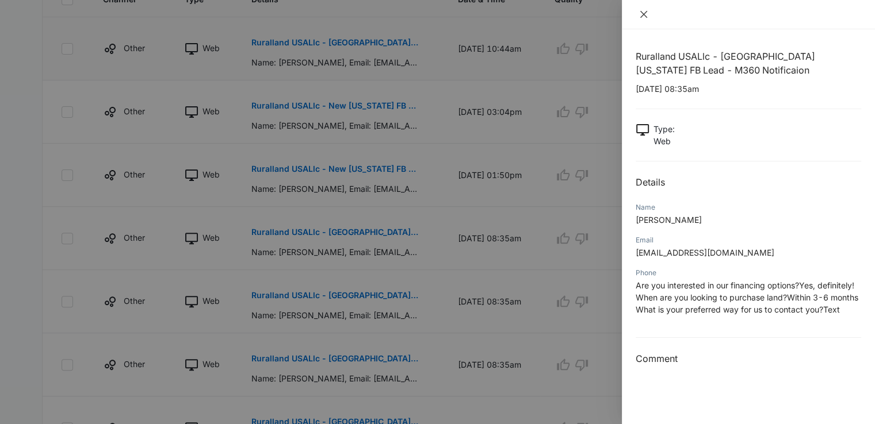
click at [641, 10] on icon "close" at bounding box center [643, 14] width 9 height 9
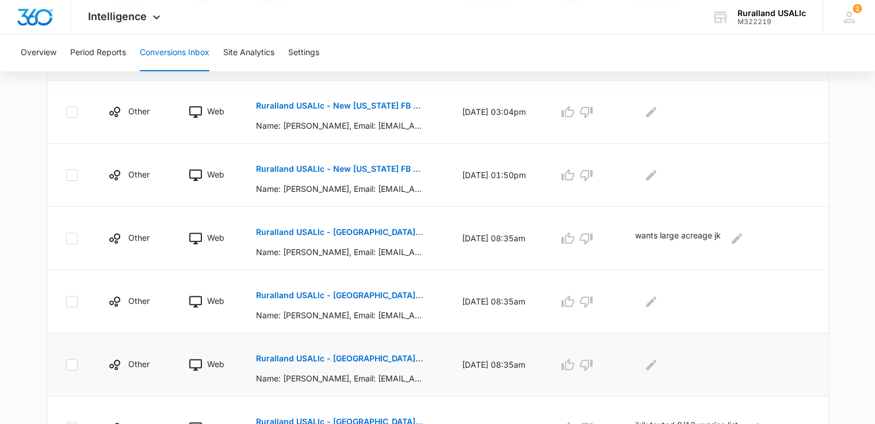
click at [379, 355] on p "Ruralland USALlc - New Arkansas FB Lead - M360 Notificaion" at bounding box center [339, 359] width 167 height 8
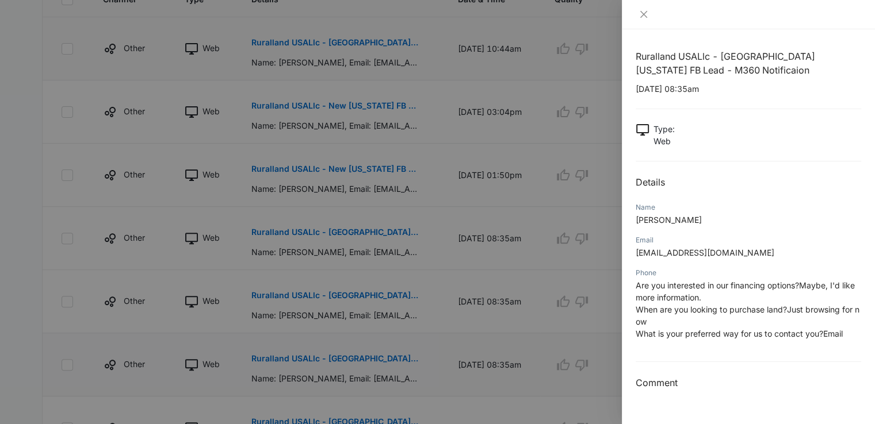
scroll to position [402, 0]
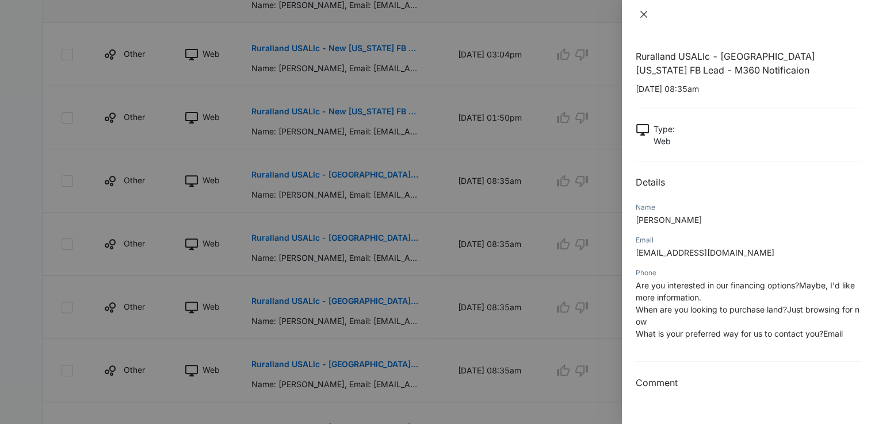
click at [641, 14] on icon "close" at bounding box center [643, 14] width 9 height 9
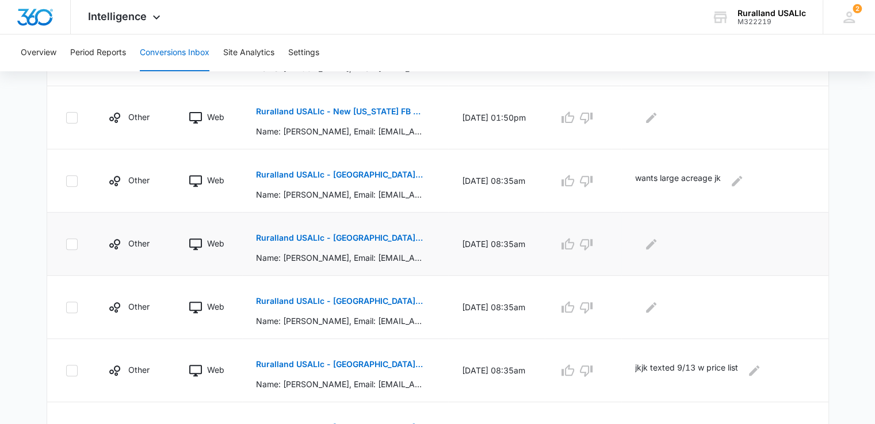
scroll to position [517, 0]
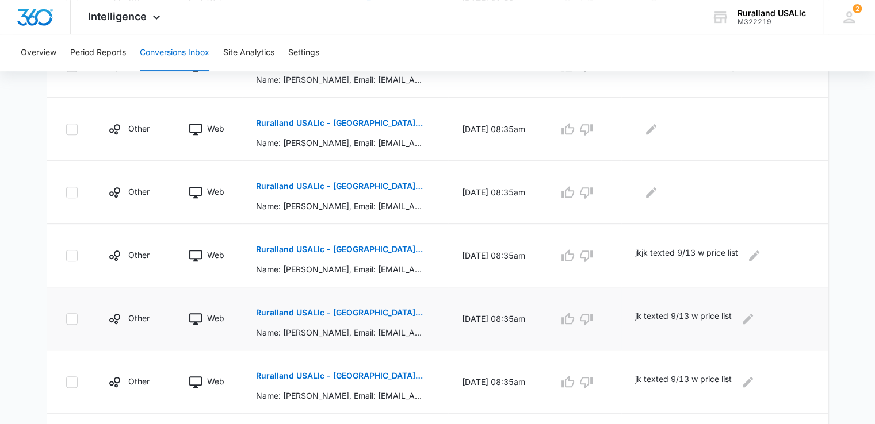
click at [368, 303] on button "Ruralland USALlc - New Arkansas FB Lead - M360 Notificaion" at bounding box center [339, 313] width 167 height 28
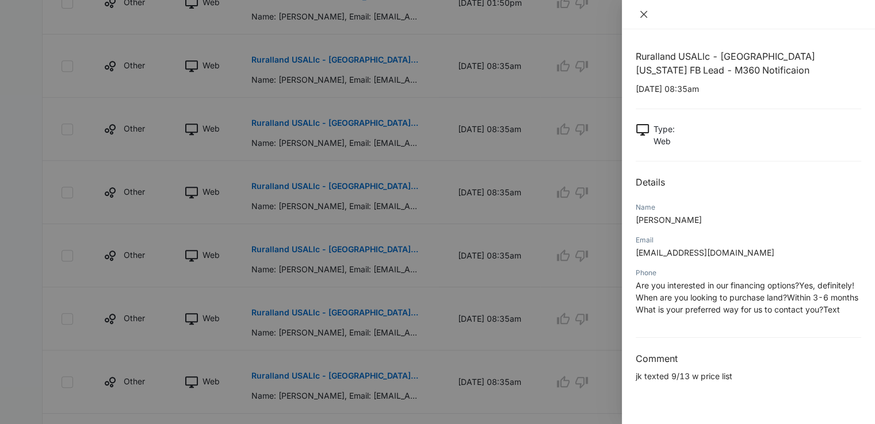
click at [642, 11] on icon "close" at bounding box center [643, 14] width 9 height 9
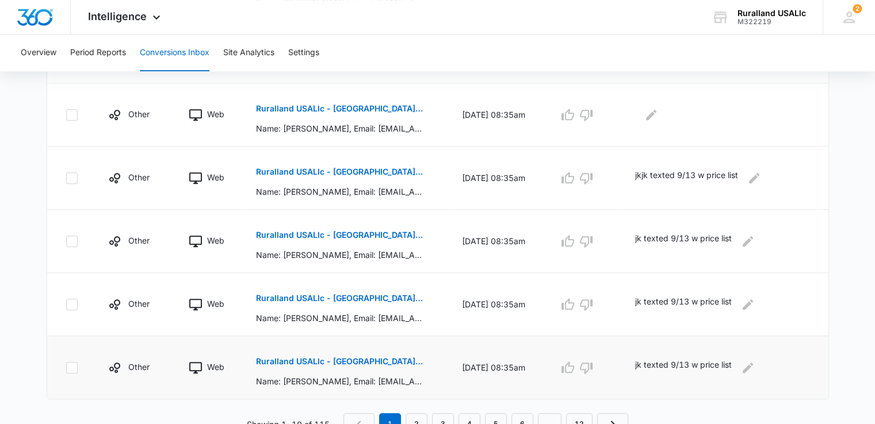
scroll to position [605, 0]
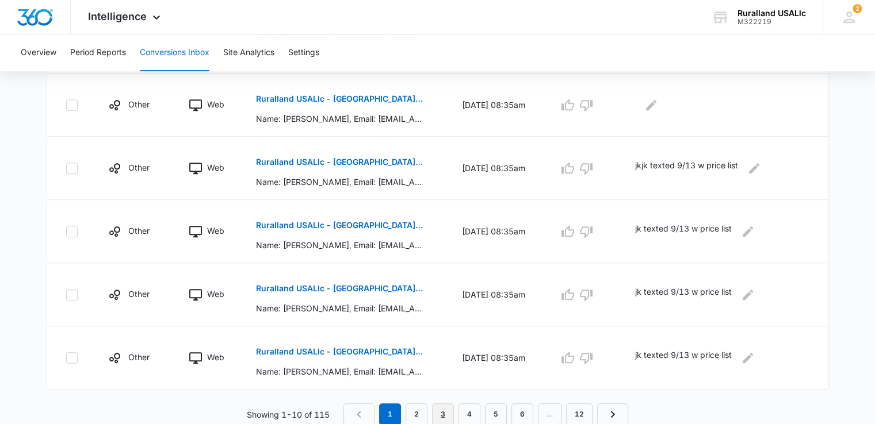
click at [446, 411] on link "3" at bounding box center [443, 415] width 22 height 22
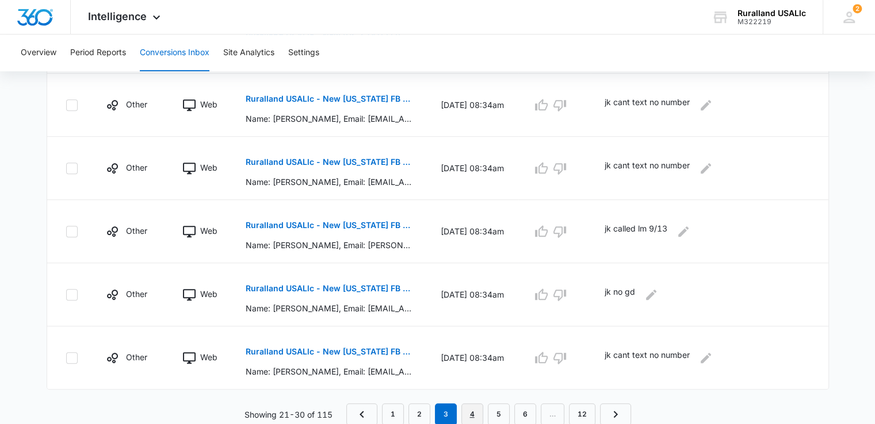
click at [471, 406] on link "4" at bounding box center [472, 415] width 22 height 22
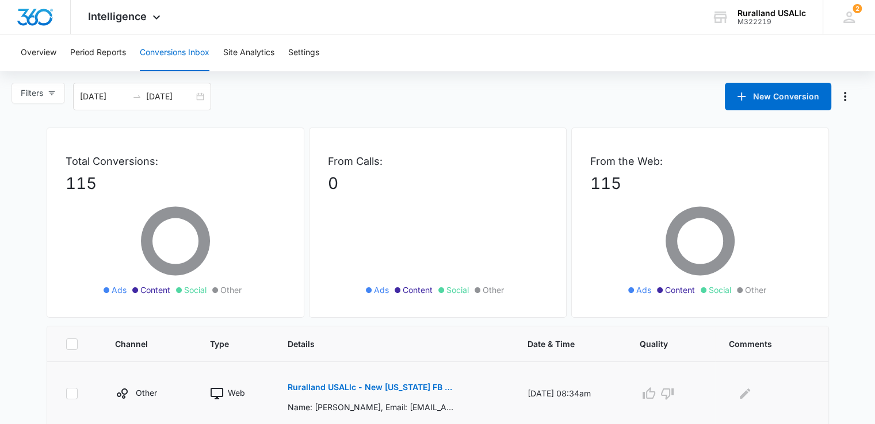
scroll to position [115, 0]
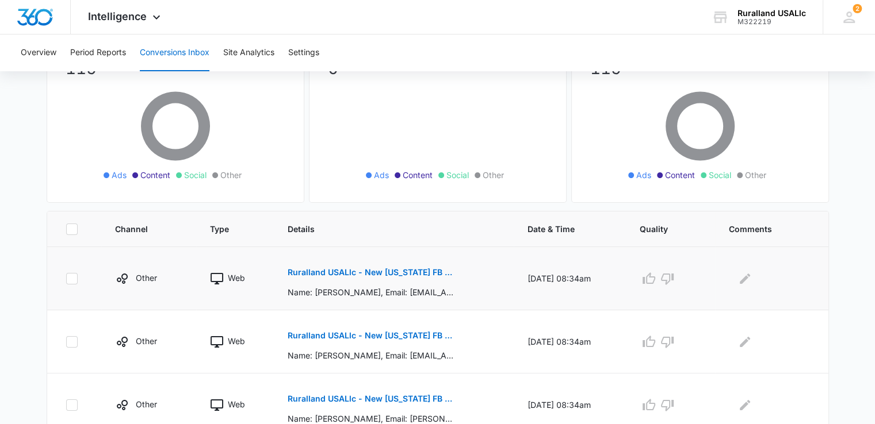
click at [359, 270] on p "Ruralland USALlc - New Florida FB Lead - M360 Notificaion" at bounding box center [370, 273] width 167 height 8
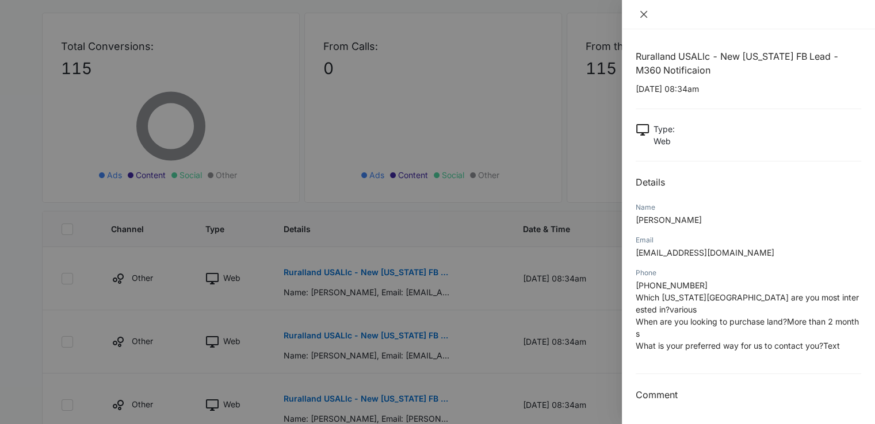
click at [643, 13] on icon "close" at bounding box center [643, 14] width 9 height 9
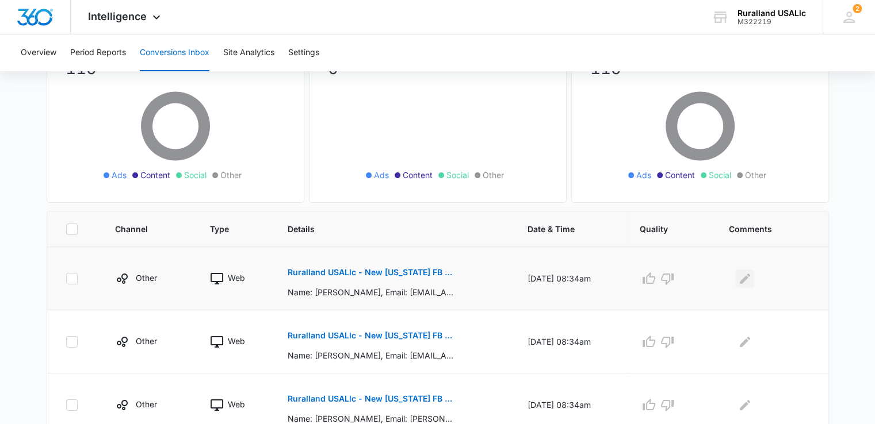
click at [748, 280] on icon "Edit Comments" at bounding box center [744, 278] width 10 height 10
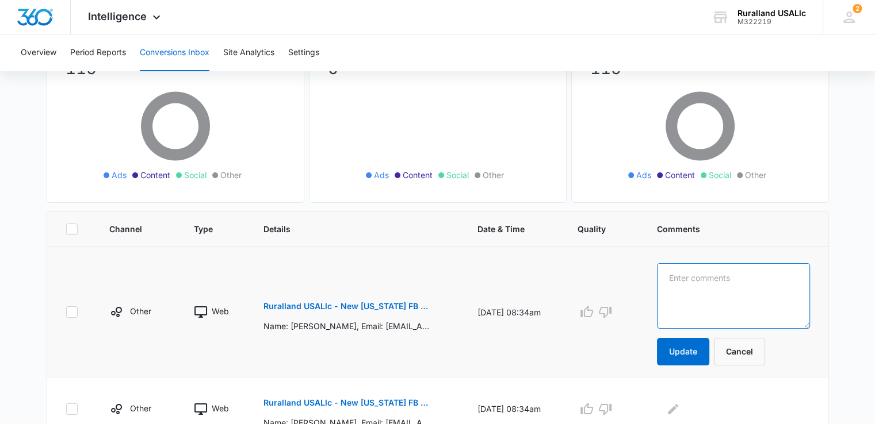
click at [713, 270] on textarea at bounding box center [733, 296] width 152 height 66
type textarea "jk called 9 /13"
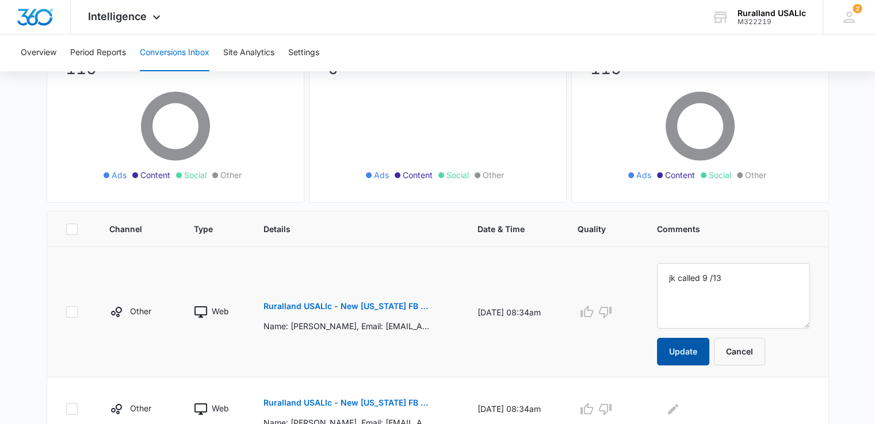
click at [696, 345] on button "Update" at bounding box center [683, 352] width 52 height 28
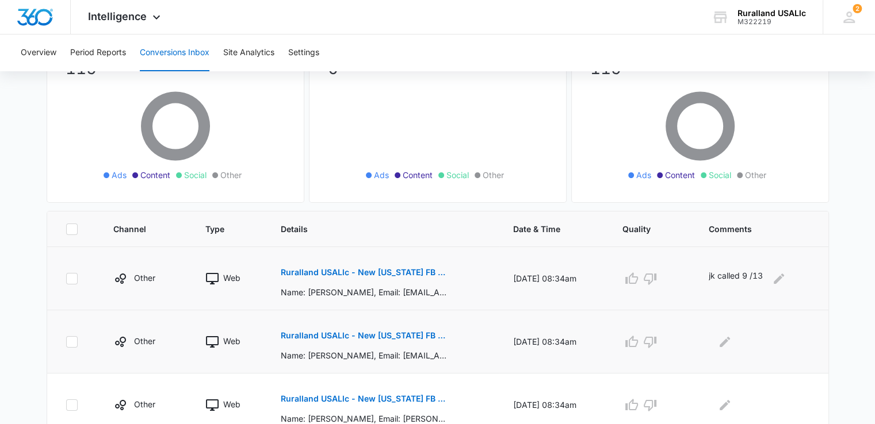
click at [359, 335] on p "Ruralland USALlc - New Florida FB Lead - M360 Notificaion" at bounding box center [364, 336] width 167 height 8
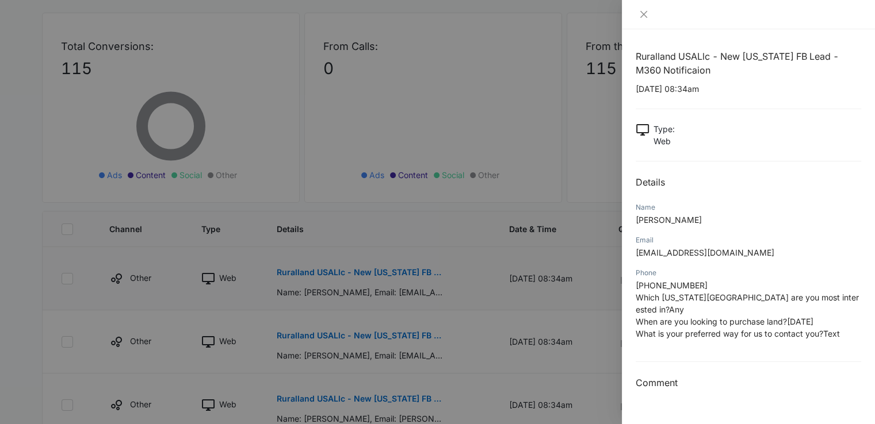
click at [448, 219] on div at bounding box center [437, 212] width 875 height 424
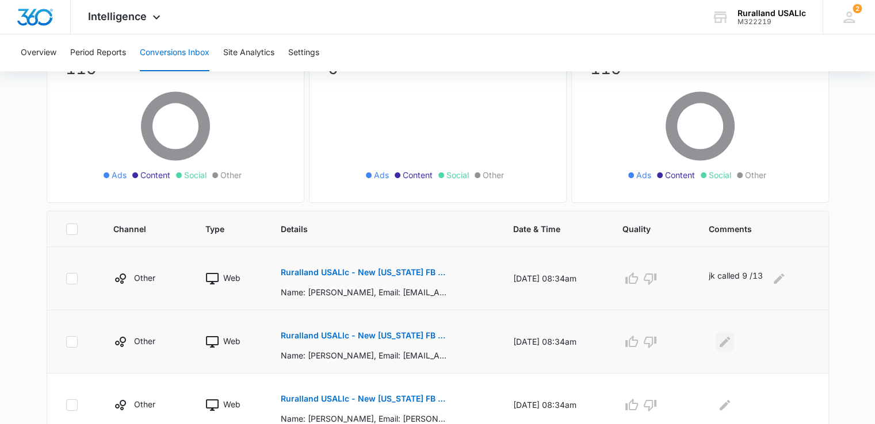
click at [724, 343] on icon "Edit Comments" at bounding box center [724, 341] width 10 height 10
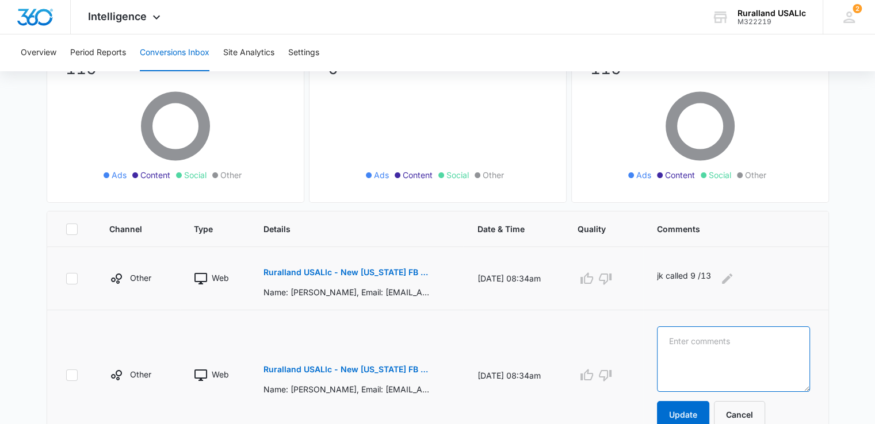
click at [722, 348] on textarea at bounding box center [733, 360] width 152 height 66
type textarea "jk called and lm 9 13"
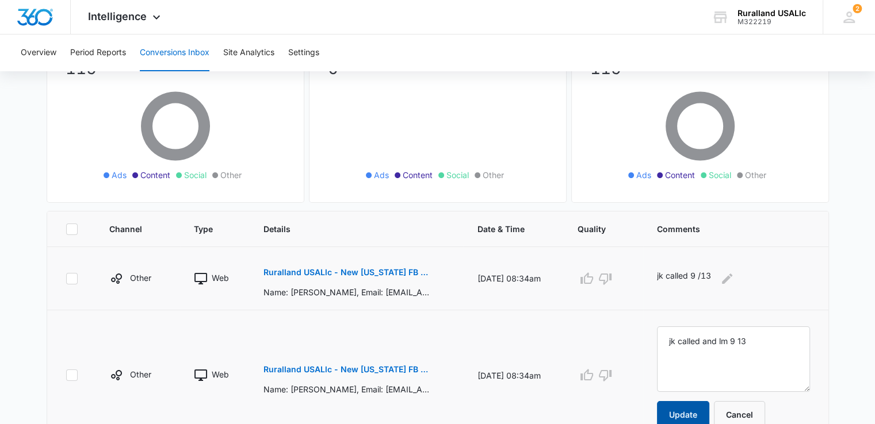
click at [704, 412] on button "Update" at bounding box center [683, 415] width 52 height 28
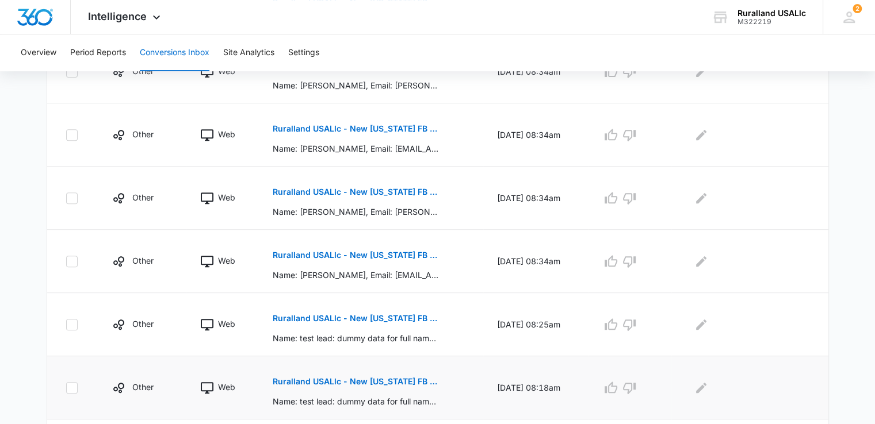
scroll to position [460, 0]
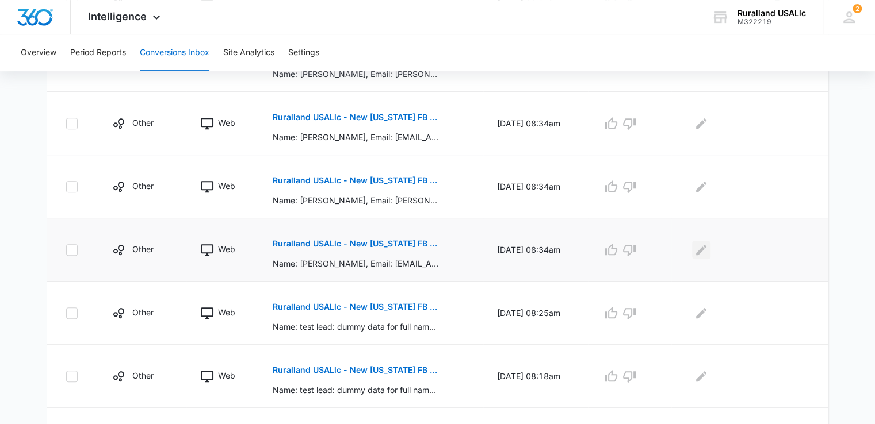
click at [701, 248] on icon "Edit Comments" at bounding box center [701, 250] width 14 height 14
